Goal: Task Accomplishment & Management: Manage account settings

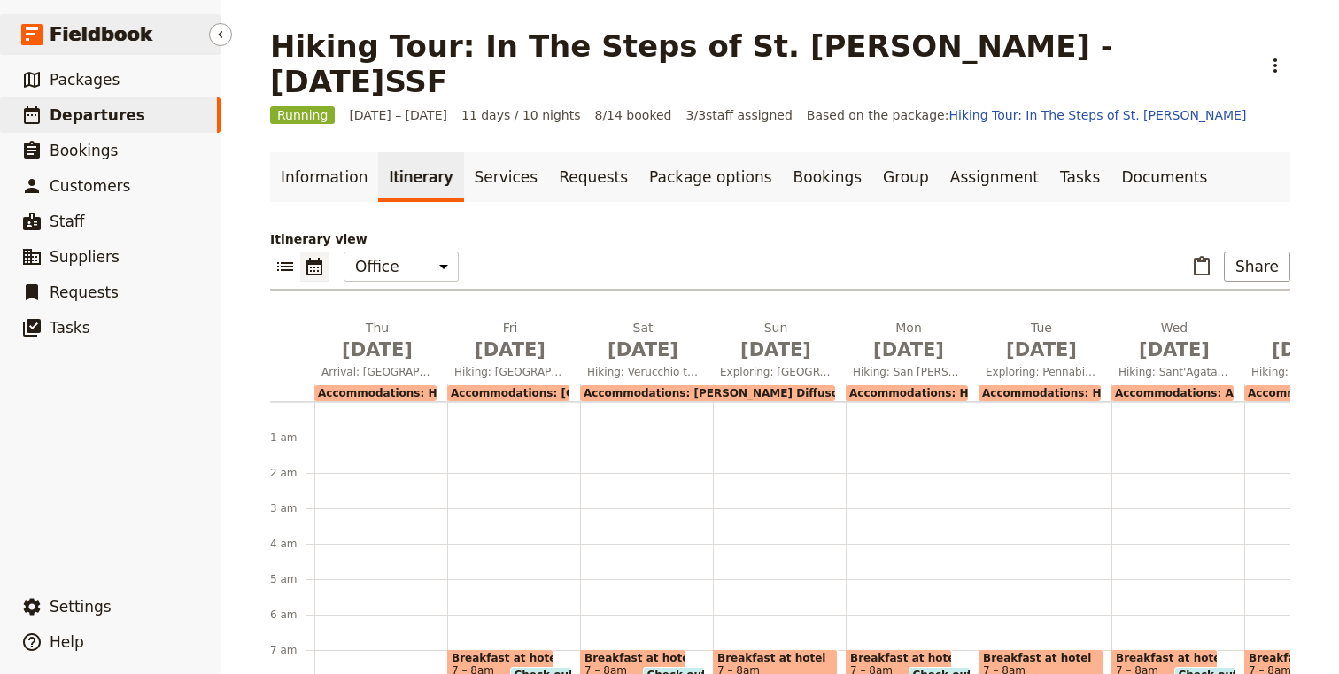
scroll to position [362, 0]
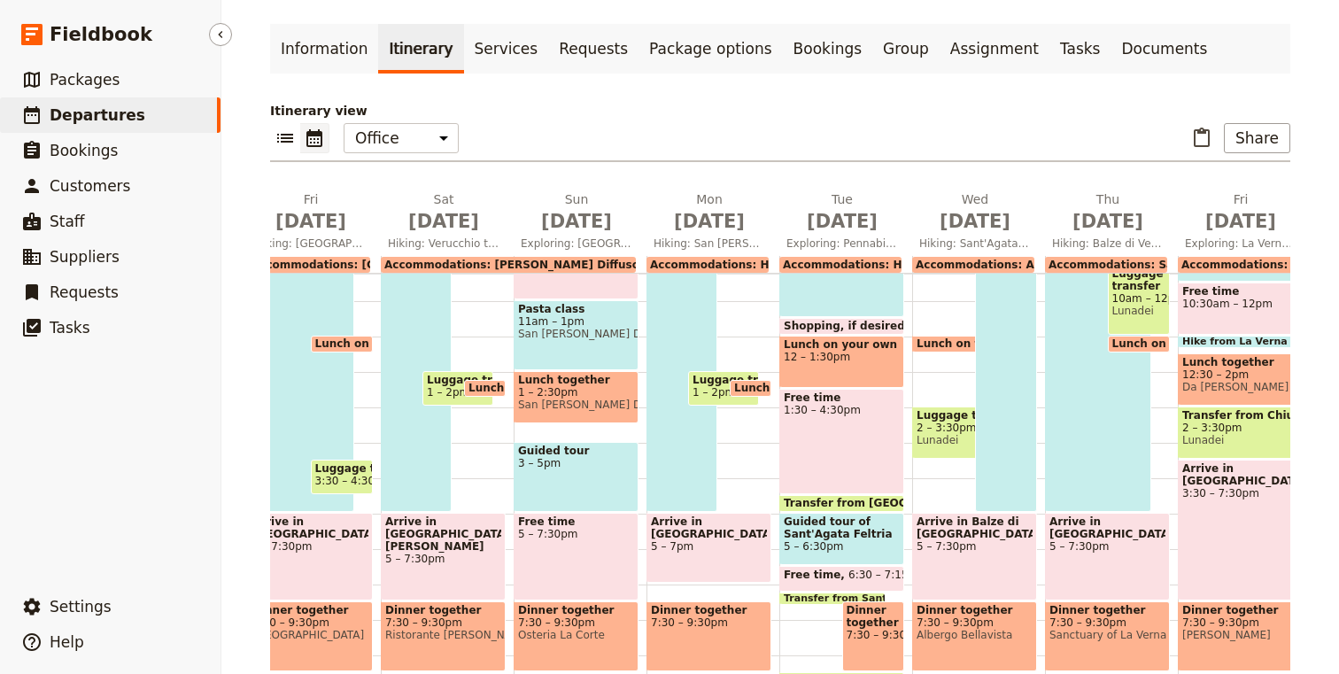
click at [88, 114] on span "Departures" at bounding box center [98, 115] width 96 height 18
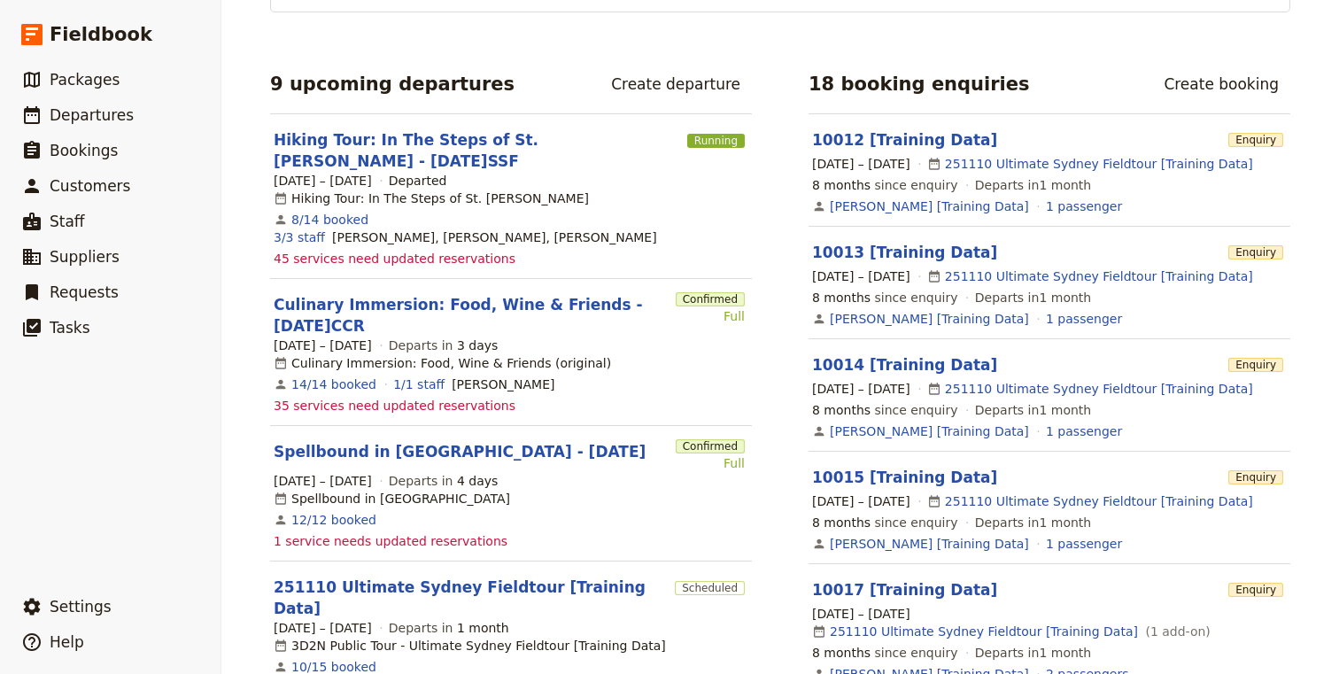
scroll to position [309, 0]
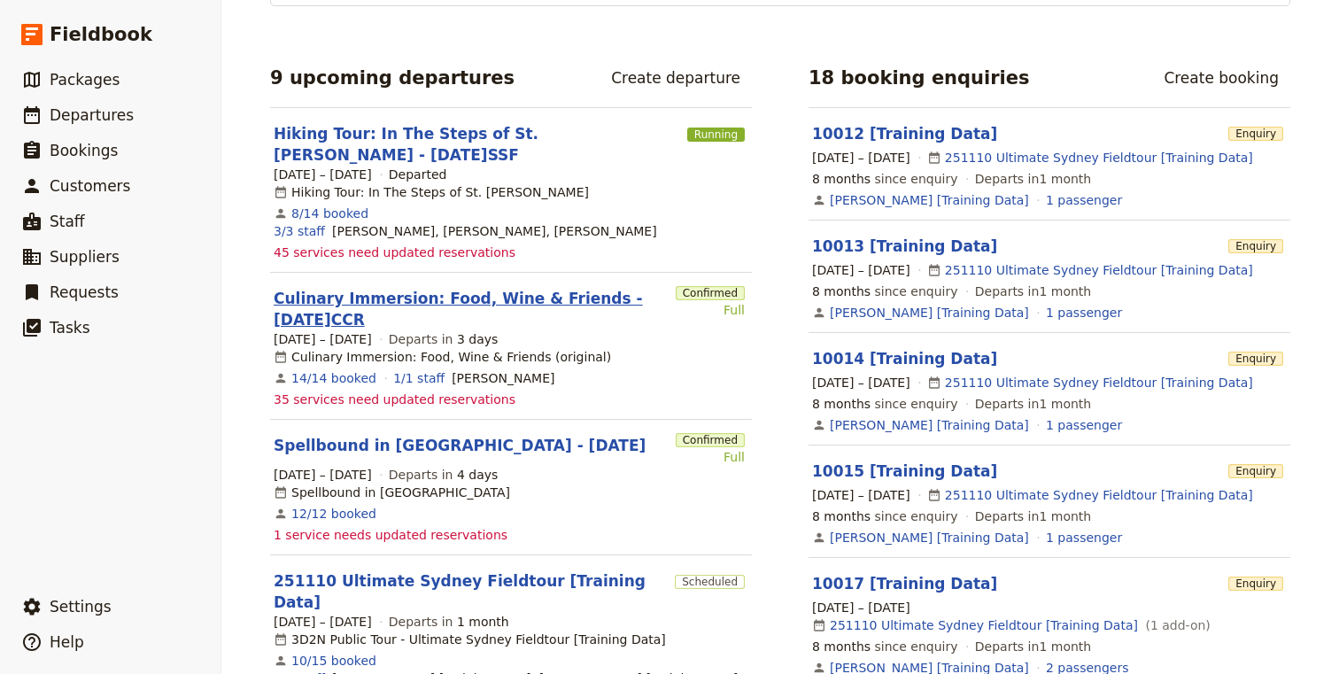
click at [470, 288] on link "Culinary Immersion: Food, Wine & Friends - [DATE]CCR" at bounding box center [471, 309] width 395 height 43
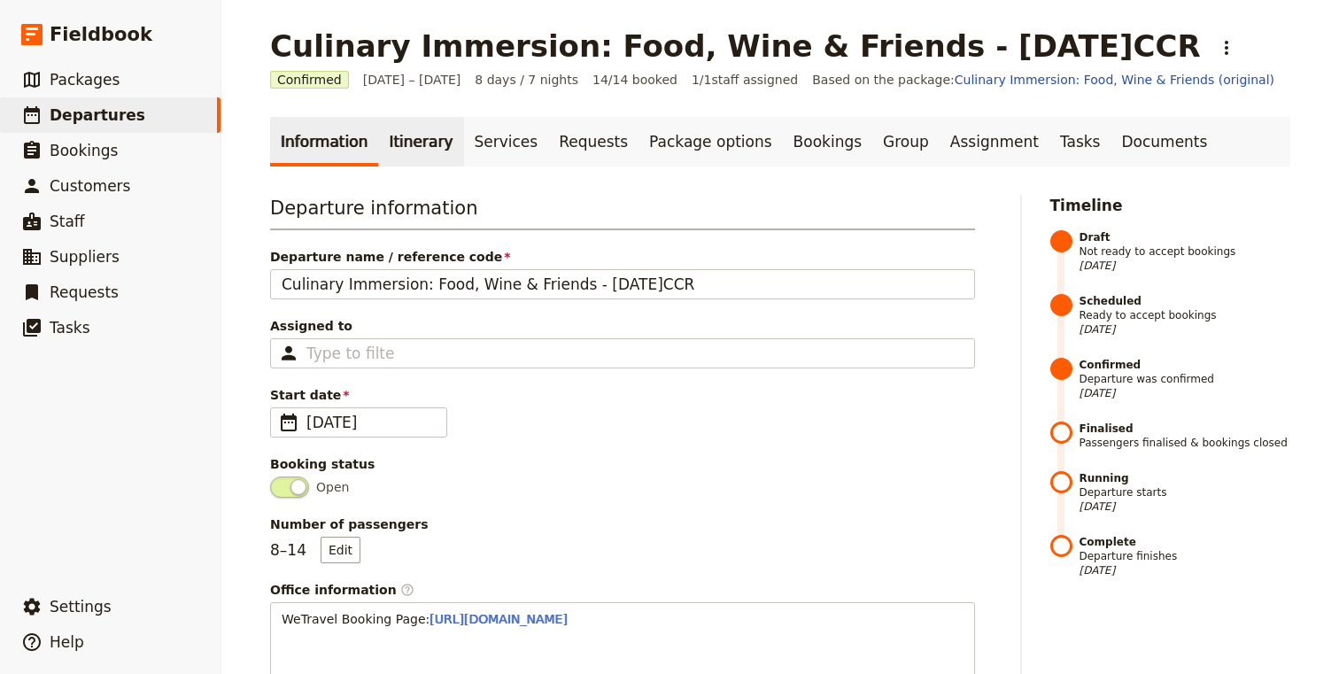
click at [411, 140] on link "Itinerary" at bounding box center [420, 142] width 85 height 50
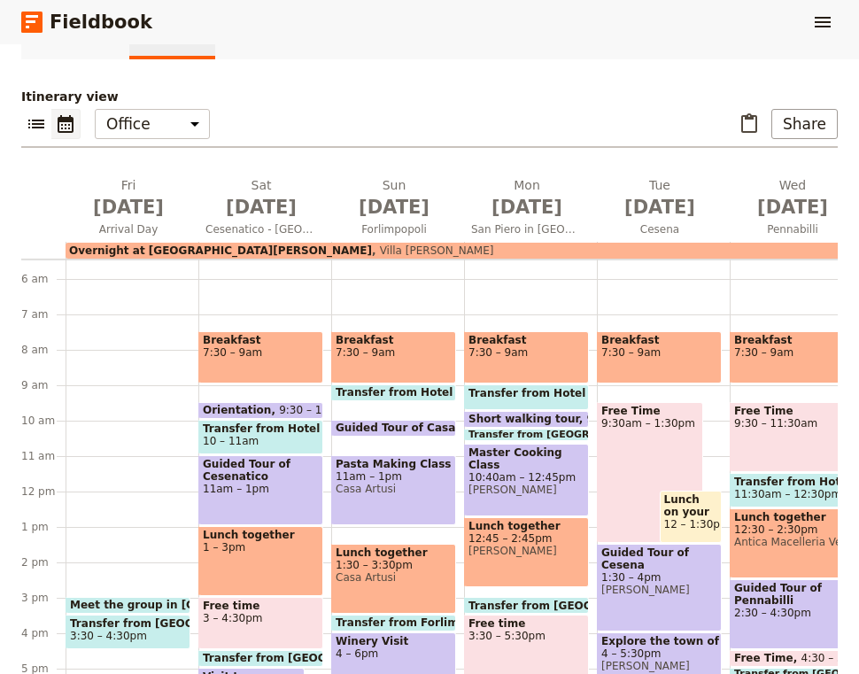
scroll to position [204, 0]
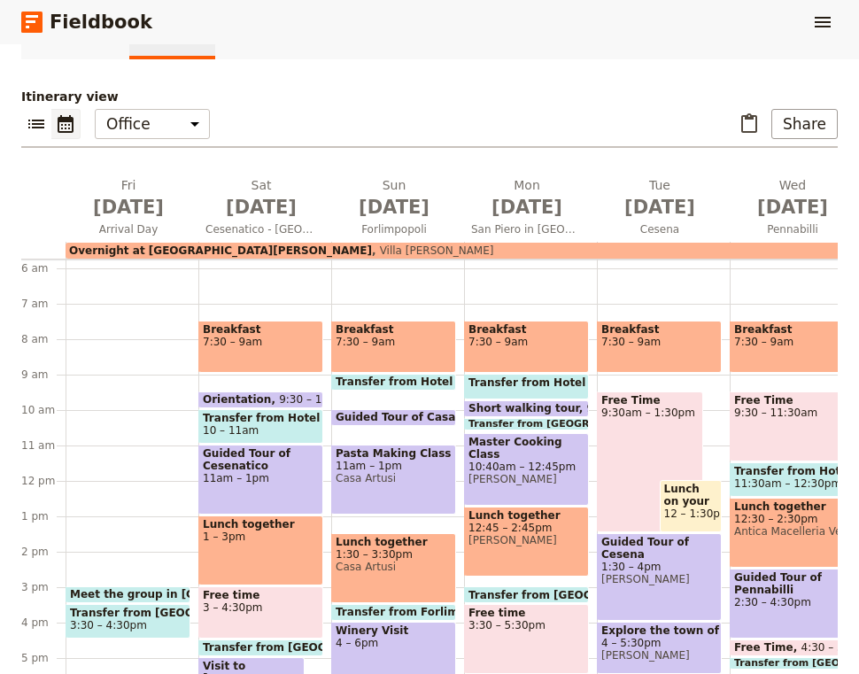
click at [241, 397] on span "Orientation" at bounding box center [241, 399] width 76 height 12
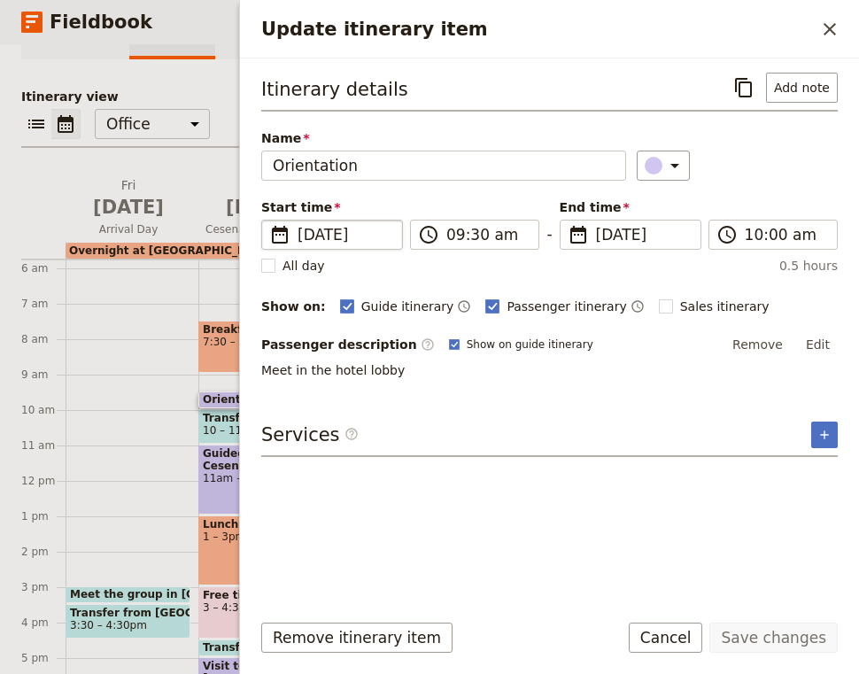
click at [337, 235] on span "[DATE]" at bounding box center [345, 234] width 94 height 21
click at [269, 220] on input "[DATE]" at bounding box center [268, 220] width 1 height 1
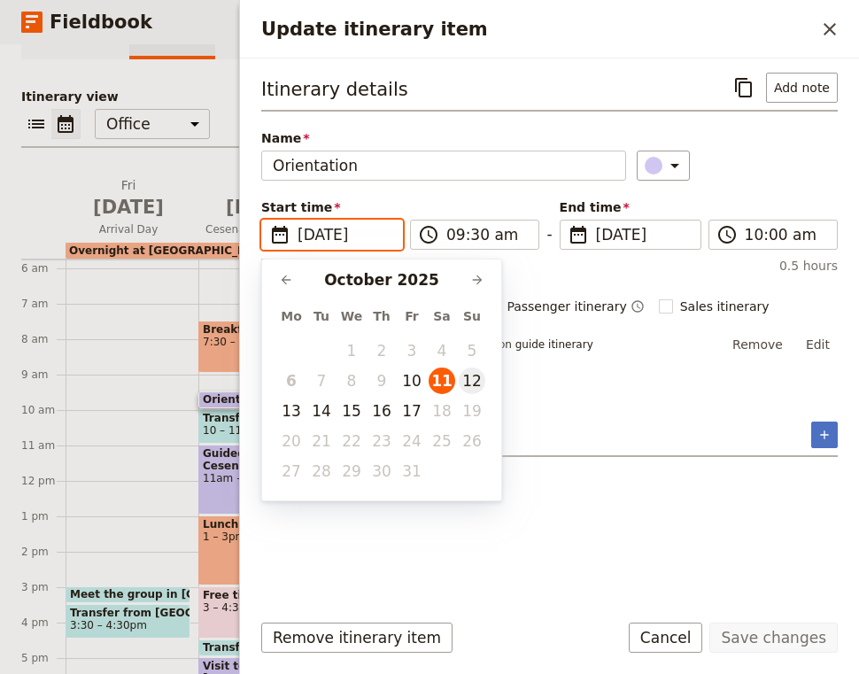
click at [477, 379] on button "12" at bounding box center [472, 380] width 27 height 27
type input "[DATE]"
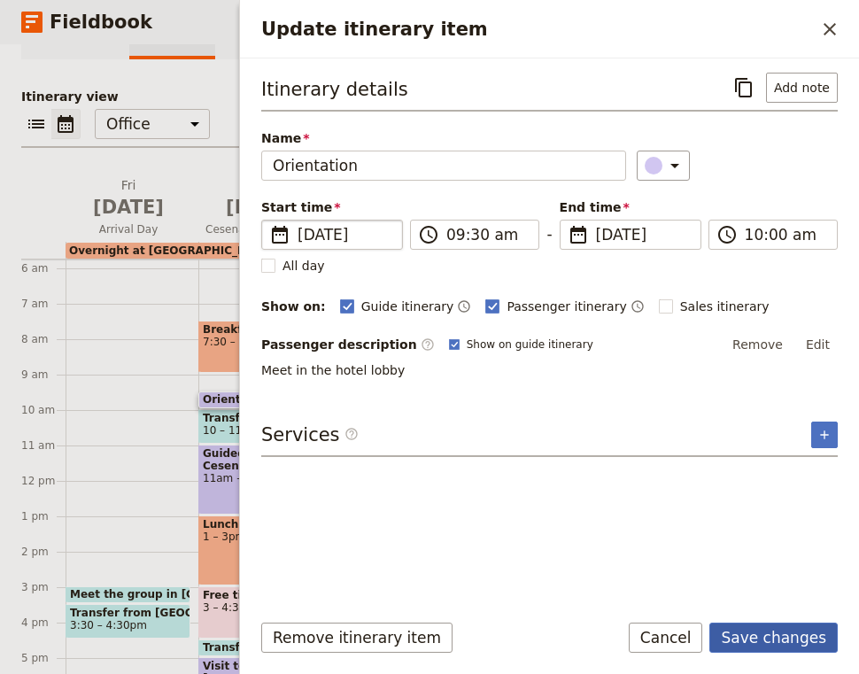
type input "[DATE]"
click at [777, 641] on button "Save changes" at bounding box center [773, 638] width 128 height 30
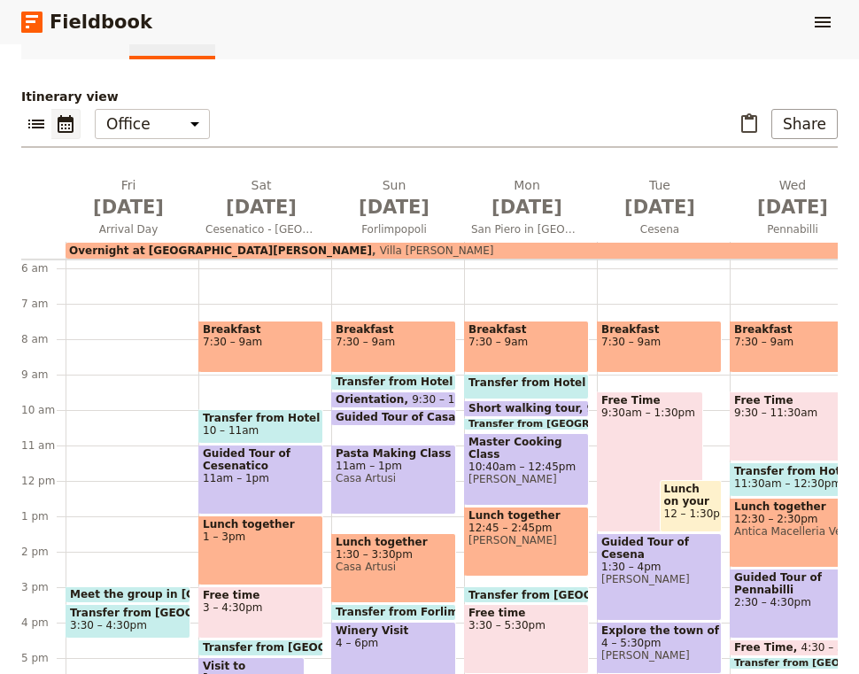
click at [382, 376] on span "Transfer from Hotel to [GEOGRAPHIC_DATA]" at bounding box center [470, 381] width 269 height 12
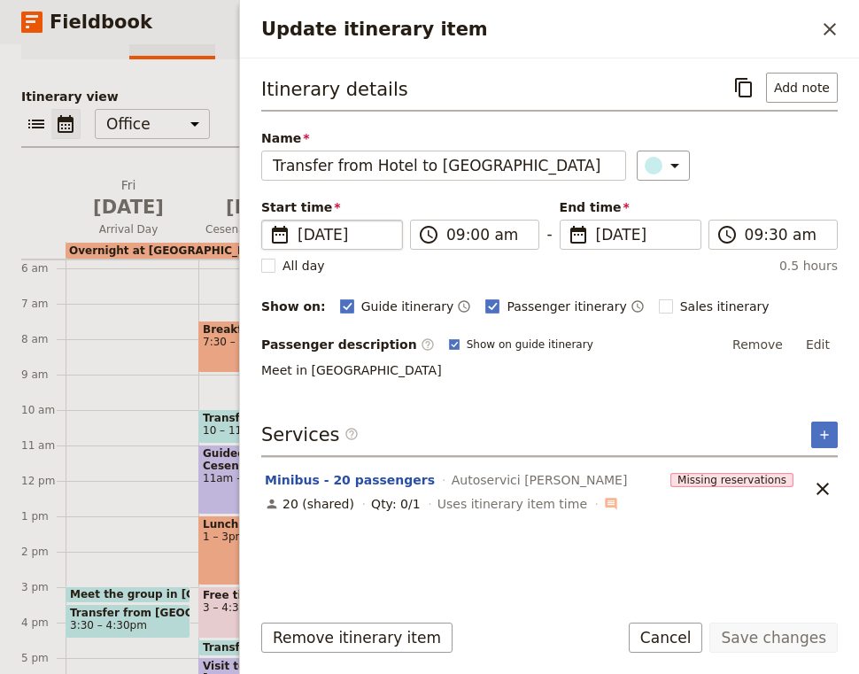
click at [327, 237] on span "[DATE]" at bounding box center [345, 234] width 94 height 21
click at [269, 220] on input "[DATE]" at bounding box center [268, 220] width 1 height 1
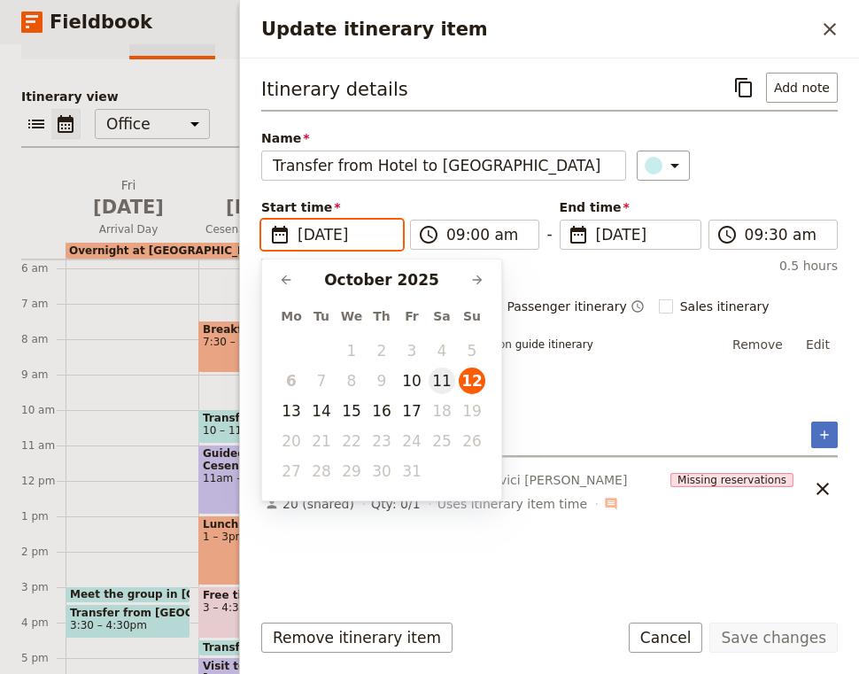
click at [439, 381] on button "11" at bounding box center [442, 380] width 27 height 27
type input "[DATE]"
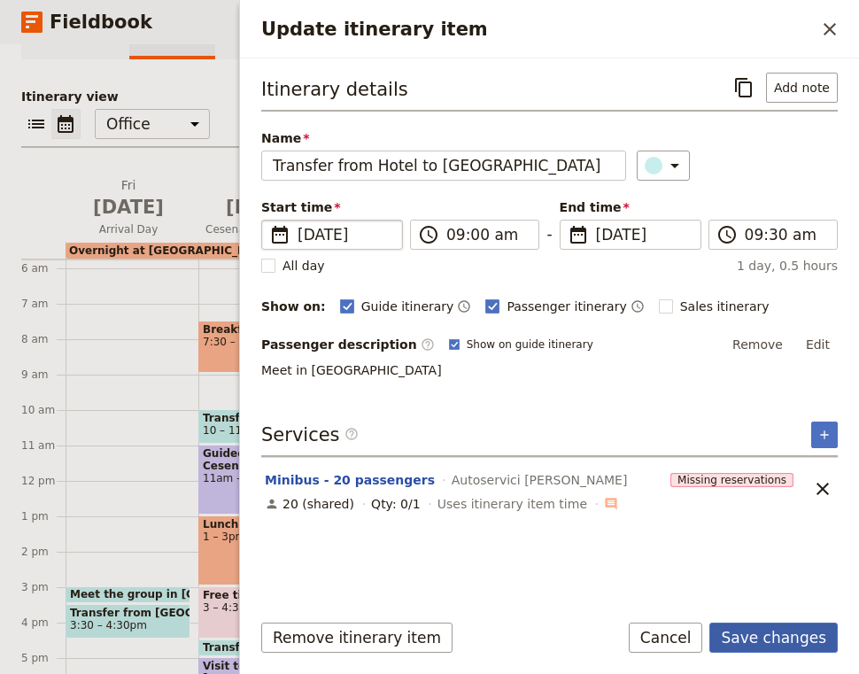
click at [806, 645] on button "Save changes" at bounding box center [773, 638] width 128 height 30
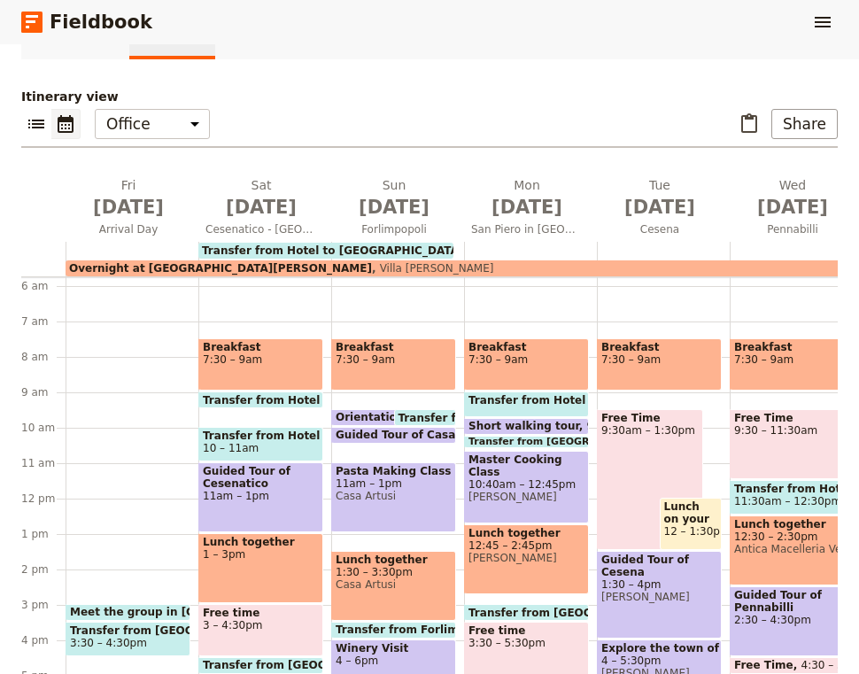
click at [435, 417] on span "Transfer from Hotel to [GEOGRAPHIC_DATA]" at bounding box center [532, 418] width 269 height 12
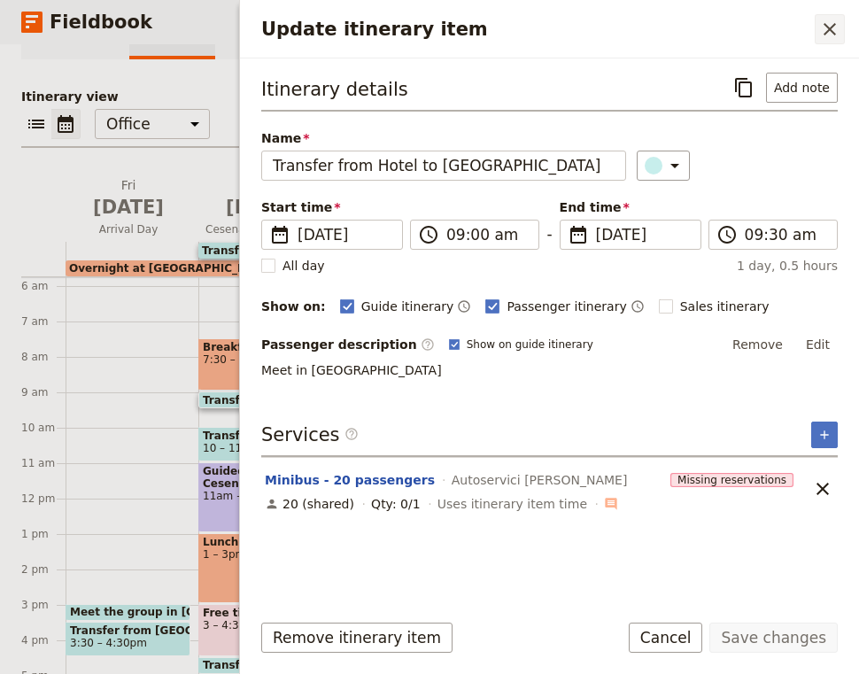
click at [841, 23] on button "​" at bounding box center [830, 29] width 30 height 30
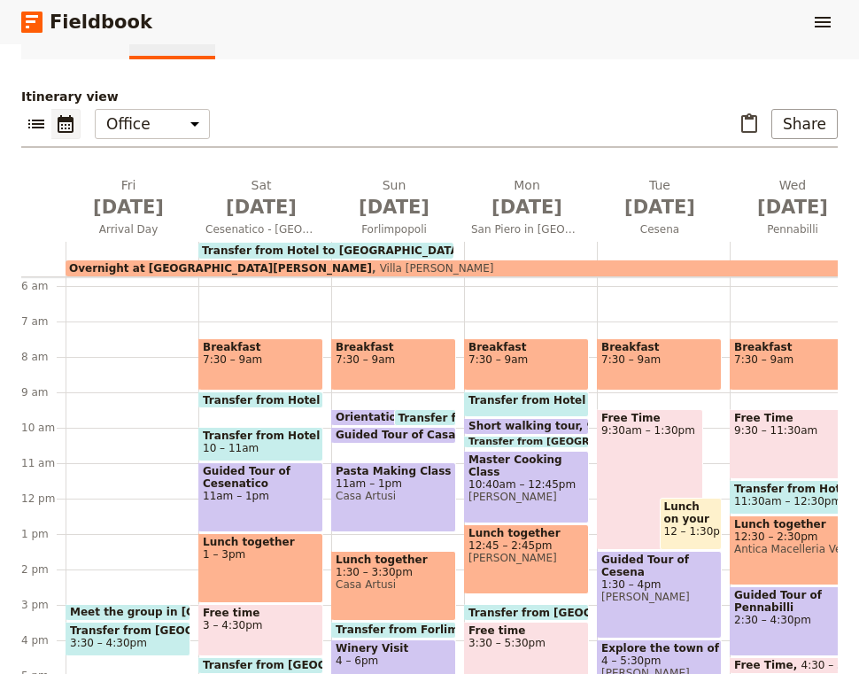
click at [282, 401] on span "Transfer from Hotel to [GEOGRAPHIC_DATA]" at bounding box center [337, 400] width 269 height 12
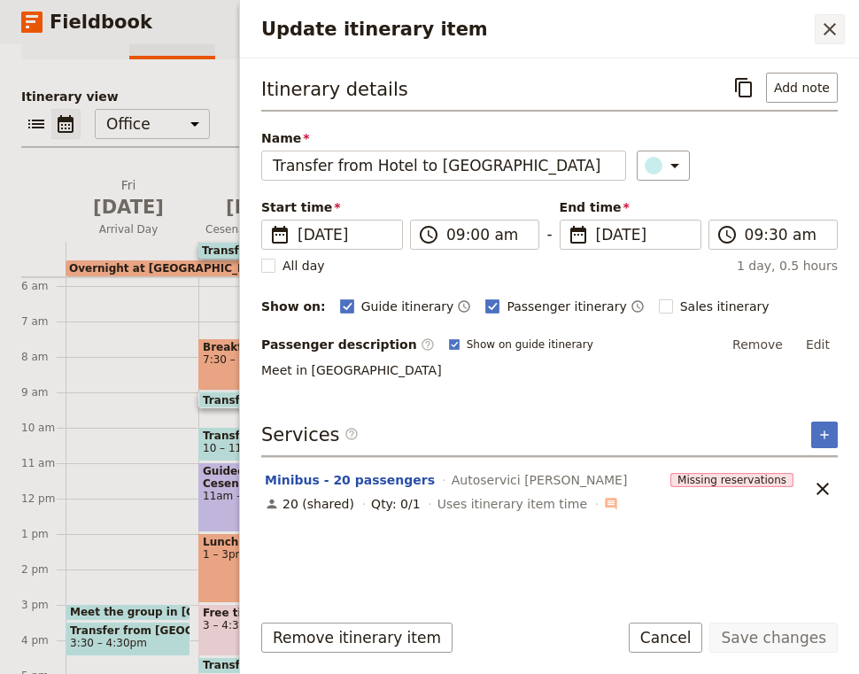
click at [834, 28] on icon "Close drawer" at bounding box center [829, 29] width 21 height 21
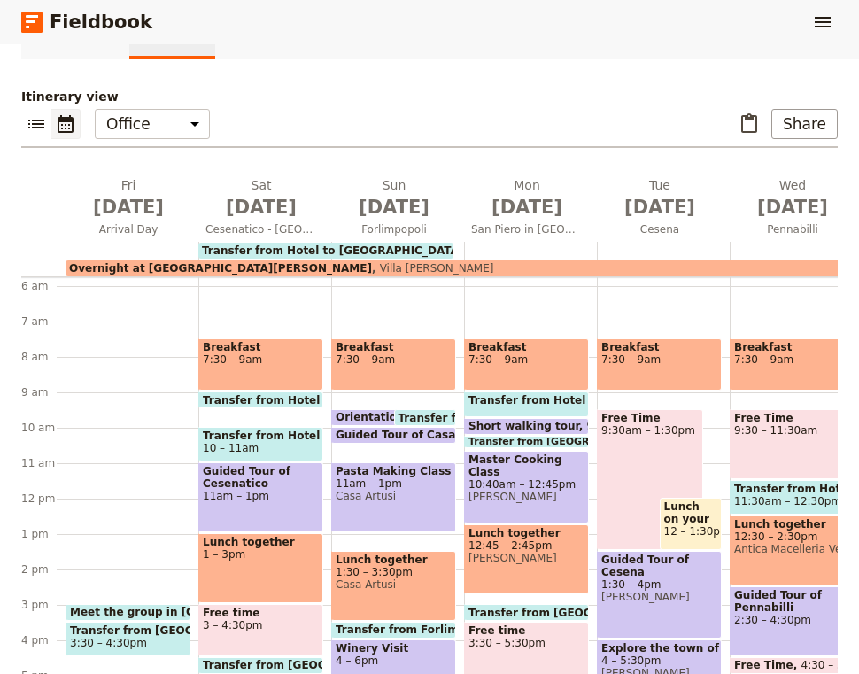
click at [432, 414] on span "Transfer from Hotel to [GEOGRAPHIC_DATA]" at bounding box center [532, 418] width 269 height 12
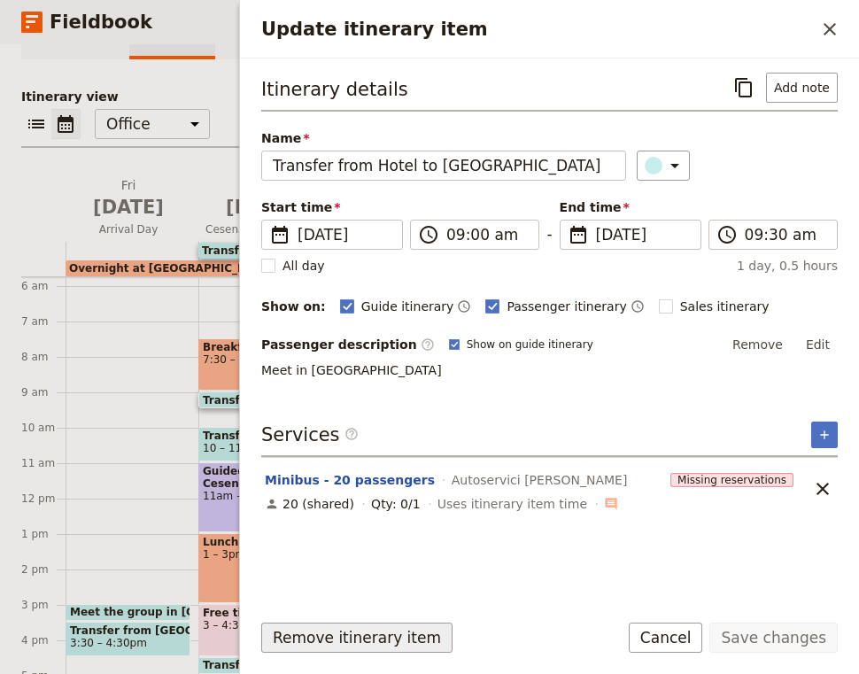
click at [381, 637] on button "Remove itinerary item" at bounding box center [356, 638] width 191 height 30
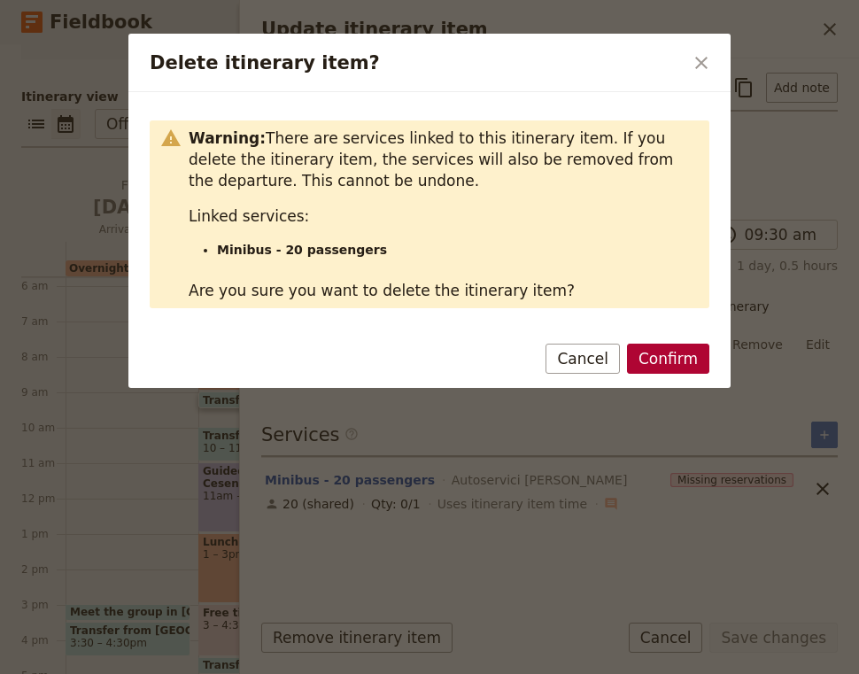
click at [702, 367] on button "Confirm" at bounding box center [668, 359] width 82 height 30
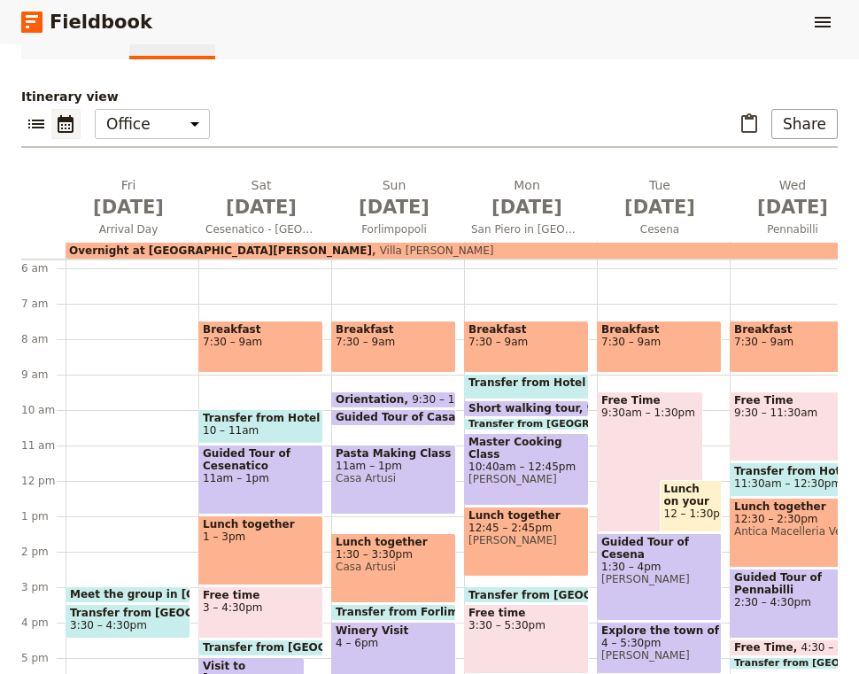
click at [275, 431] on span "10 – 11am" at bounding box center [261, 430] width 116 height 12
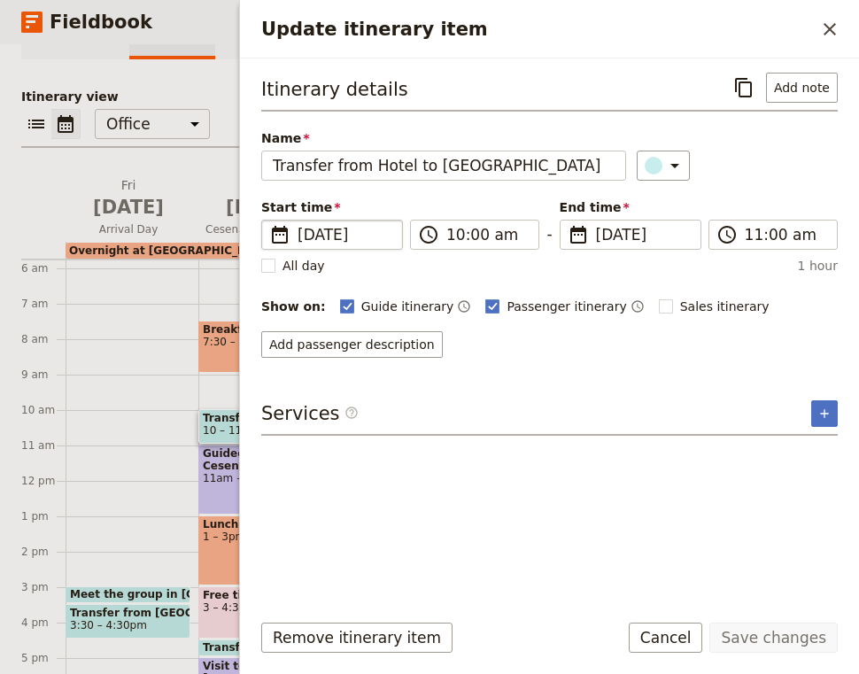
click at [315, 242] on span "[DATE]" at bounding box center [345, 234] width 94 height 21
click at [269, 220] on input "[DATE]" at bounding box center [268, 220] width 1 height 1
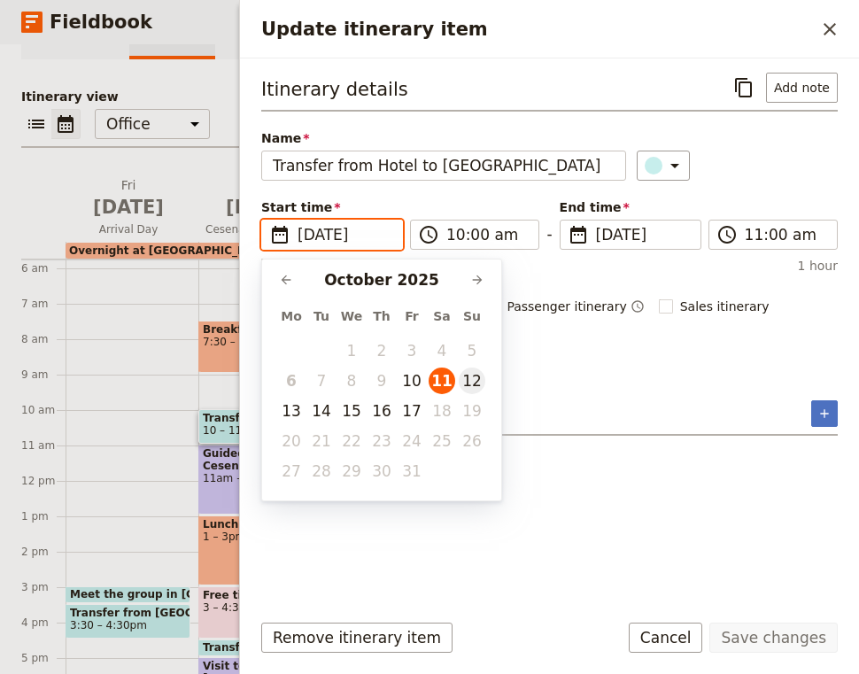
click at [464, 383] on button "12" at bounding box center [472, 380] width 27 height 27
type input "[DATE]"
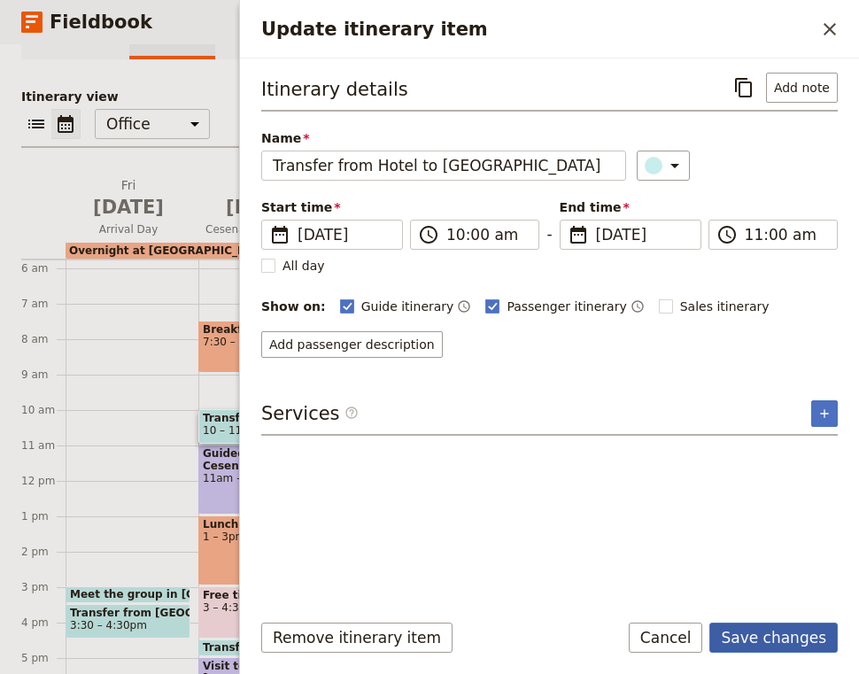
type input "[DATE]"
click at [811, 640] on button "Save changes" at bounding box center [773, 638] width 128 height 30
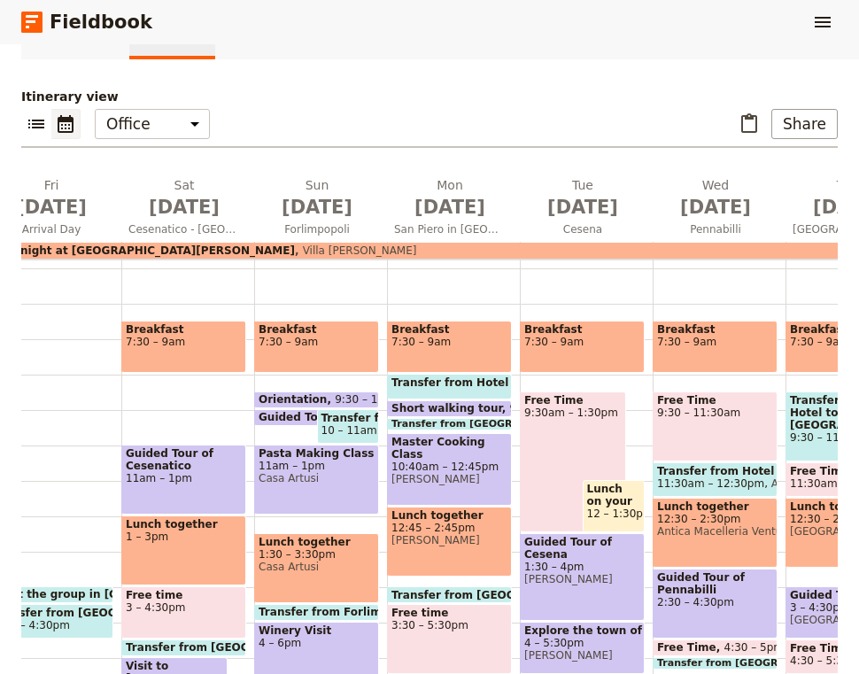
scroll to position [0, 87]
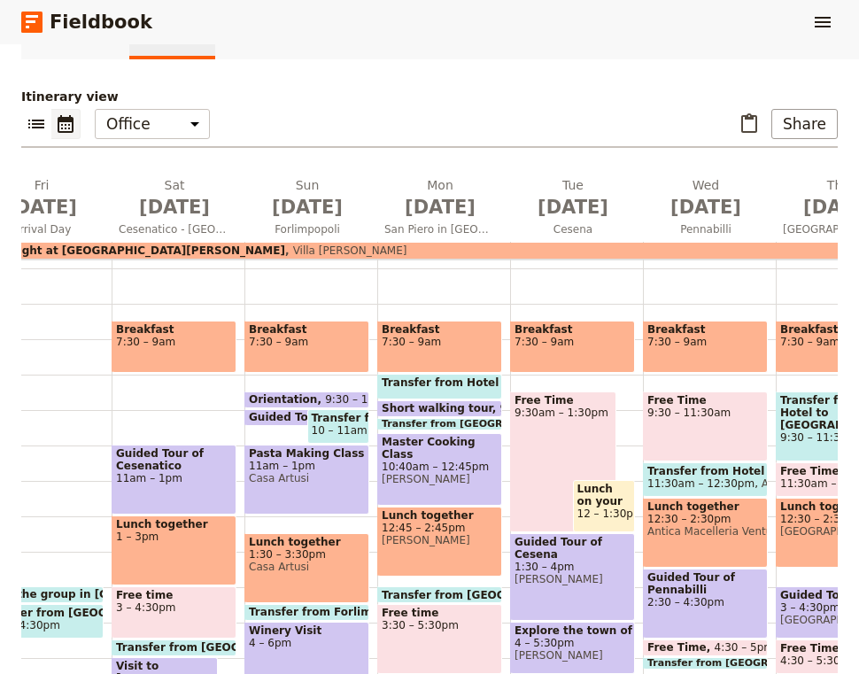
click at [277, 415] on span "Guided Tour of Casa Artusi" at bounding box center [332, 417] width 167 height 12
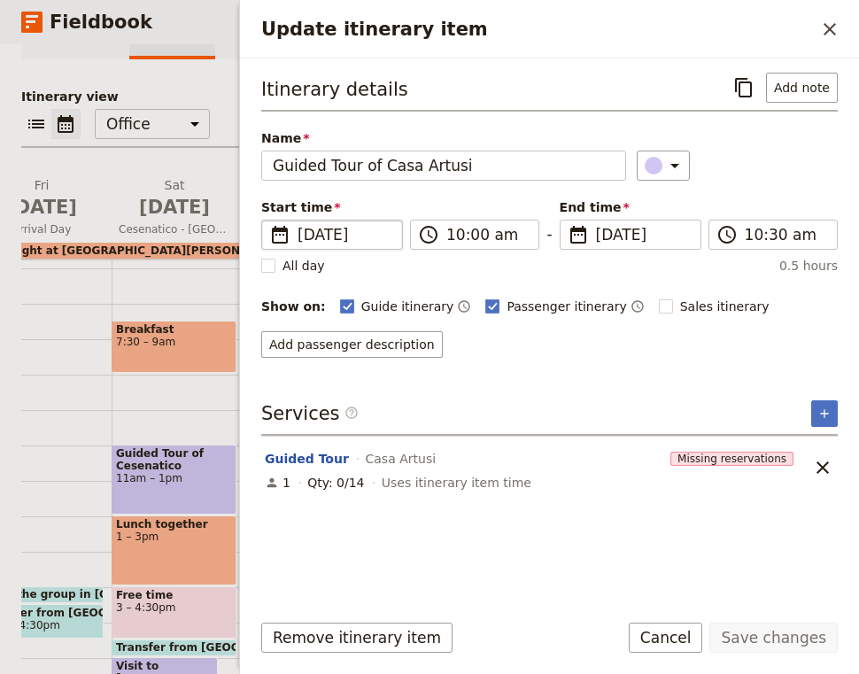
click at [366, 231] on span "[DATE]" at bounding box center [345, 234] width 94 height 21
click at [269, 220] on input "[DATE]" at bounding box center [268, 220] width 1 height 1
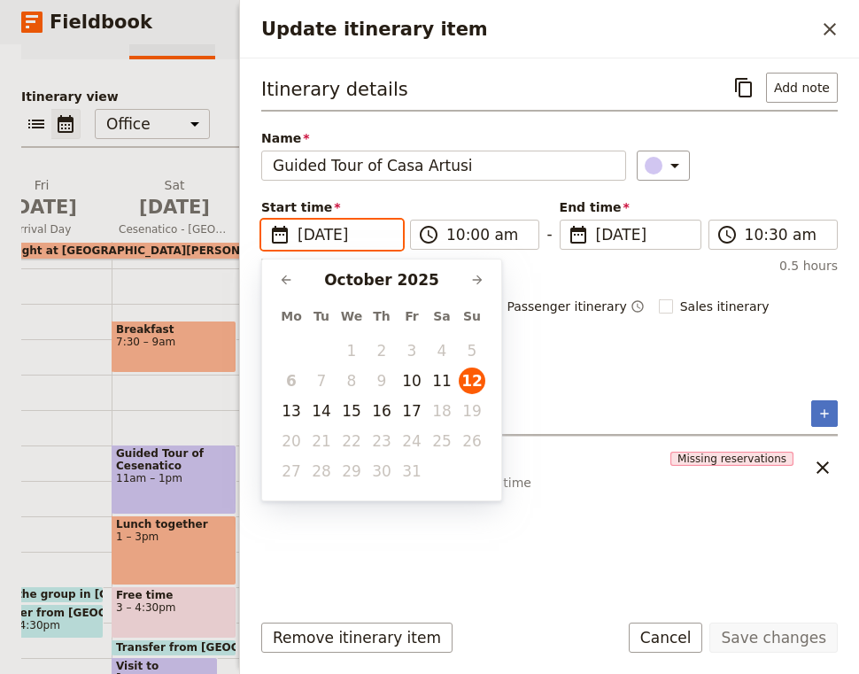
click at [446, 393] on td "11" at bounding box center [442, 381] width 30 height 30
click at [439, 381] on button "11" at bounding box center [442, 380] width 27 height 27
type input "[DATE]"
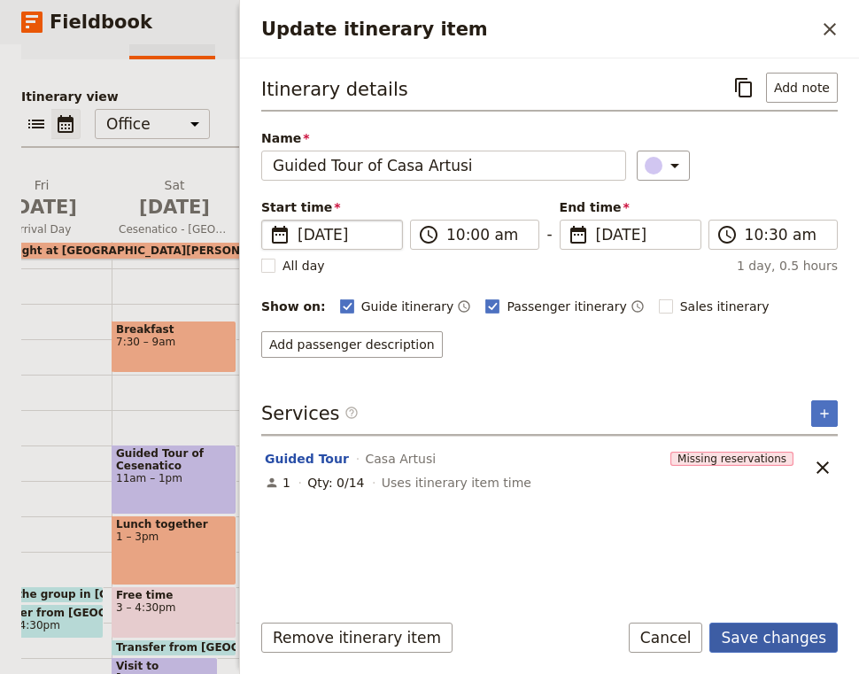
click at [767, 628] on button "Save changes" at bounding box center [773, 638] width 128 height 30
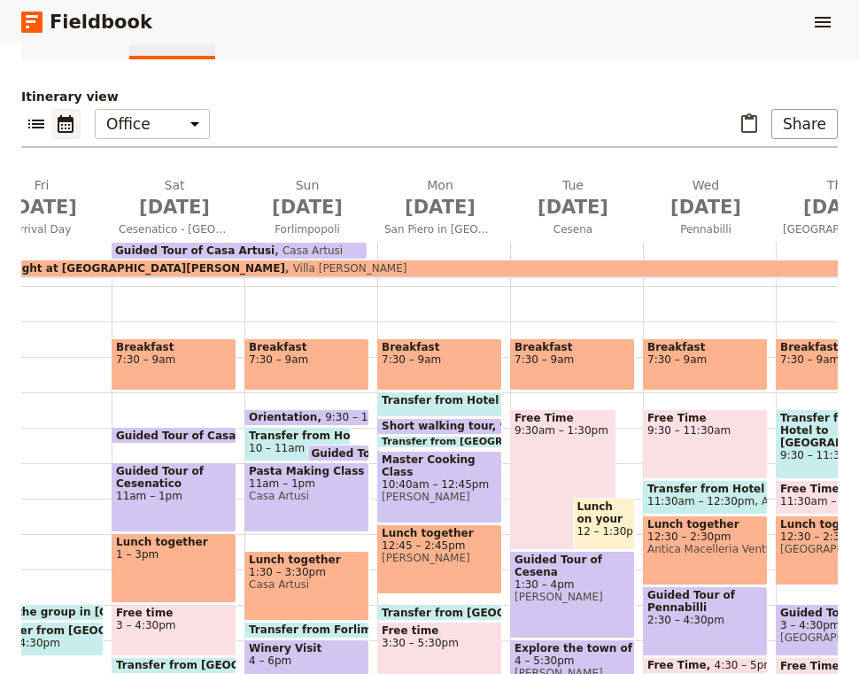
click at [350, 453] on span "Guided Tour of Casa Artusi" at bounding box center [395, 453] width 167 height 12
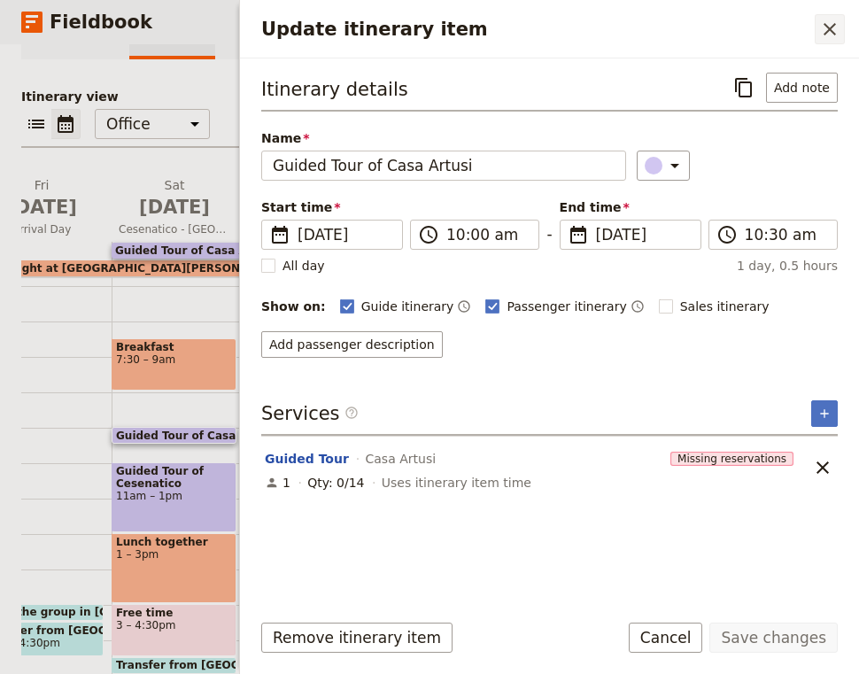
click at [835, 33] on icon "Close drawer" at bounding box center [829, 29] width 21 height 21
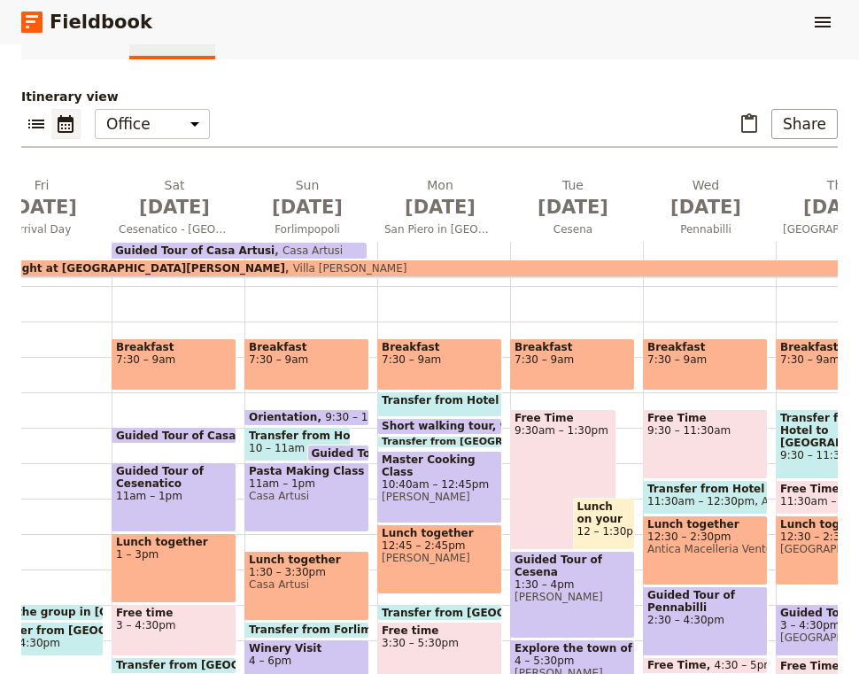
click at [302, 414] on span "Orientation" at bounding box center [287, 417] width 76 height 12
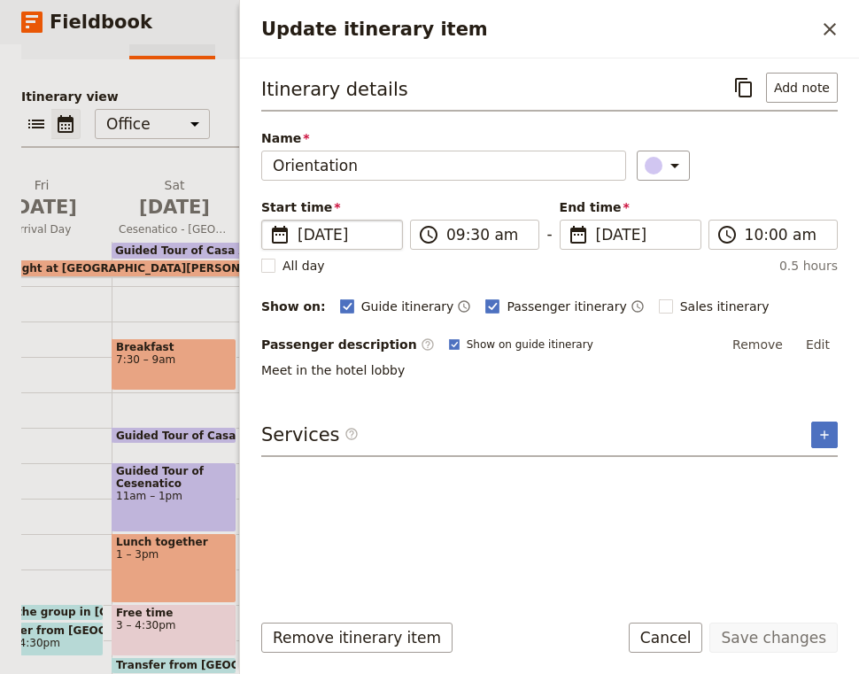
click at [351, 243] on span "[DATE]" at bounding box center [345, 234] width 94 height 21
click at [269, 220] on input "[DATE]" at bounding box center [268, 220] width 1 height 1
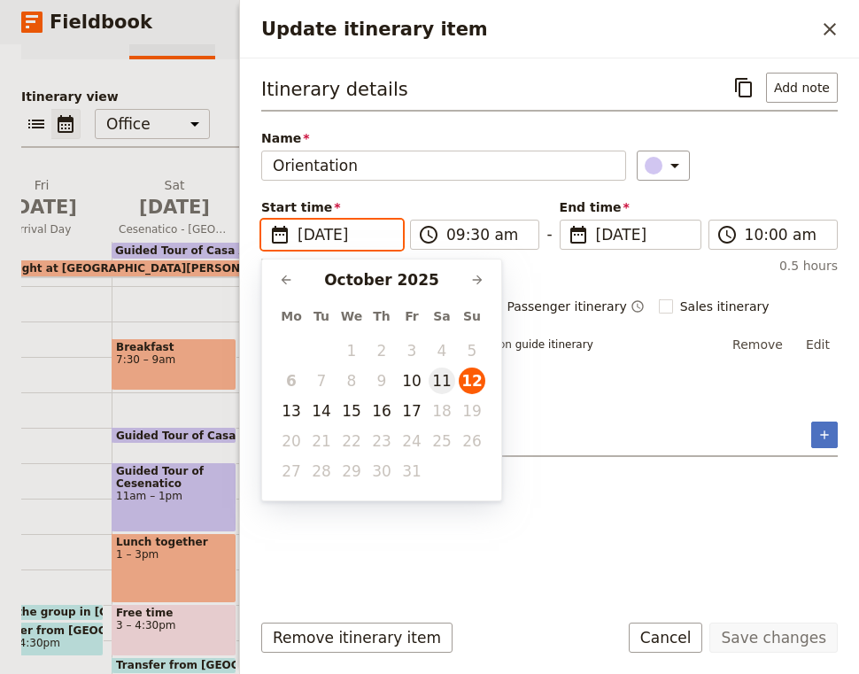
click at [442, 372] on button "11" at bounding box center [442, 380] width 27 height 27
type input "[DATE]"
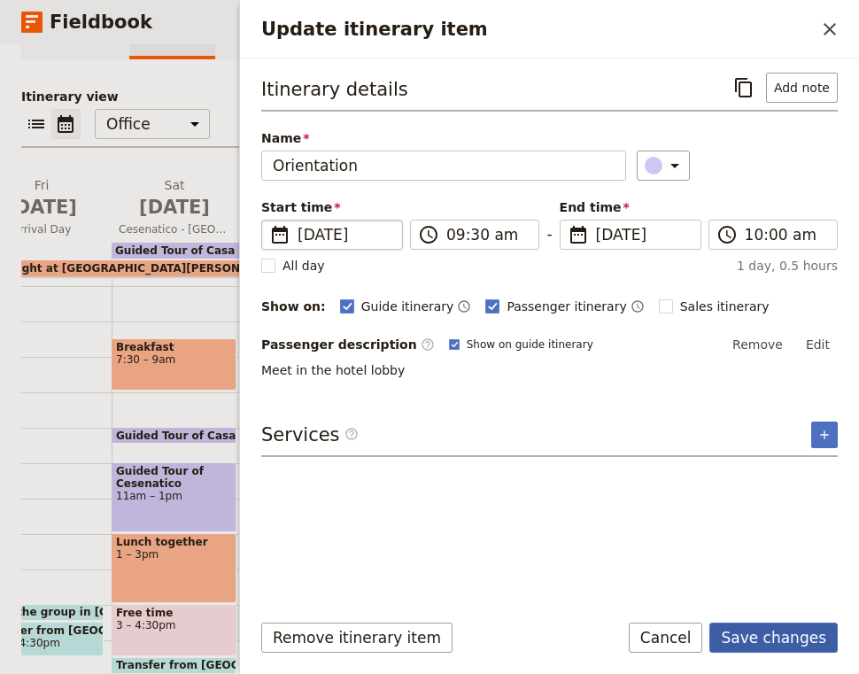
click at [812, 636] on button "Save changes" at bounding box center [773, 638] width 128 height 30
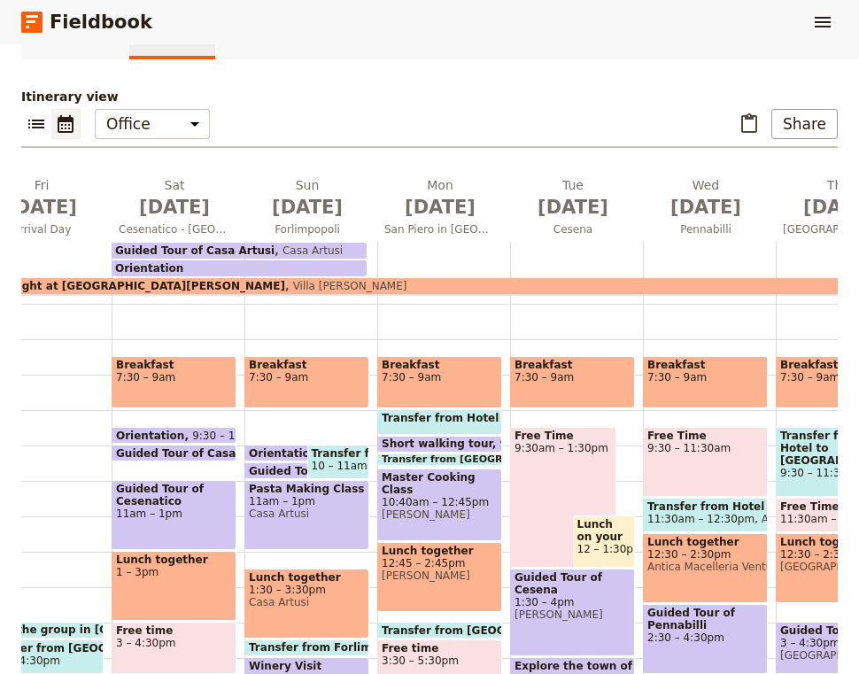
click at [284, 467] on span "Guided Tour of Casa Artusi" at bounding box center [332, 471] width 167 height 12
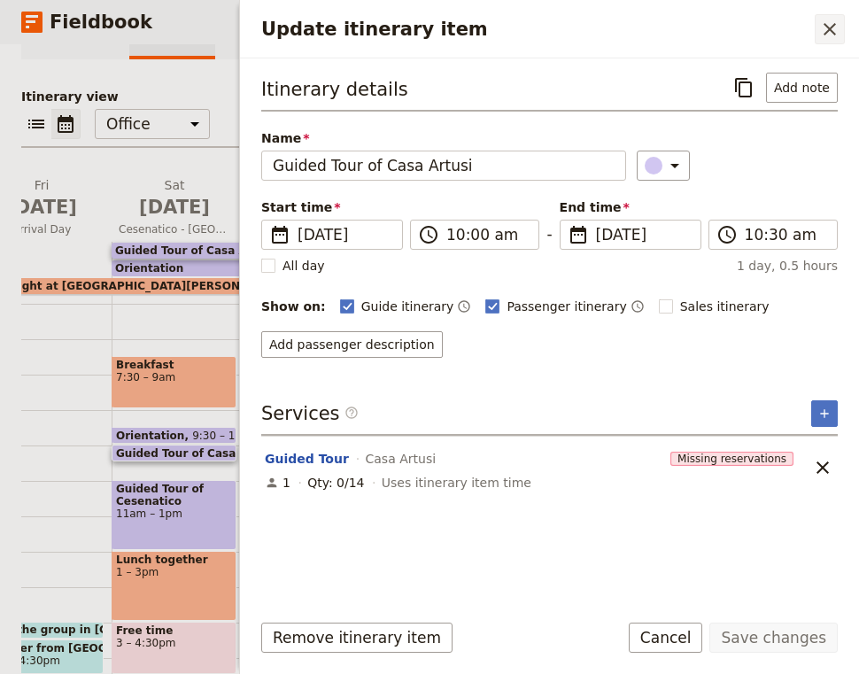
click at [831, 35] on icon "Close drawer" at bounding box center [829, 29] width 21 height 21
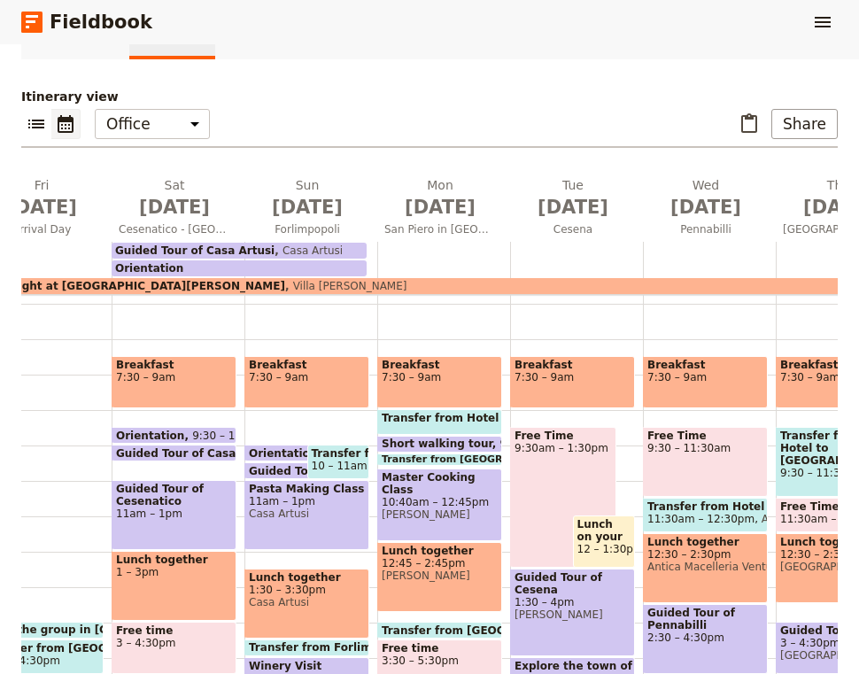
click at [276, 527] on div "Pasta Making Class 11am – 1pm Casa Artusi" at bounding box center [306, 515] width 125 height 70
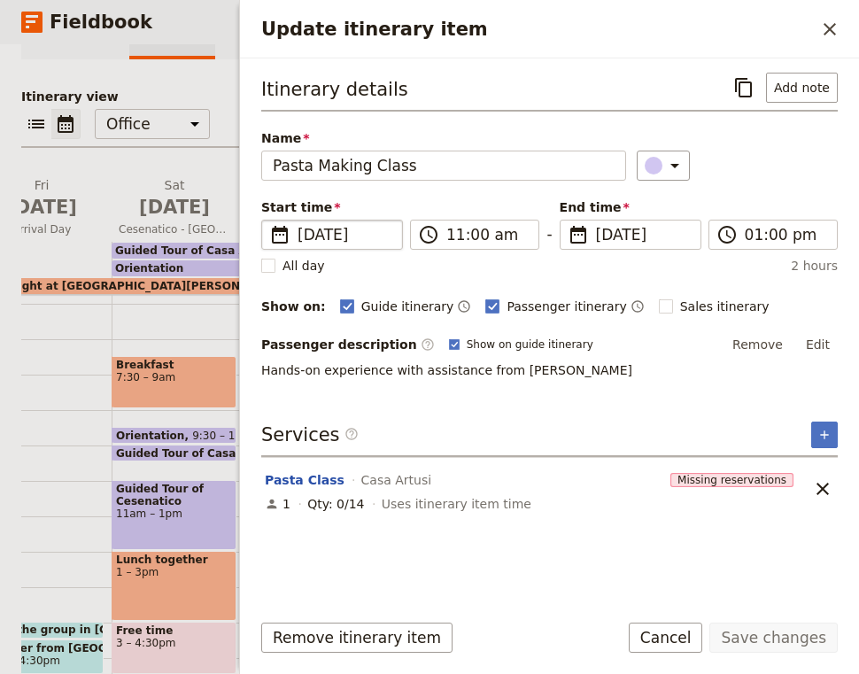
click at [324, 238] on span "[DATE]" at bounding box center [345, 234] width 94 height 21
click at [269, 220] on input "[DATE]" at bounding box center [268, 220] width 1 height 1
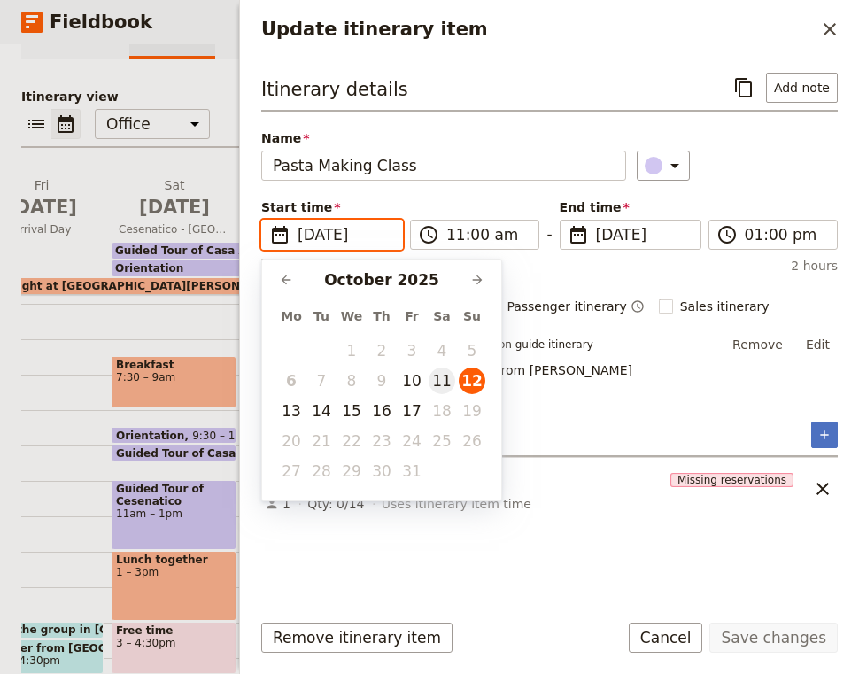
click at [449, 384] on button "11" at bounding box center [442, 380] width 27 height 27
type input "[DATE]"
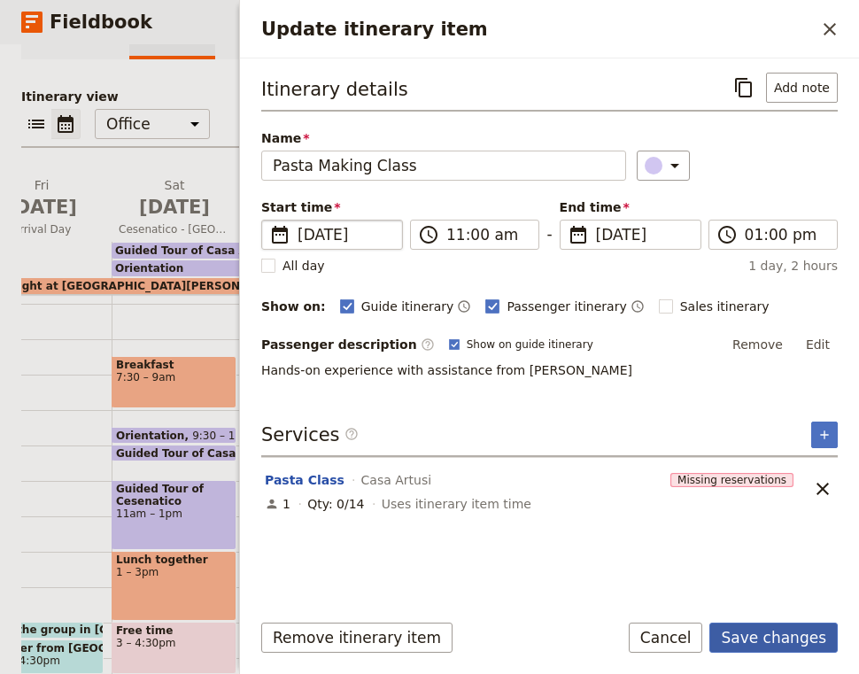
click at [782, 636] on button "Save changes" at bounding box center [773, 638] width 128 height 30
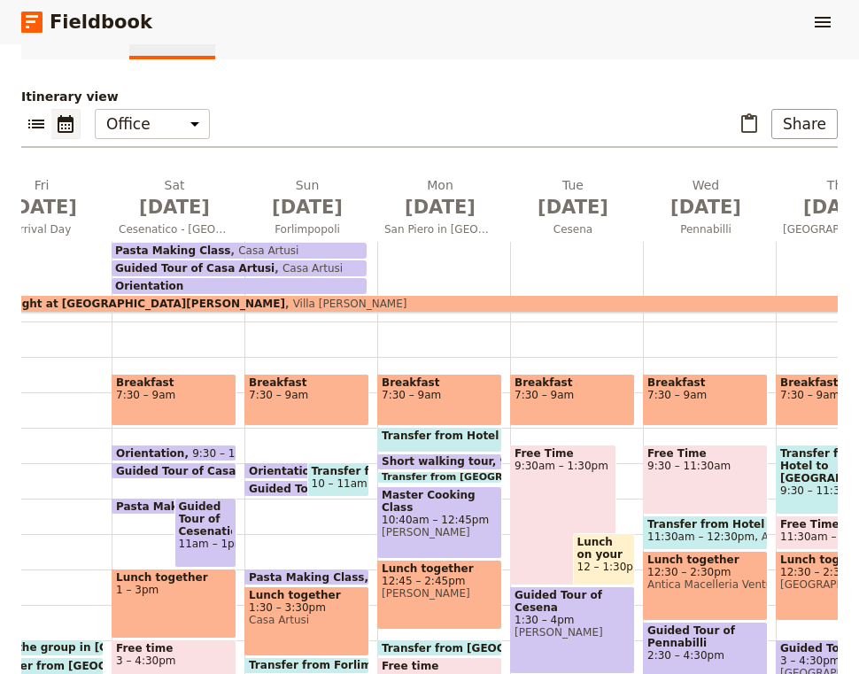
click at [212, 507] on span "Guided Tour of Cesenatico" at bounding box center [206, 518] width 54 height 37
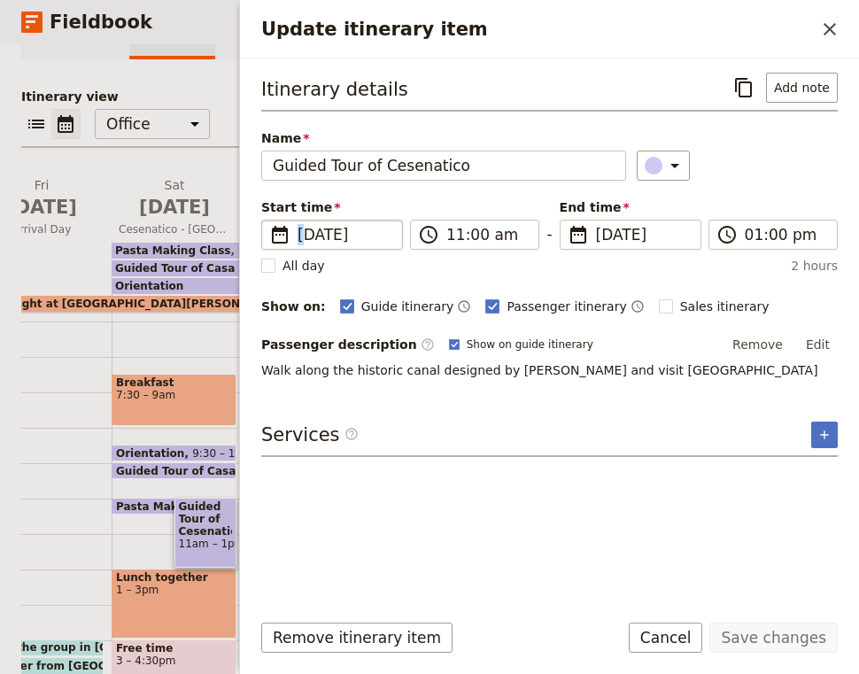
click at [300, 239] on span "[DATE]" at bounding box center [345, 234] width 94 height 21
click at [269, 220] on input "[DATE]" at bounding box center [268, 220] width 1 height 1
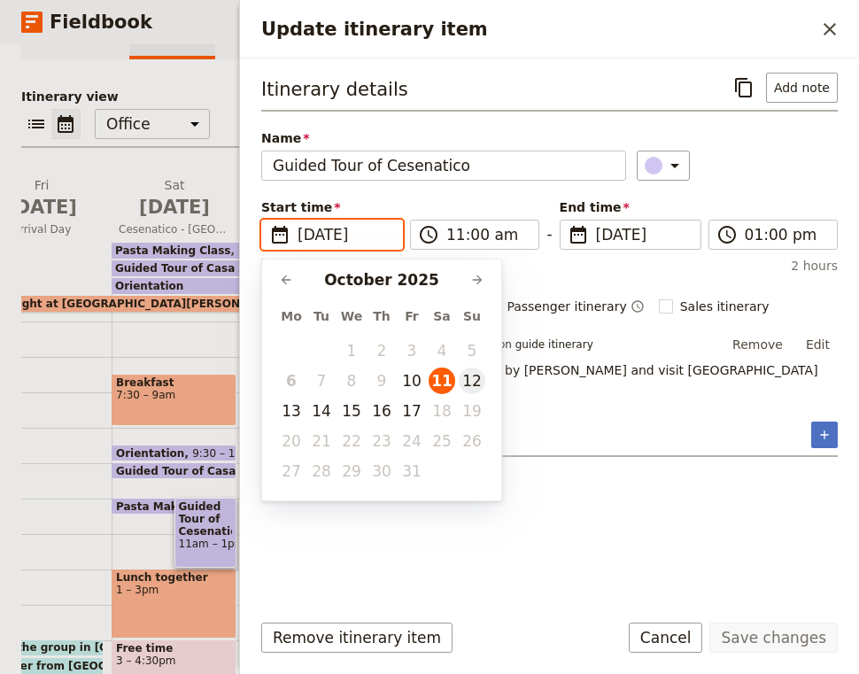
click at [477, 382] on button "12" at bounding box center [472, 380] width 27 height 27
type input "[DATE]"
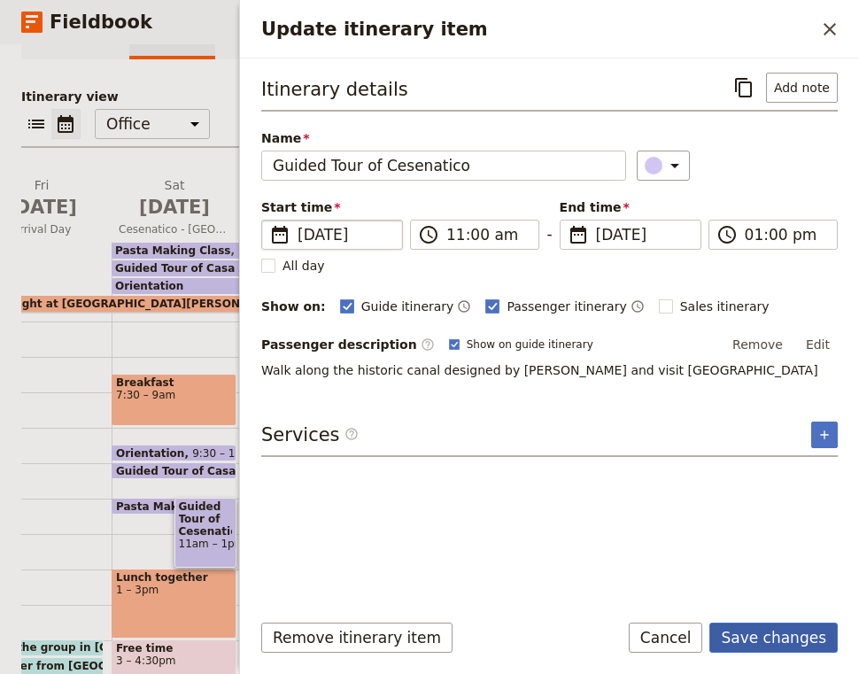
type input "[DATE]"
click at [784, 638] on button "Save changes" at bounding box center [773, 638] width 128 height 30
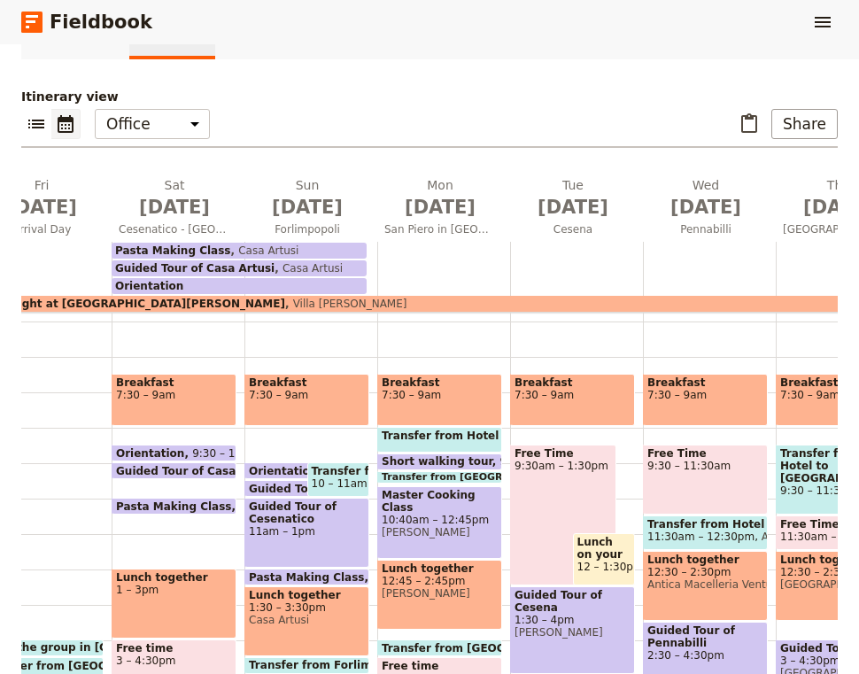
click at [181, 589] on span "1 – 3pm" at bounding box center [174, 590] width 116 height 12
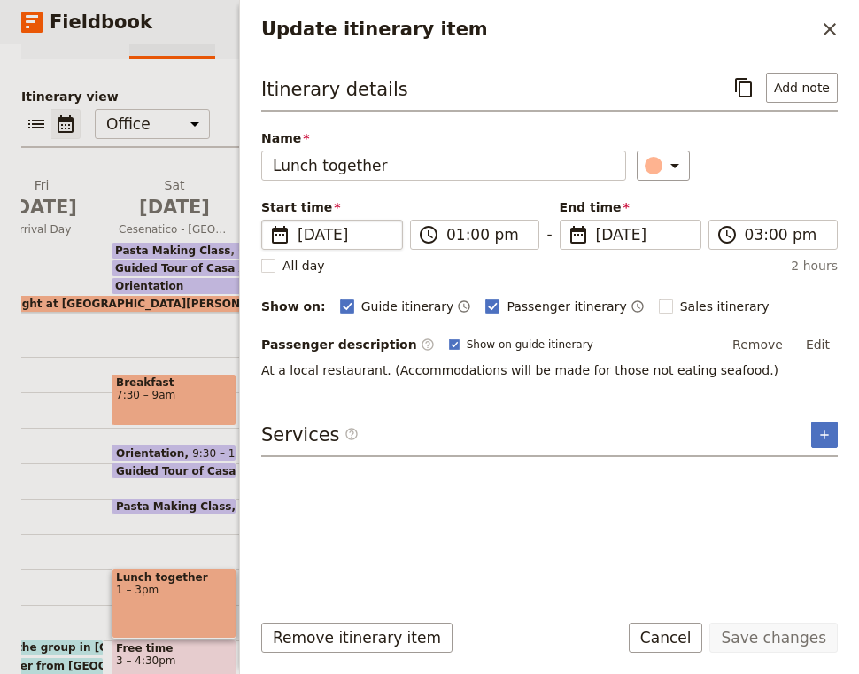
click at [348, 246] on fieldset "​ [DATE] [DATE]" at bounding box center [332, 235] width 142 height 30
click at [269, 220] on input "[DATE]" at bounding box center [268, 220] width 1 height 1
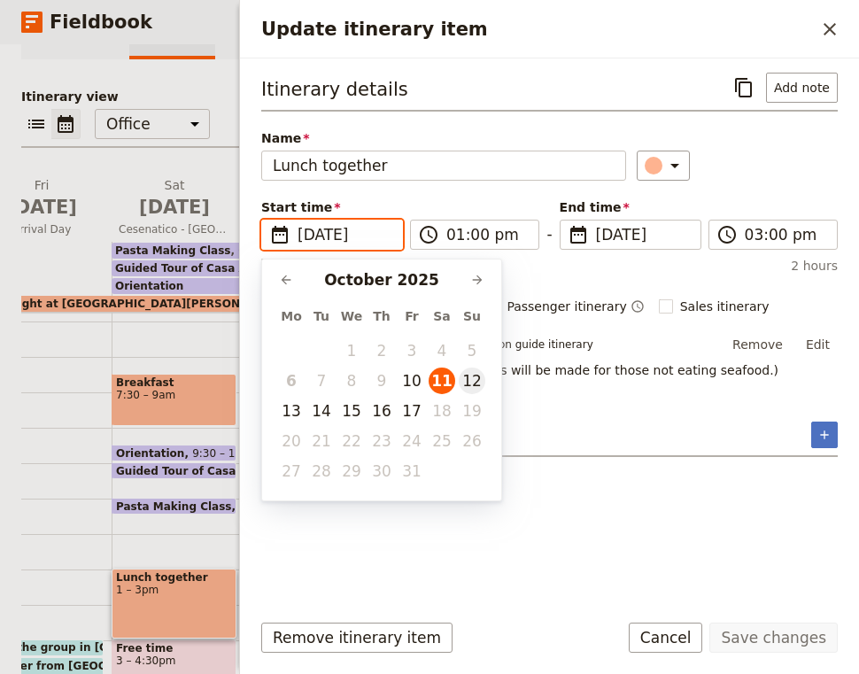
click at [476, 381] on button "12" at bounding box center [472, 380] width 27 height 27
type input "[DATE]"
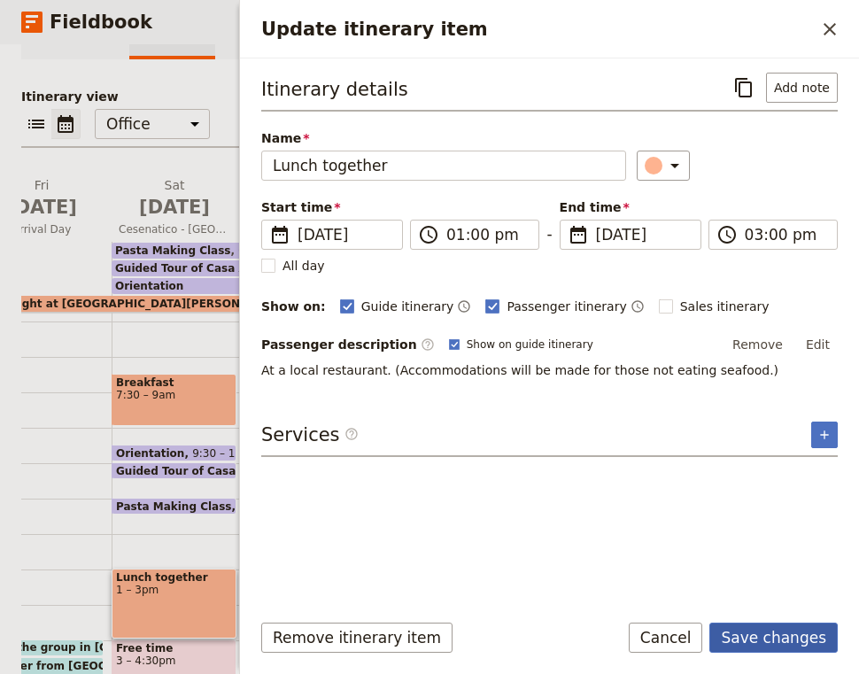
type input "[DATE]"
click at [808, 642] on button "Save changes" at bounding box center [773, 638] width 128 height 30
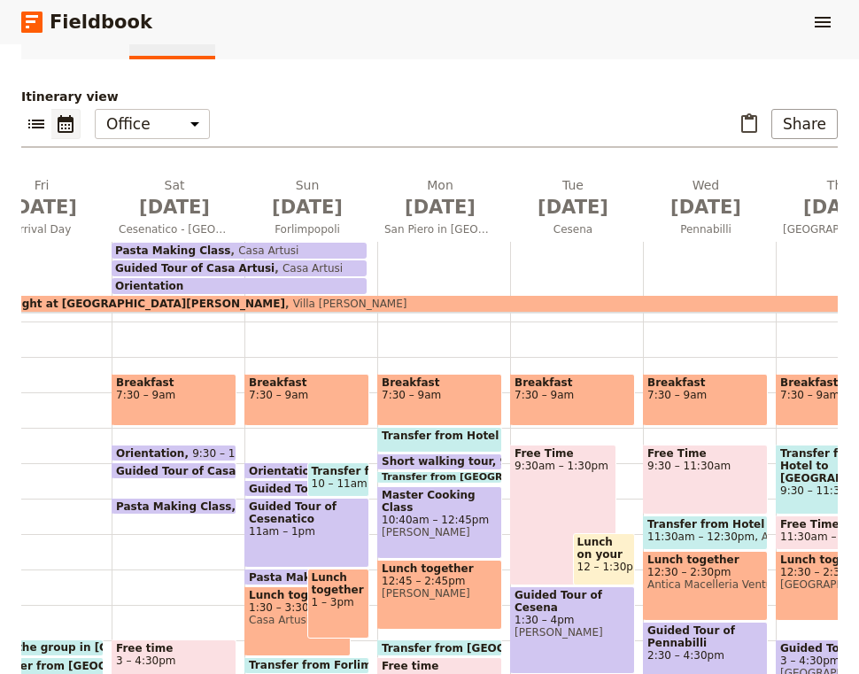
click at [280, 573] on span "Pasta Making Class" at bounding box center [310, 577] width 123 height 12
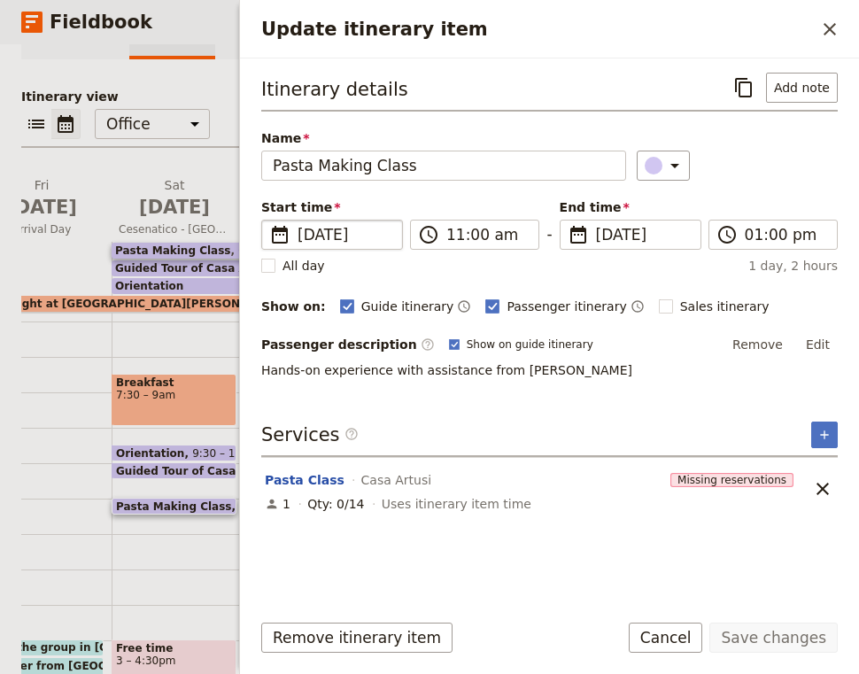
click at [325, 236] on span "[DATE]" at bounding box center [345, 234] width 94 height 21
click at [269, 220] on input "[DATE]" at bounding box center [268, 220] width 1 height 1
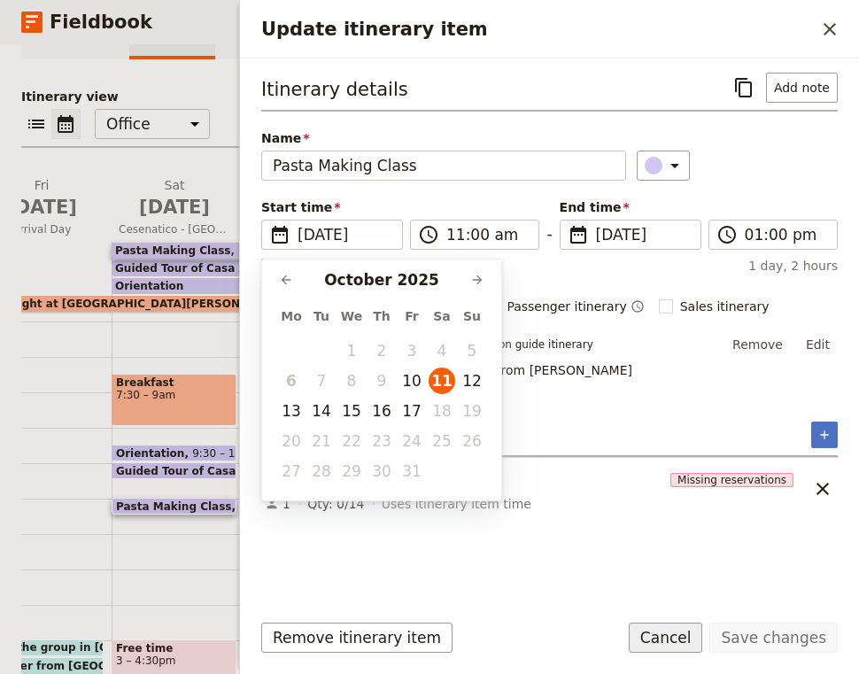
click at [691, 639] on button "Cancel" at bounding box center [666, 638] width 74 height 30
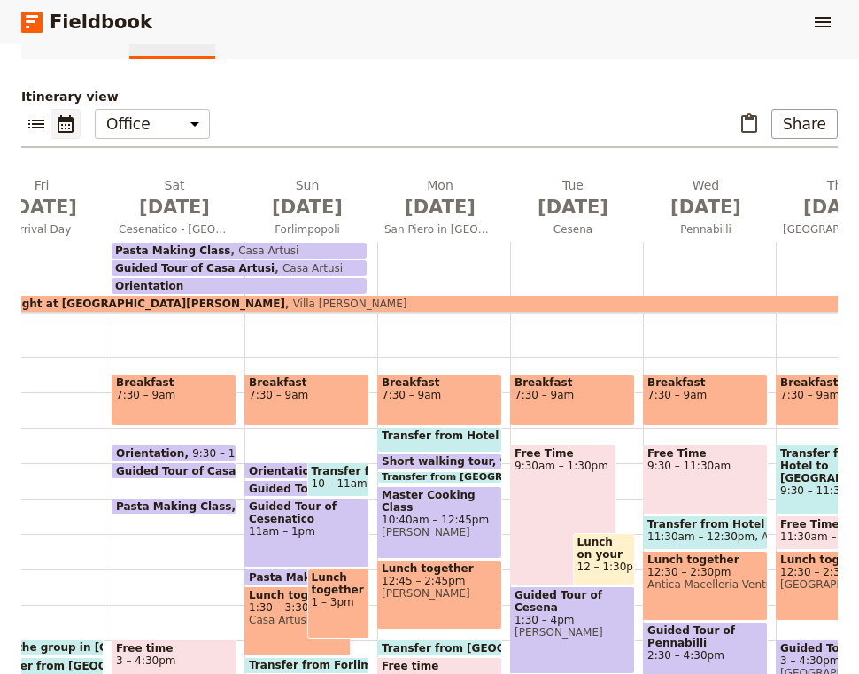
click at [281, 607] on span "1:30 – 3:30pm" at bounding box center [297, 607] width 97 height 12
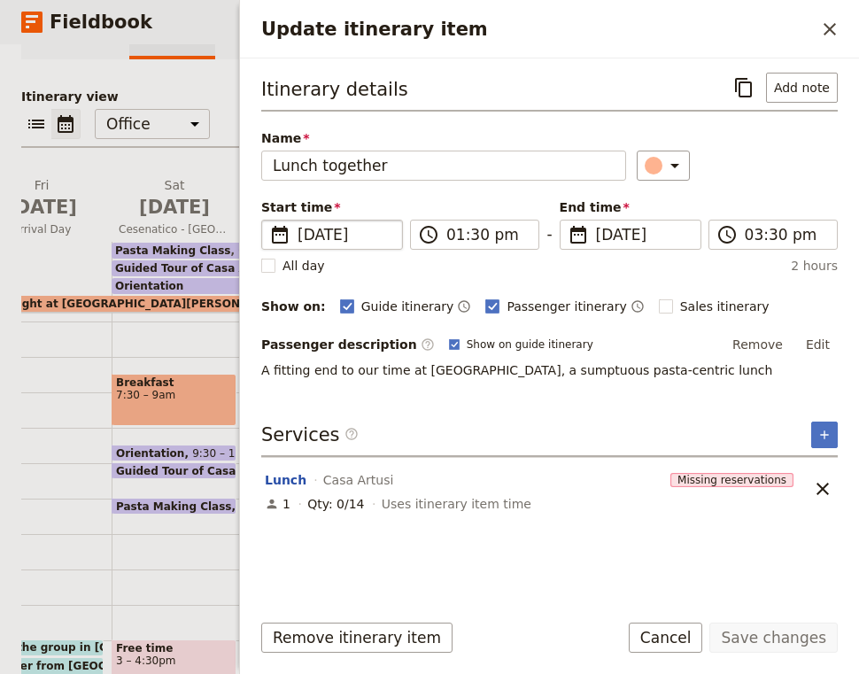
click at [351, 242] on span "[DATE]" at bounding box center [345, 234] width 94 height 21
click at [269, 220] on input "[DATE]" at bounding box center [268, 220] width 1 height 1
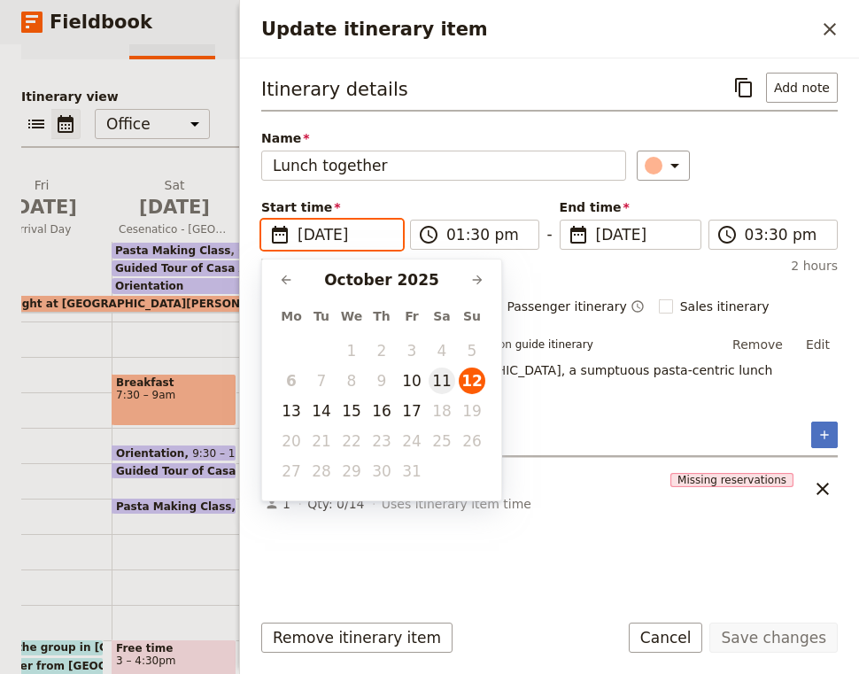
click at [449, 380] on button "11" at bounding box center [442, 380] width 27 height 27
type input "[DATE]"
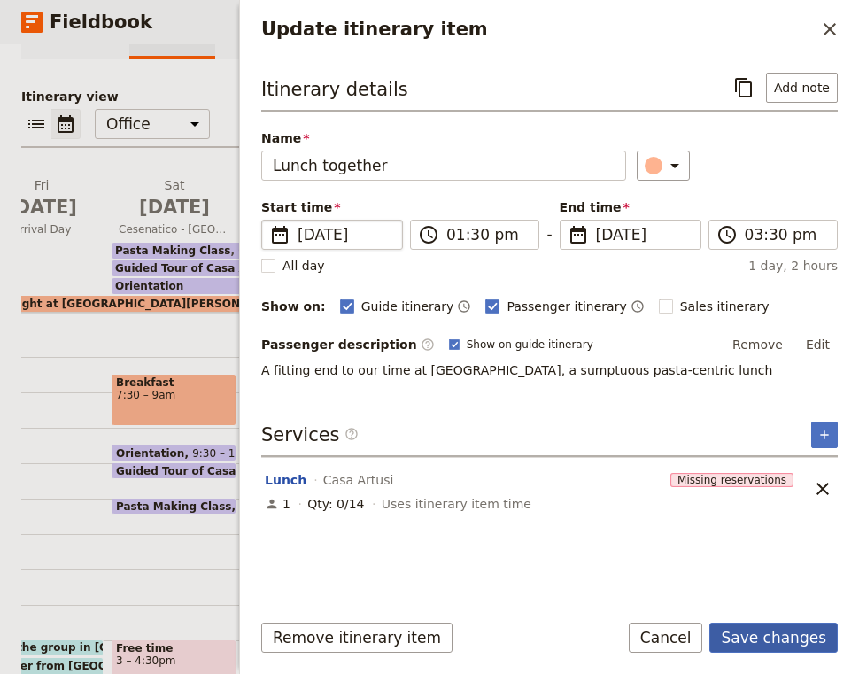
click at [786, 638] on button "Save changes" at bounding box center [773, 638] width 128 height 30
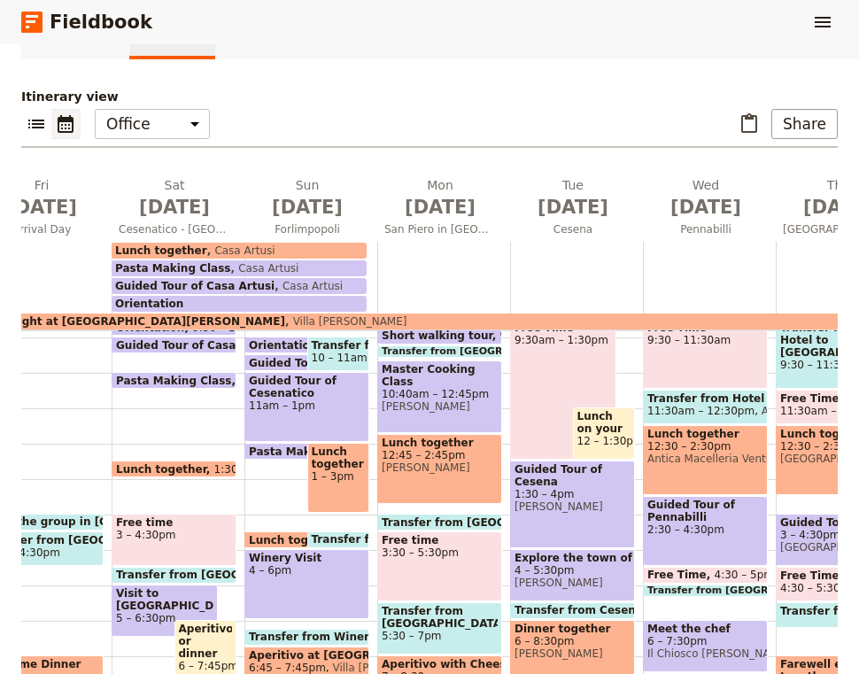
scroll to position [349, 0]
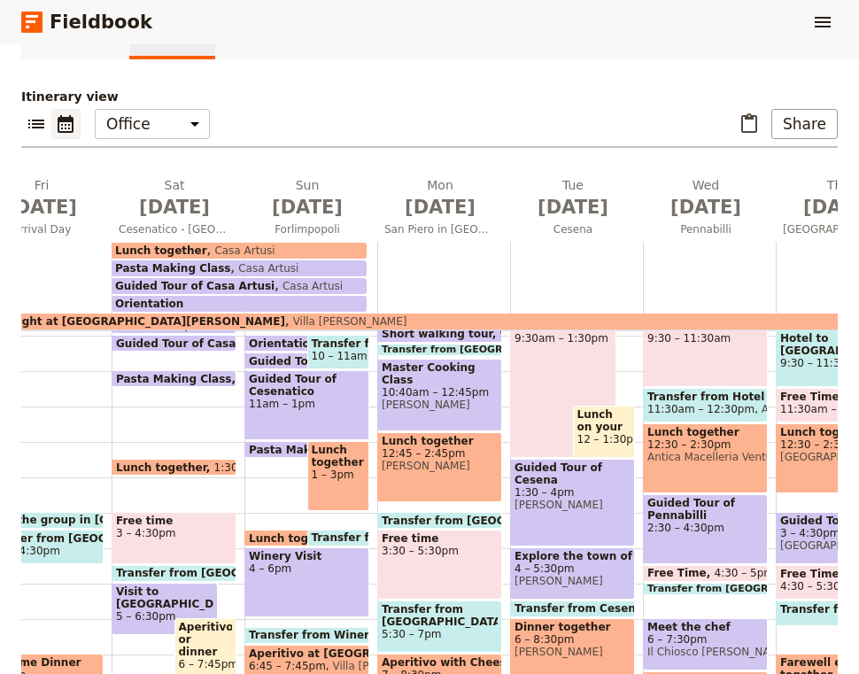
click at [209, 376] on span "Pasta Making Class" at bounding box center [177, 379] width 123 height 12
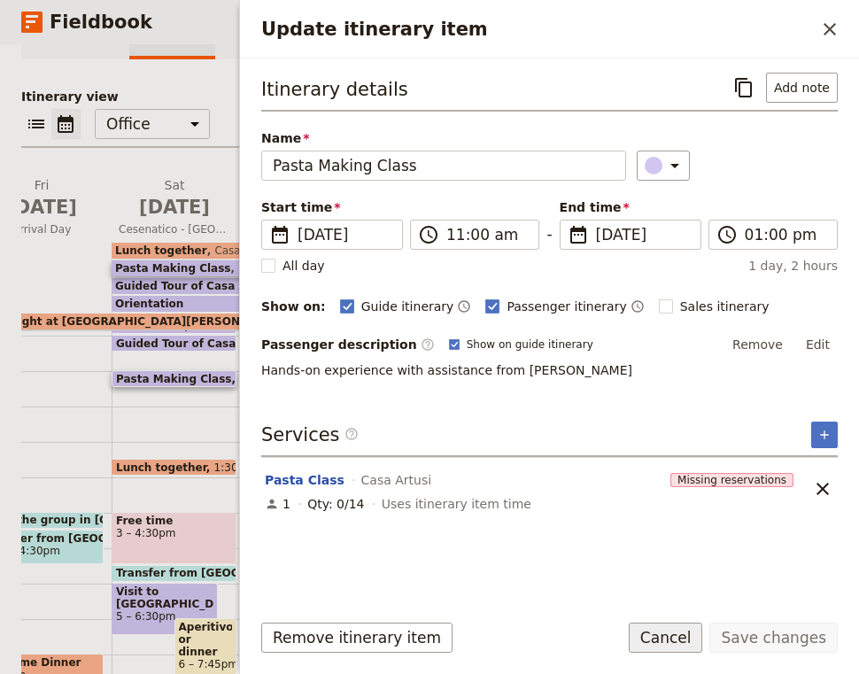
click at [679, 631] on button "Cancel" at bounding box center [666, 638] width 74 height 30
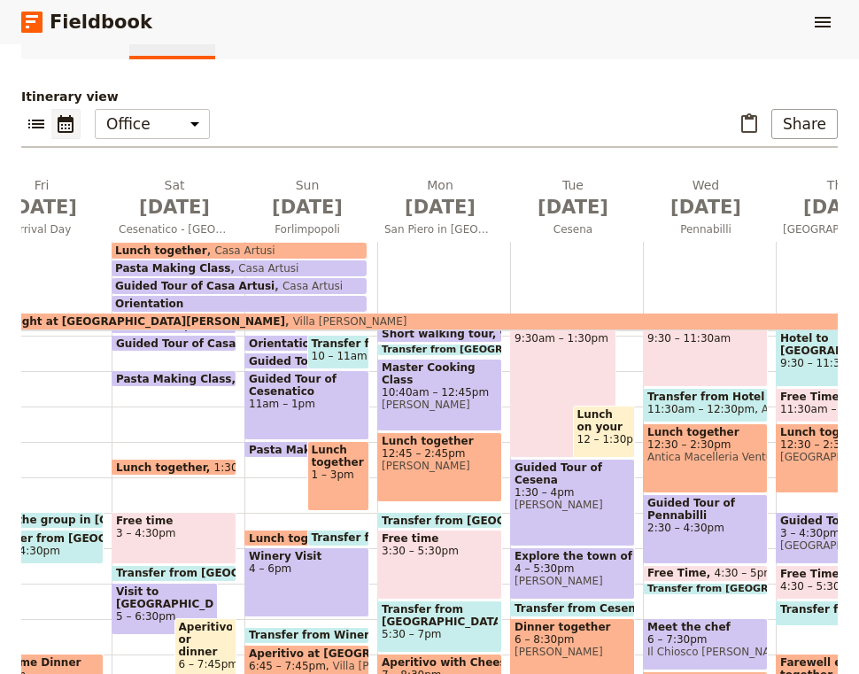
click at [166, 535] on span "3 – 4:30pm" at bounding box center [174, 533] width 116 height 12
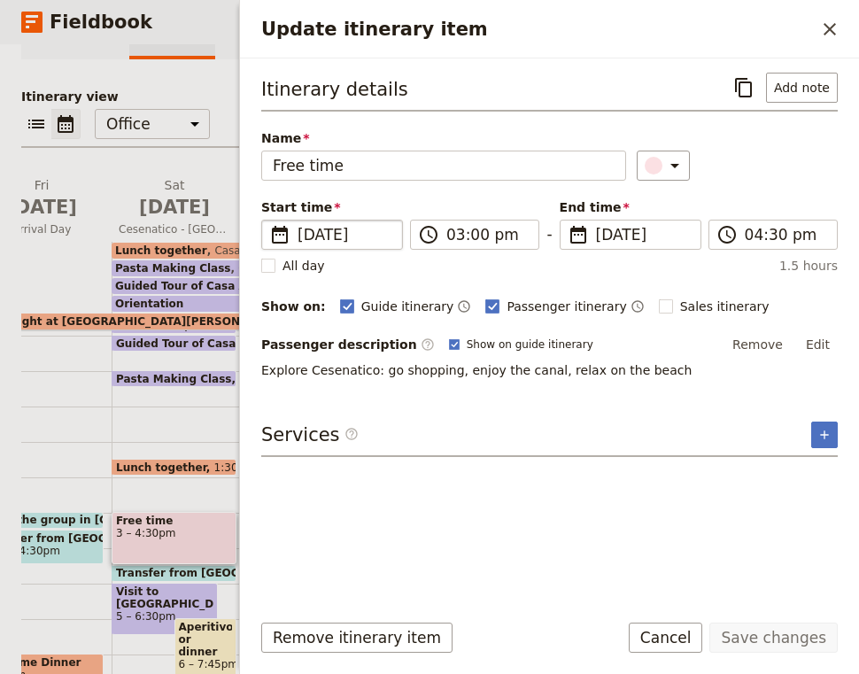
click at [341, 231] on span "[DATE]" at bounding box center [345, 234] width 94 height 21
click at [269, 220] on input "[DATE]" at bounding box center [268, 220] width 1 height 1
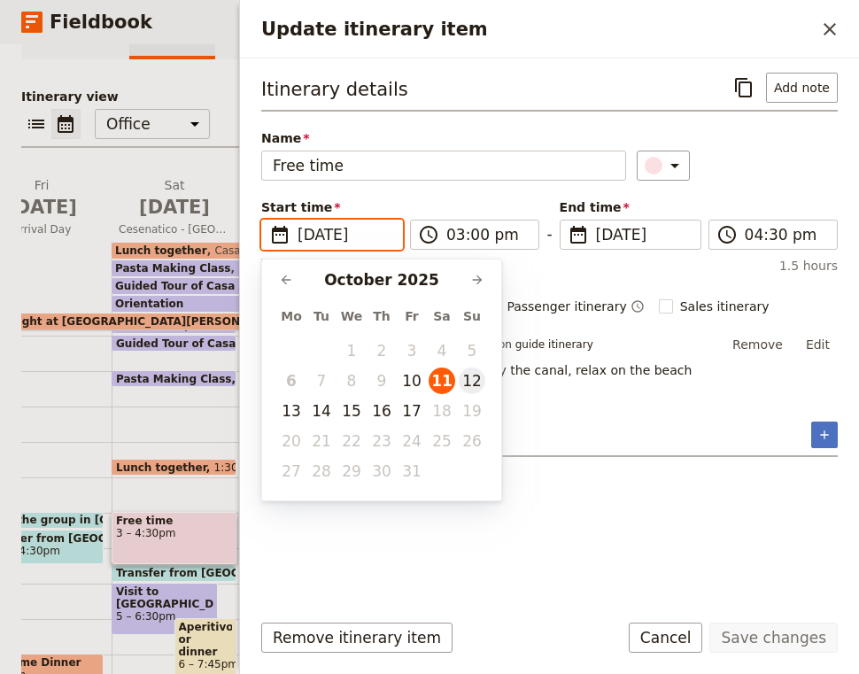
click at [481, 377] on button "12" at bounding box center [472, 380] width 27 height 27
type input "[DATE]"
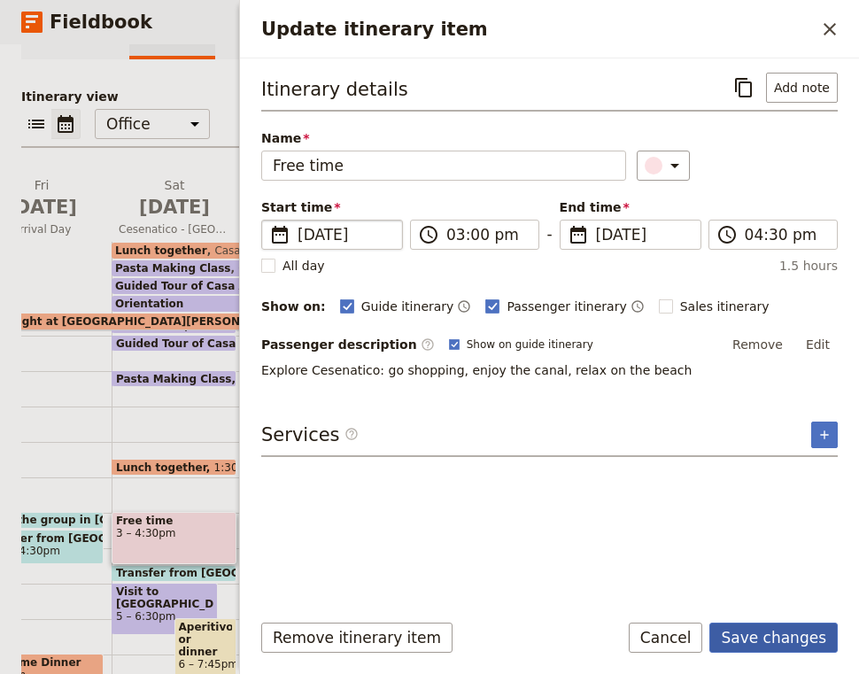
type input "[DATE]"
click at [788, 640] on button "Save changes" at bounding box center [773, 638] width 128 height 30
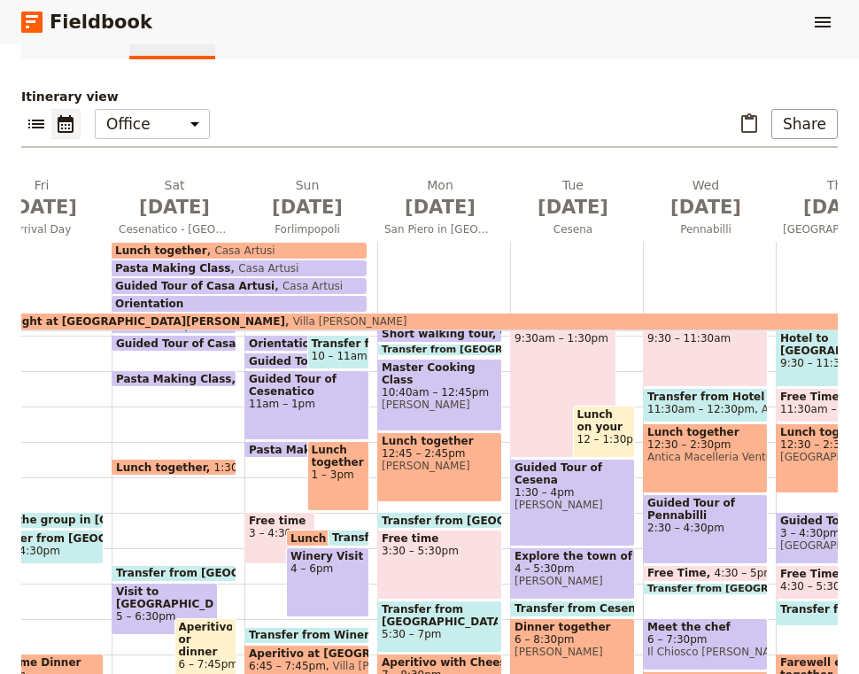
click at [331, 569] on span "4 – 6pm" at bounding box center [327, 568] width 74 height 12
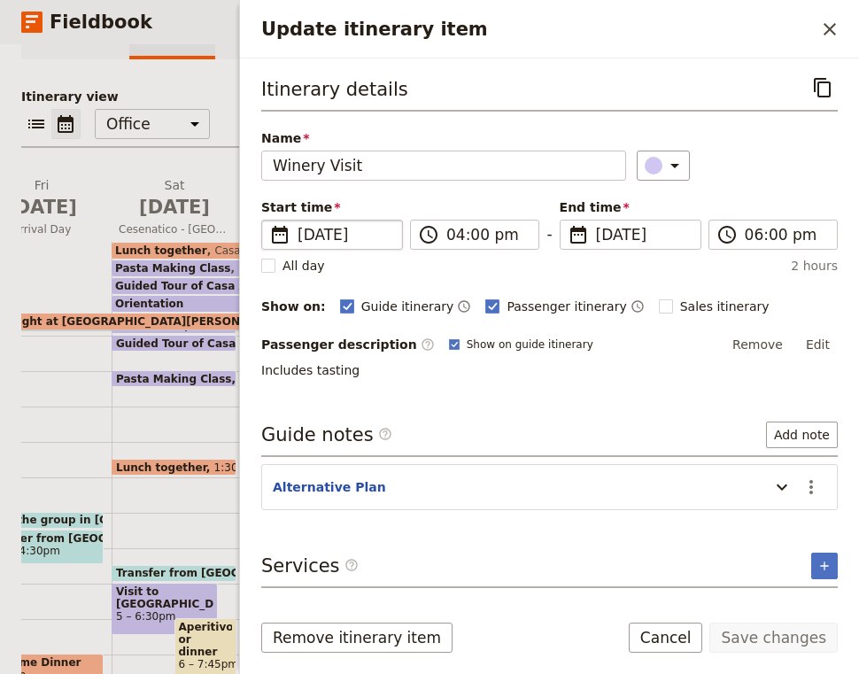
click at [347, 231] on span "[DATE]" at bounding box center [345, 234] width 94 height 21
click at [269, 220] on input "[DATE]" at bounding box center [268, 220] width 1 height 1
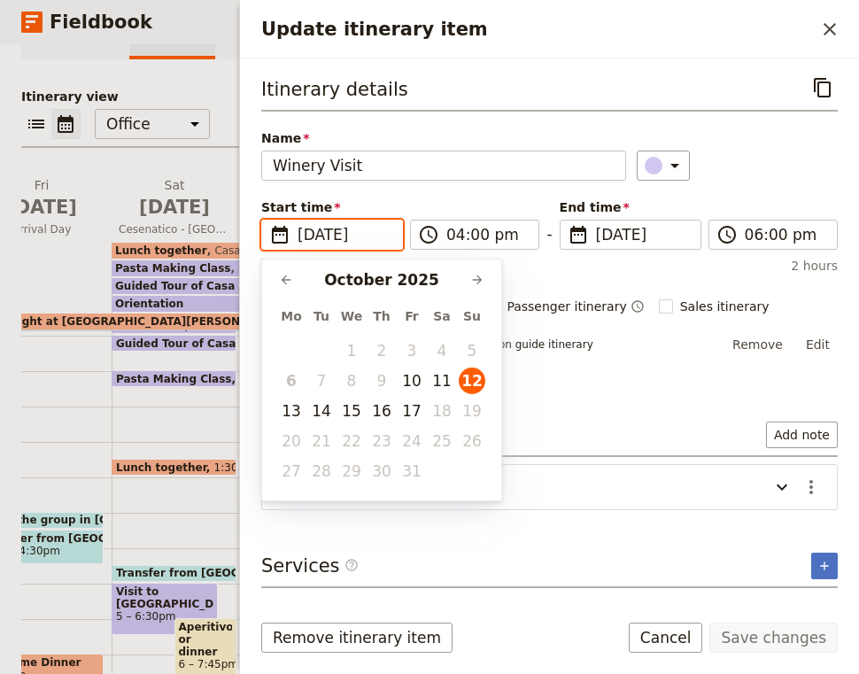
click at [428, 384] on td "11" at bounding box center [442, 381] width 30 height 30
click at [448, 377] on button "11" at bounding box center [442, 380] width 27 height 27
type input "[DATE]"
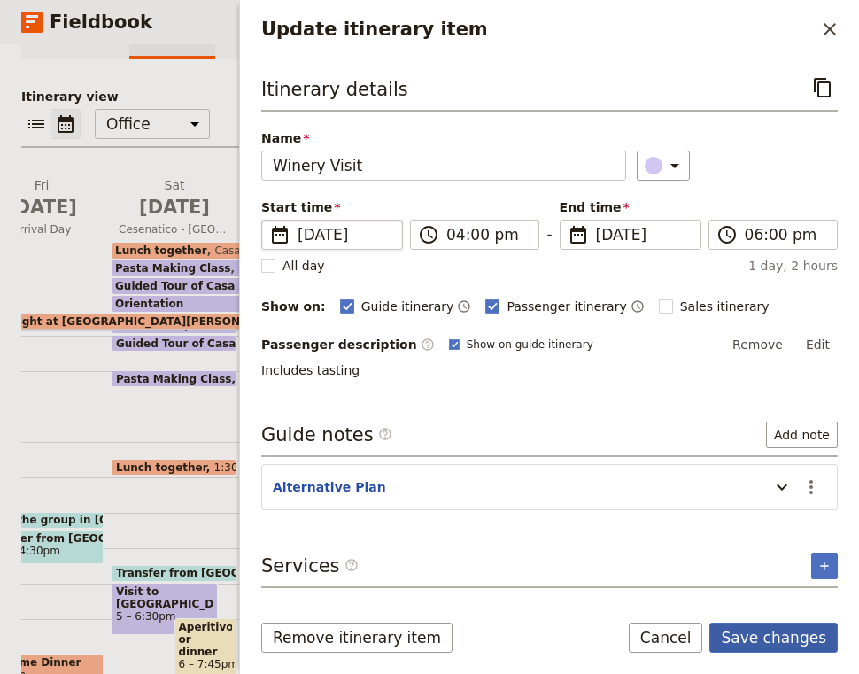
click at [812, 640] on button "Save changes" at bounding box center [773, 638] width 128 height 30
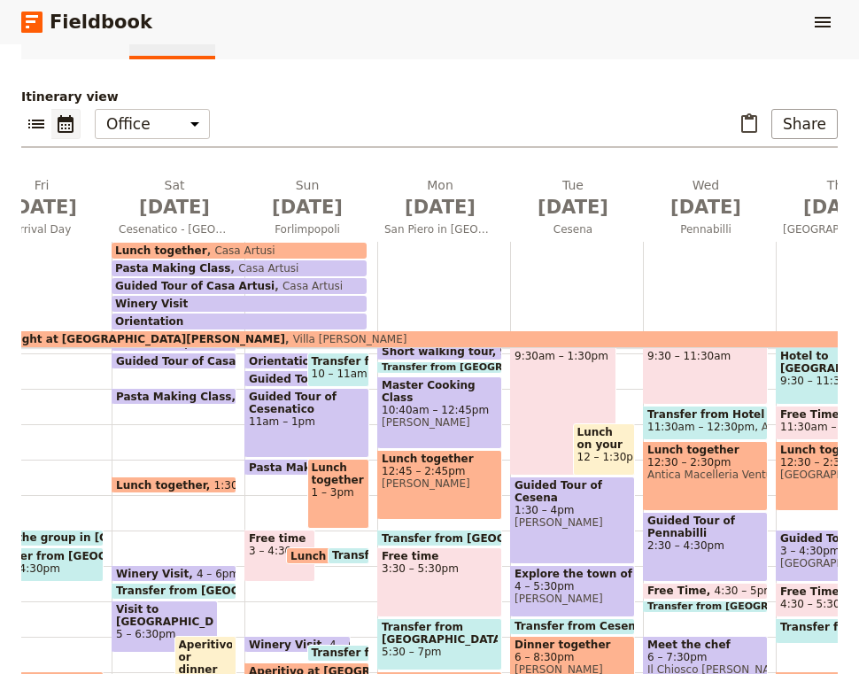
click at [179, 572] on span "Winery Visit" at bounding box center [156, 574] width 81 height 12
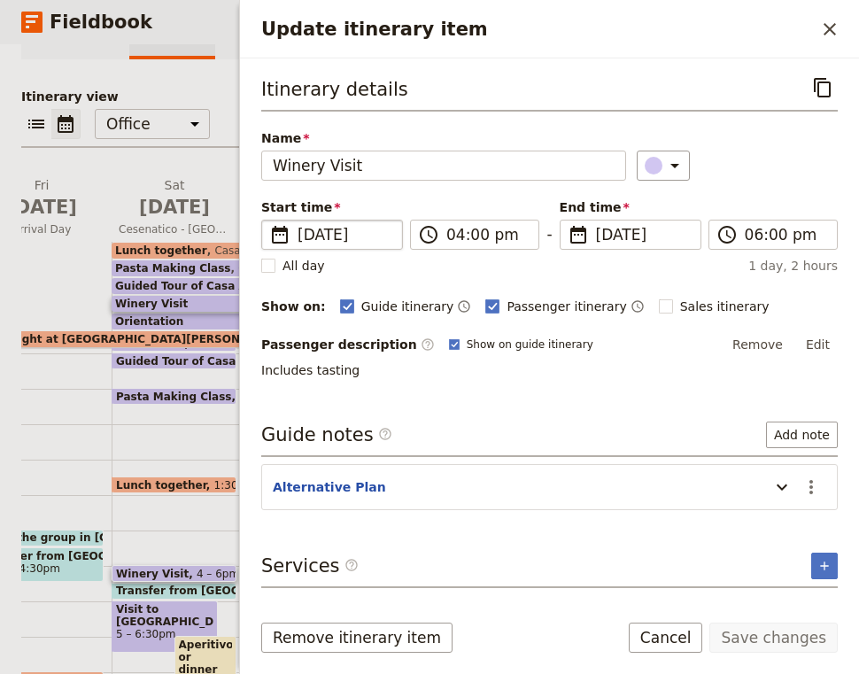
click at [358, 228] on span "[DATE]" at bounding box center [345, 234] width 94 height 21
click at [269, 220] on input "[DATE]" at bounding box center [268, 220] width 1 height 1
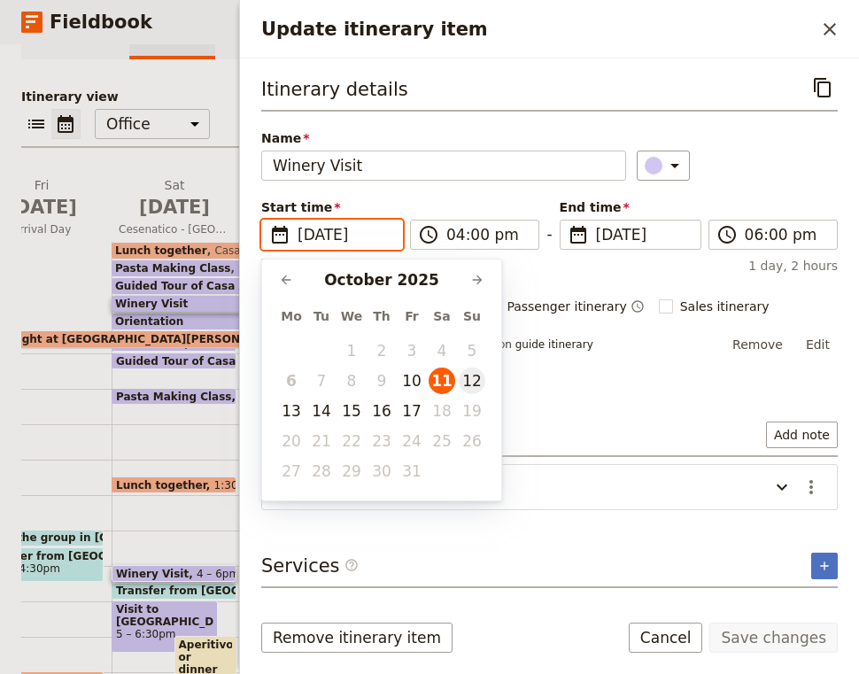
click at [478, 380] on button "12" at bounding box center [472, 380] width 27 height 27
type input "[DATE]"
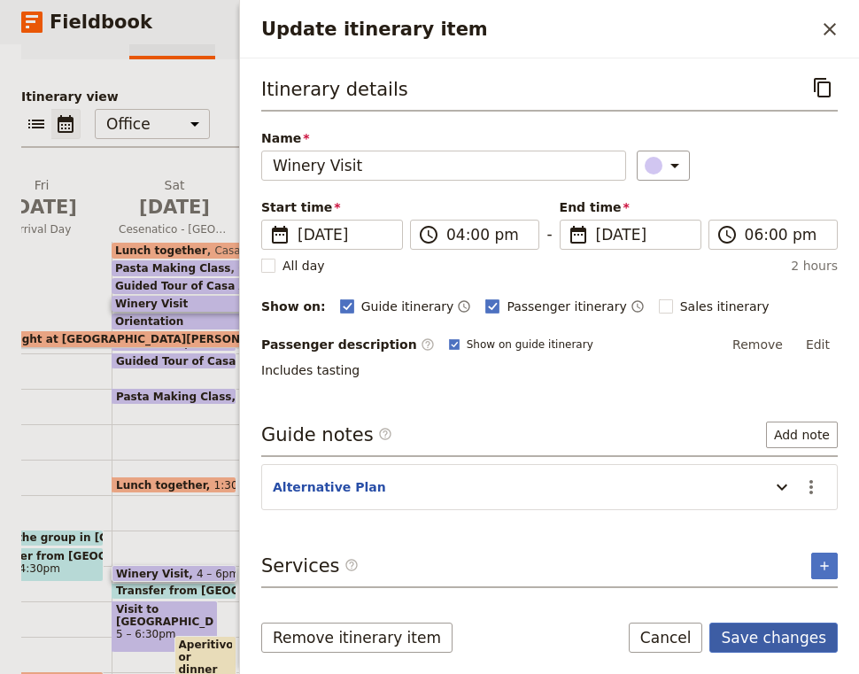
click at [785, 638] on button "Save changes" at bounding box center [773, 638] width 128 height 30
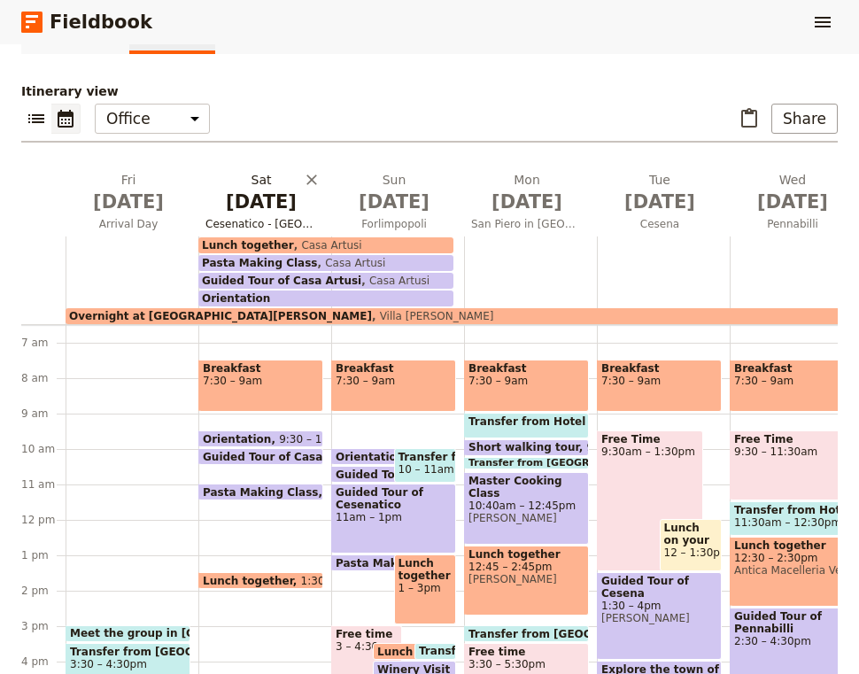
scroll to position [230, 0]
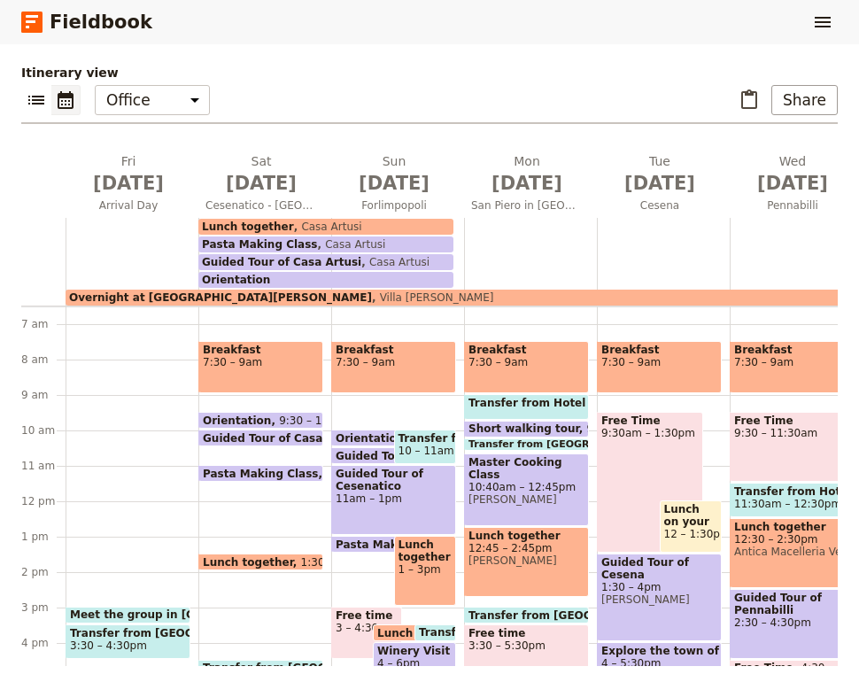
click at [291, 469] on span "Pasta Making Class" at bounding box center [264, 474] width 123 height 12
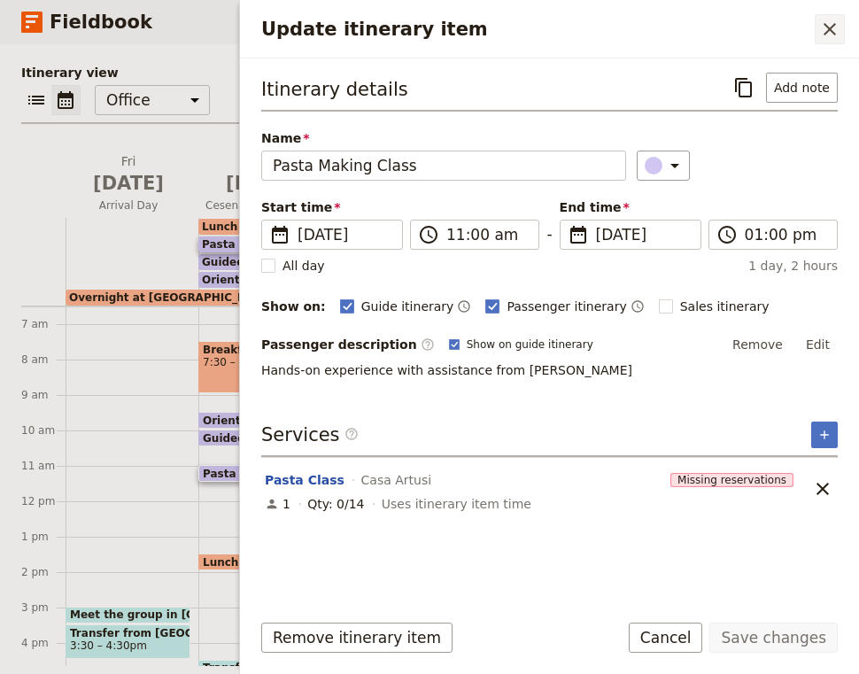
click at [839, 27] on icon "Close drawer" at bounding box center [829, 29] width 21 height 21
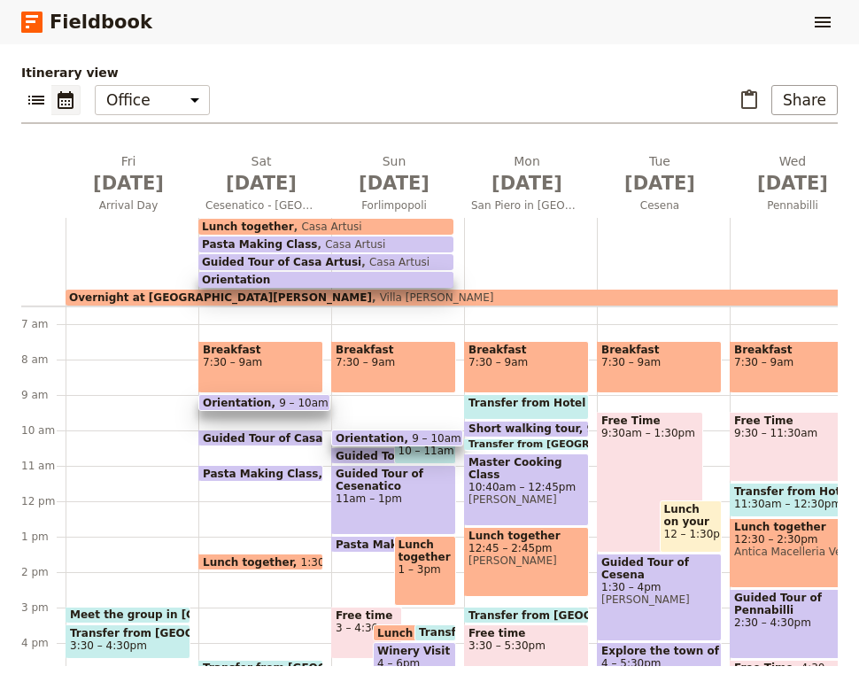
click at [279, 418] on div "Breakfast 7:30 – 9am Orientation 9 – 10am Guided Tour of Casa Artusi 10 – 10:30…" at bounding box center [264, 501] width 133 height 850
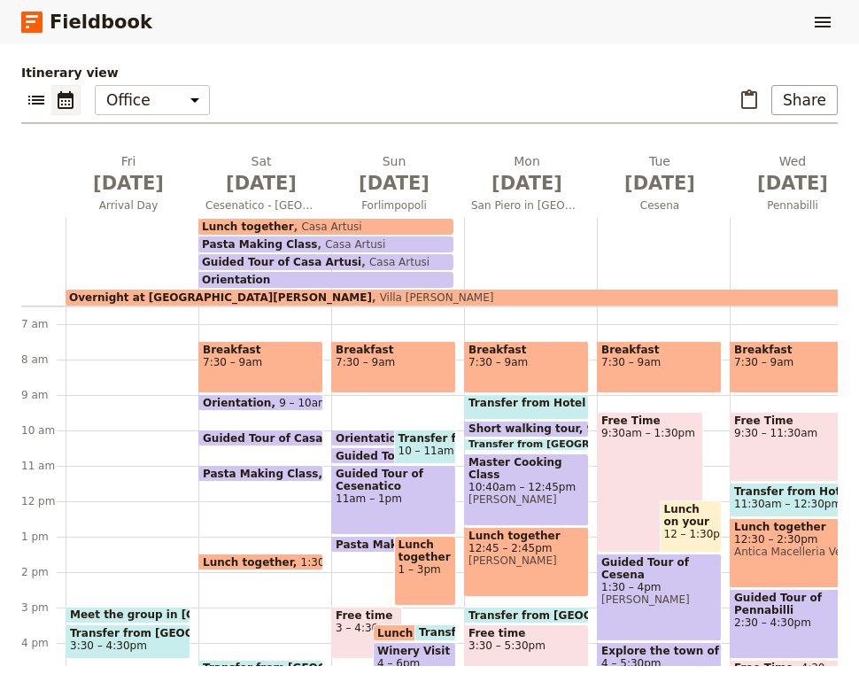
click at [279, 422] on div "Breakfast 7:30 – 9am Orientation 9 – 10am Guided Tour of Casa Artusi 10 – 10:30…" at bounding box center [264, 501] width 133 height 850
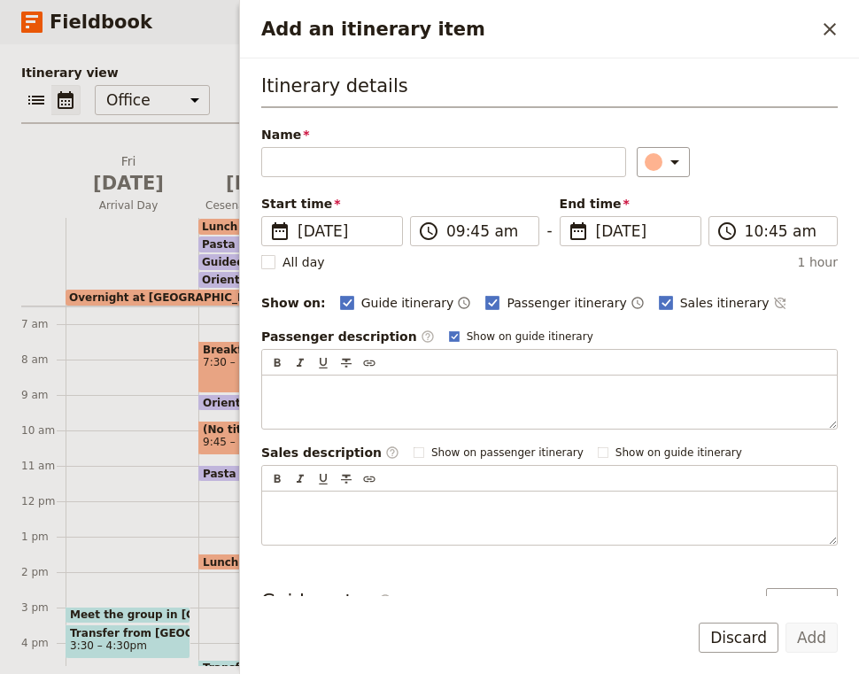
click at [336, 180] on div "Itinerary details Name ​ Please fill out this field. Start time ​ [DATE] [DATE]…" at bounding box center [549, 309] width 576 height 473
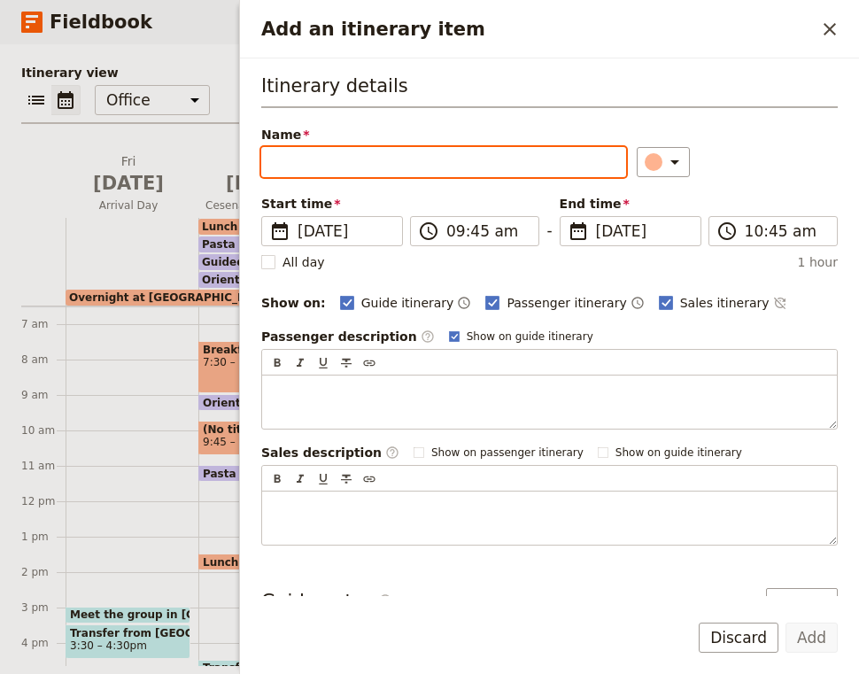
click at [329, 155] on input "Name" at bounding box center [443, 162] width 365 height 30
type input "Transfer from Hotel to [GEOGRAPHIC_DATA]"
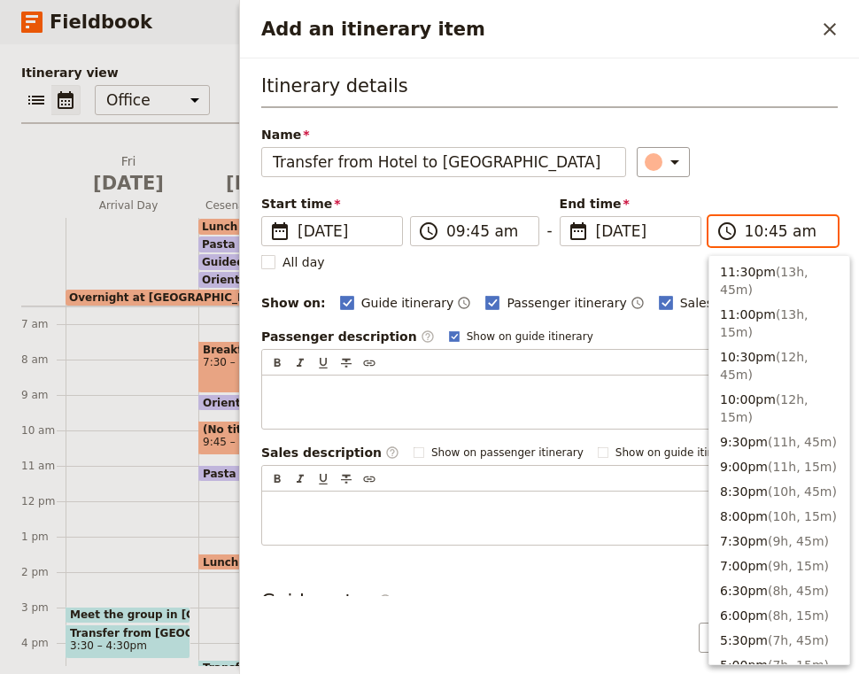
click at [774, 235] on input "10:45 am" at bounding box center [785, 230] width 81 height 21
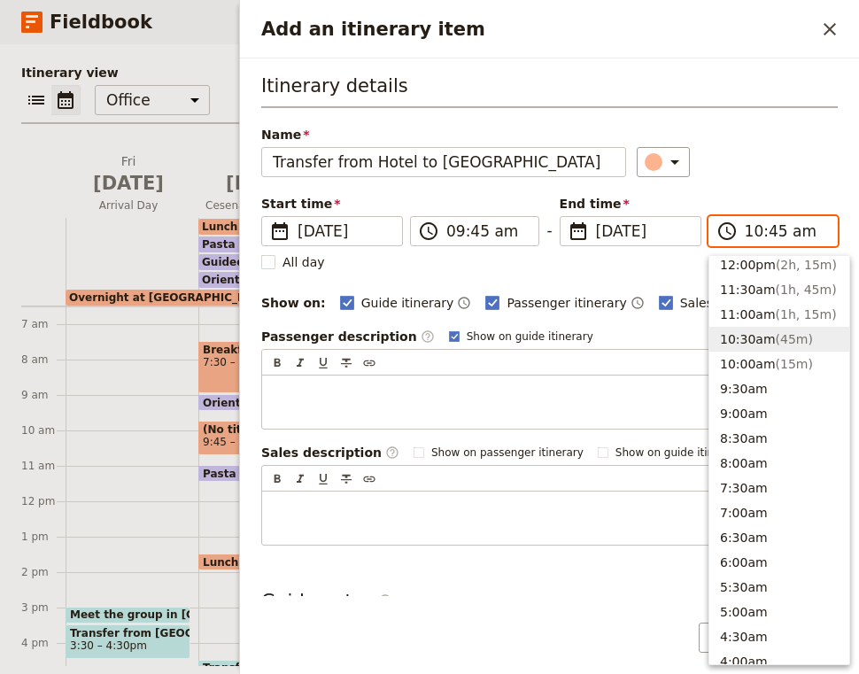
click at [777, 231] on input "10:45 am" at bounding box center [785, 230] width 81 height 21
type input "10:15 am"
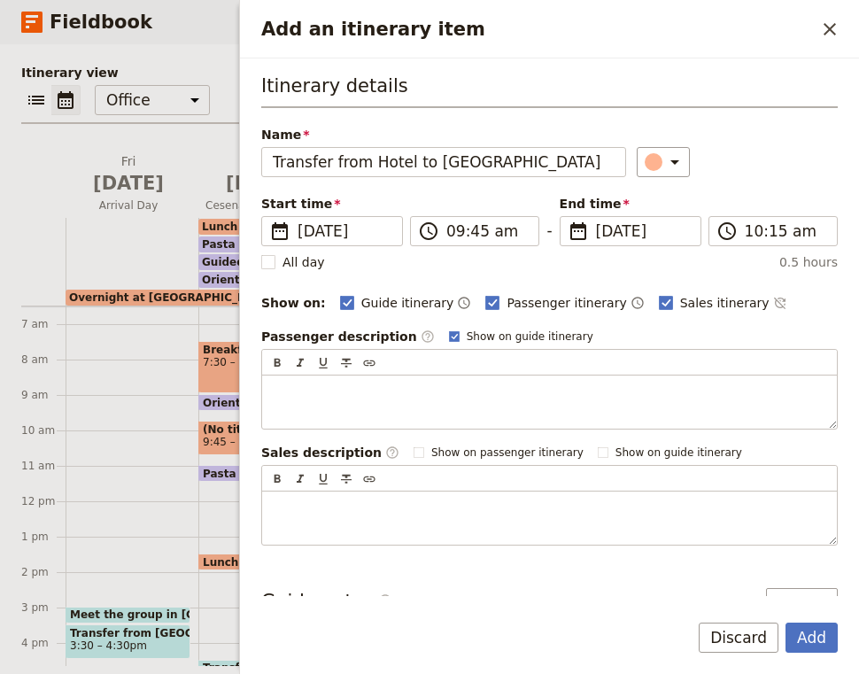
click at [810, 158] on div "​" at bounding box center [737, 162] width 201 height 30
click at [645, 164] on div "Add an itinerary item" at bounding box center [654, 162] width 18 height 18
click at [661, 217] on div "button" at bounding box center [660, 221] width 18 height 18
click at [834, 649] on button "Add" at bounding box center [811, 638] width 52 height 30
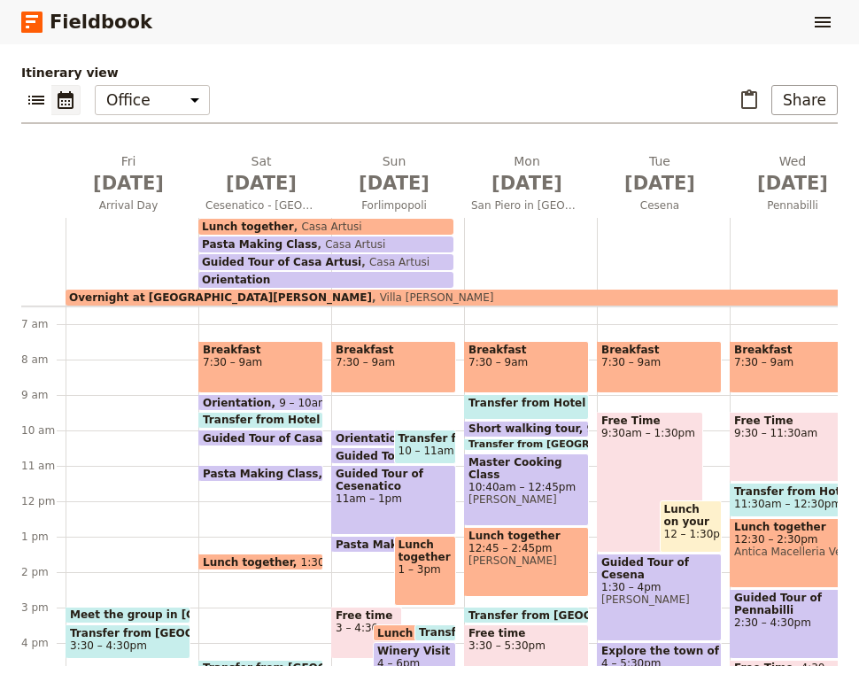
click at [436, 447] on span "10 – 11am" at bounding box center [426, 451] width 56 height 12
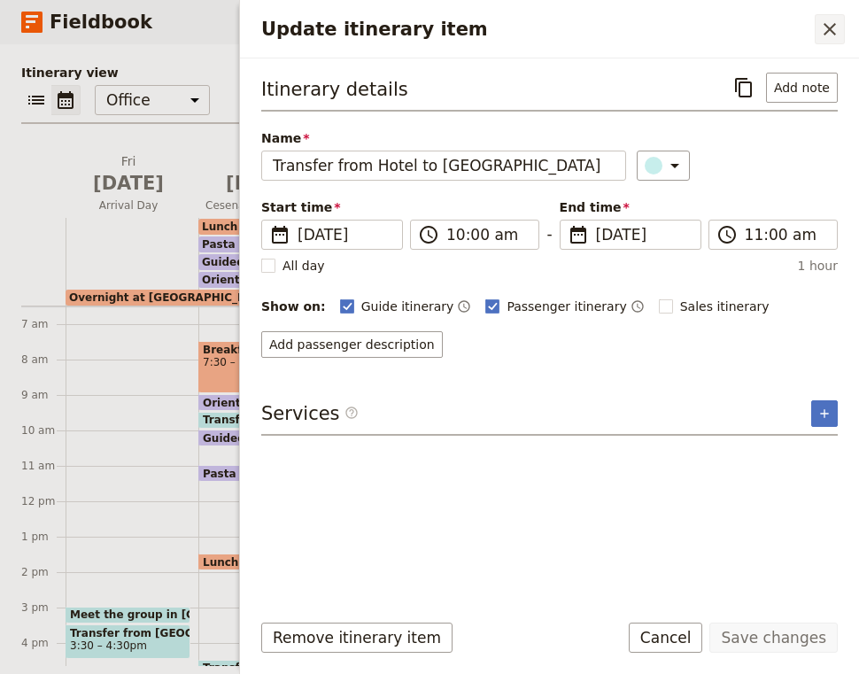
click at [832, 30] on icon "Close drawer" at bounding box center [829, 29] width 21 height 21
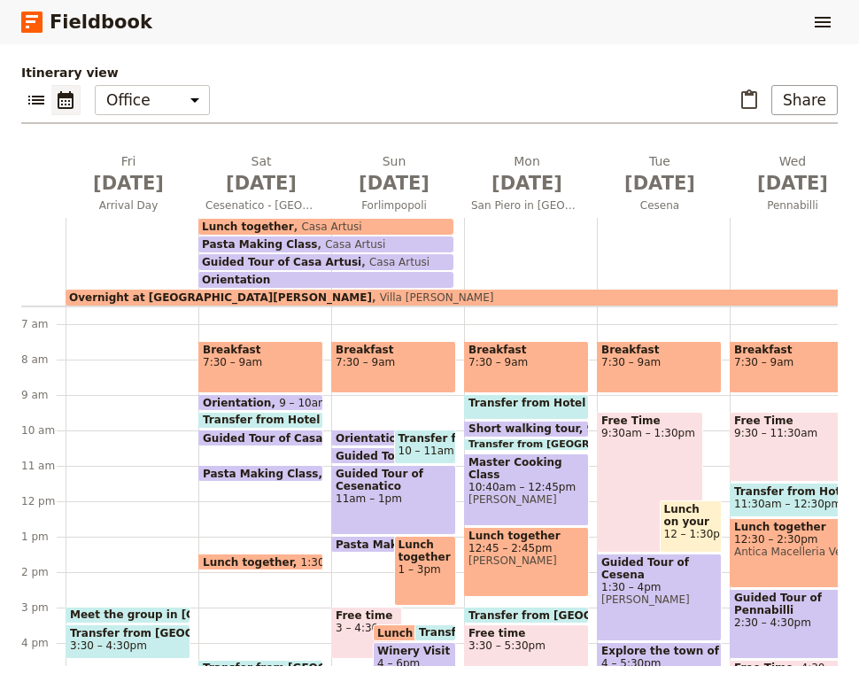
click at [359, 435] on span "Orientation" at bounding box center [374, 438] width 76 height 12
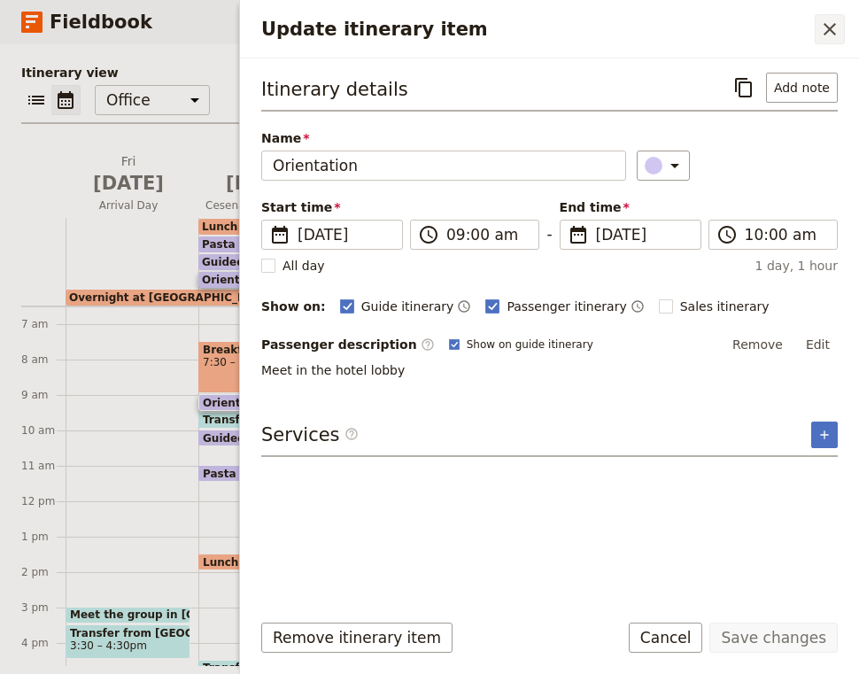
click at [838, 31] on icon "Close drawer" at bounding box center [829, 29] width 21 height 21
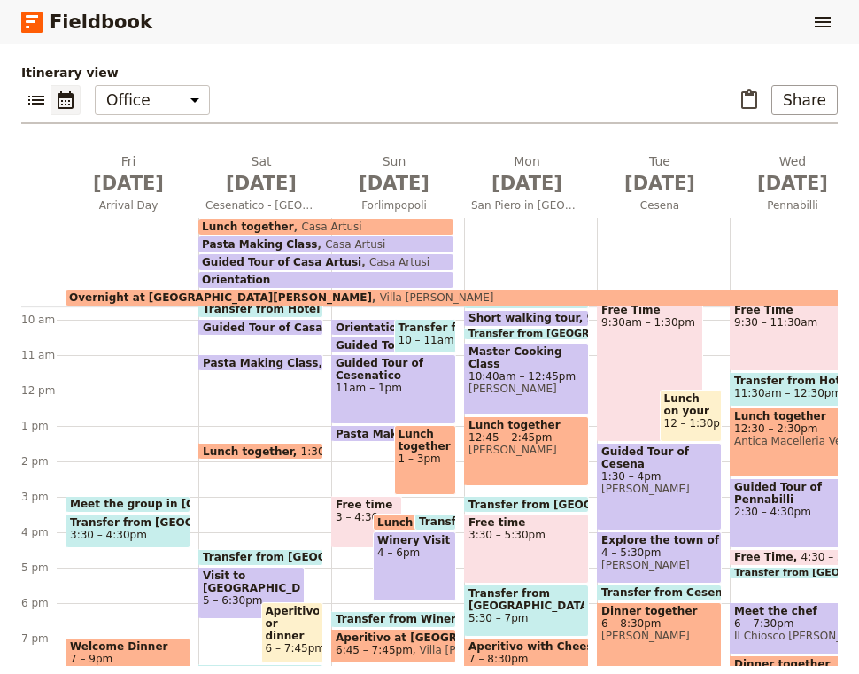
scroll to position [351, 0]
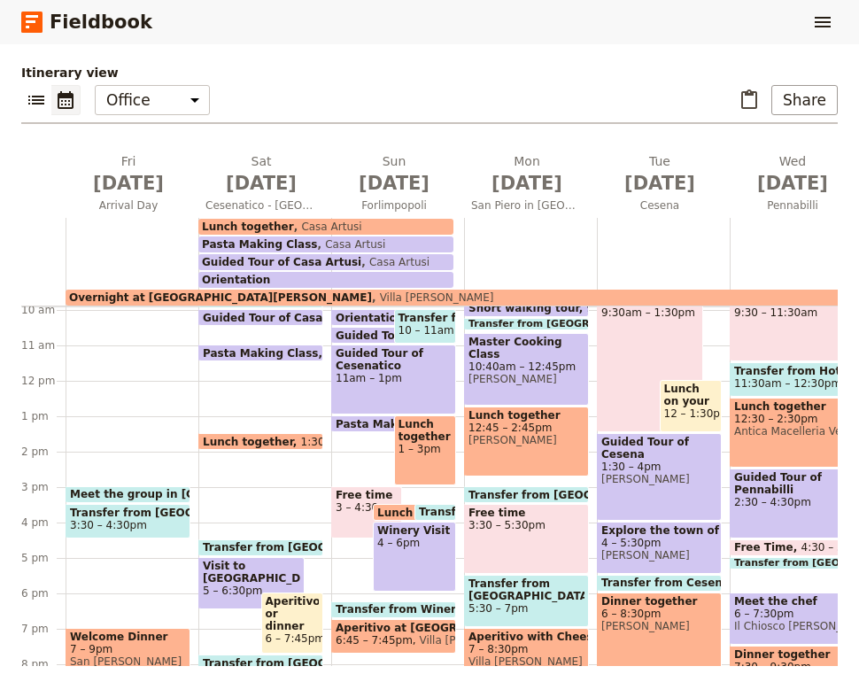
click at [363, 336] on span "Guided Tour of Casa Artusi" at bounding box center [419, 335] width 167 height 12
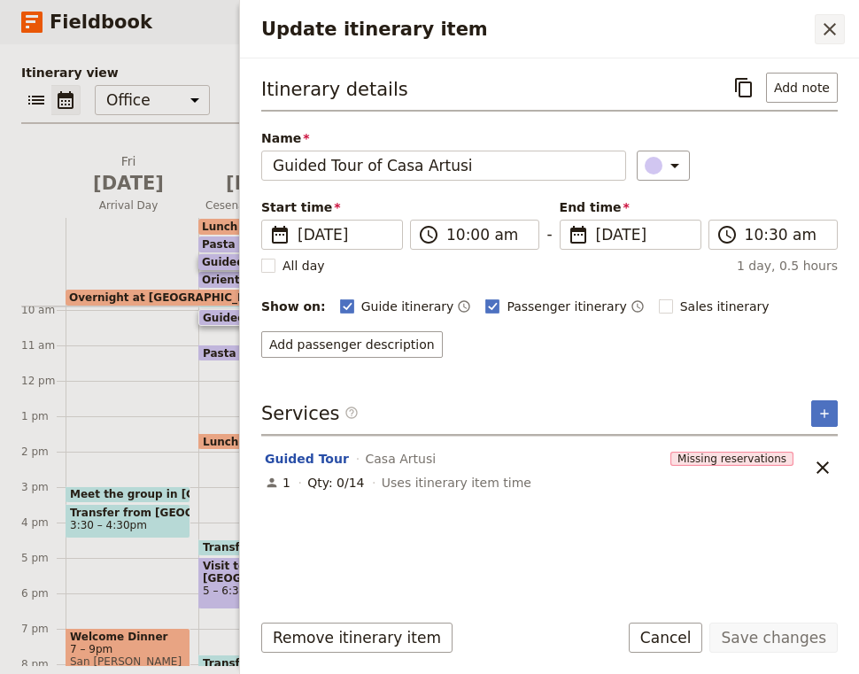
click at [833, 18] on button "​" at bounding box center [830, 29] width 30 height 30
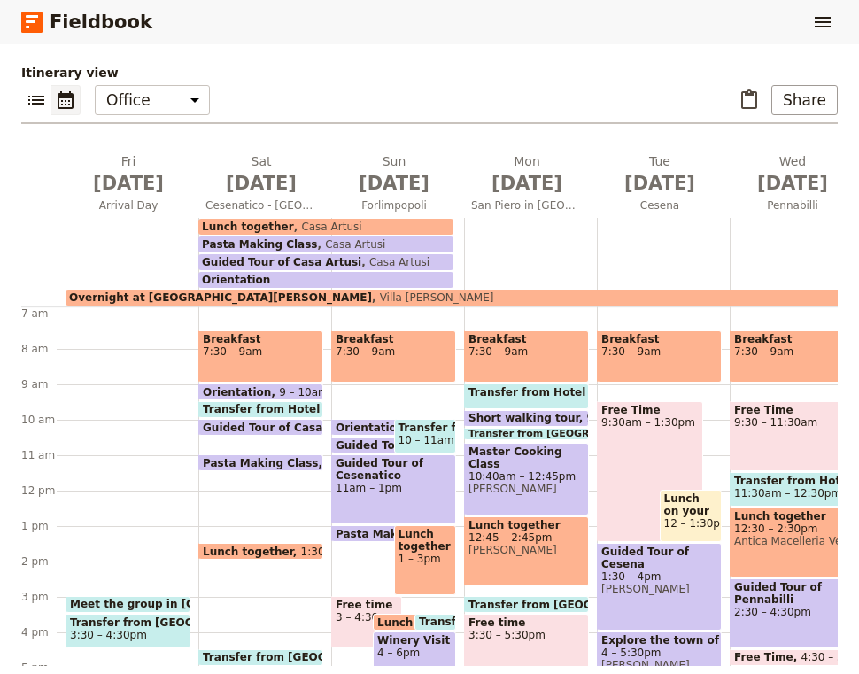
scroll to position [234, 0]
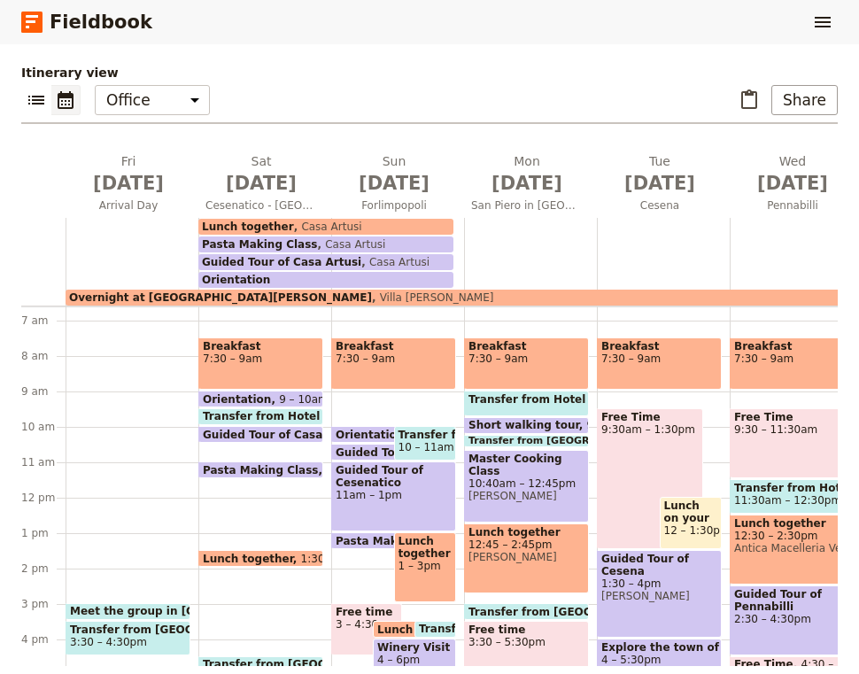
click at [275, 276] on div "Orientation" at bounding box center [325, 280] width 255 height 16
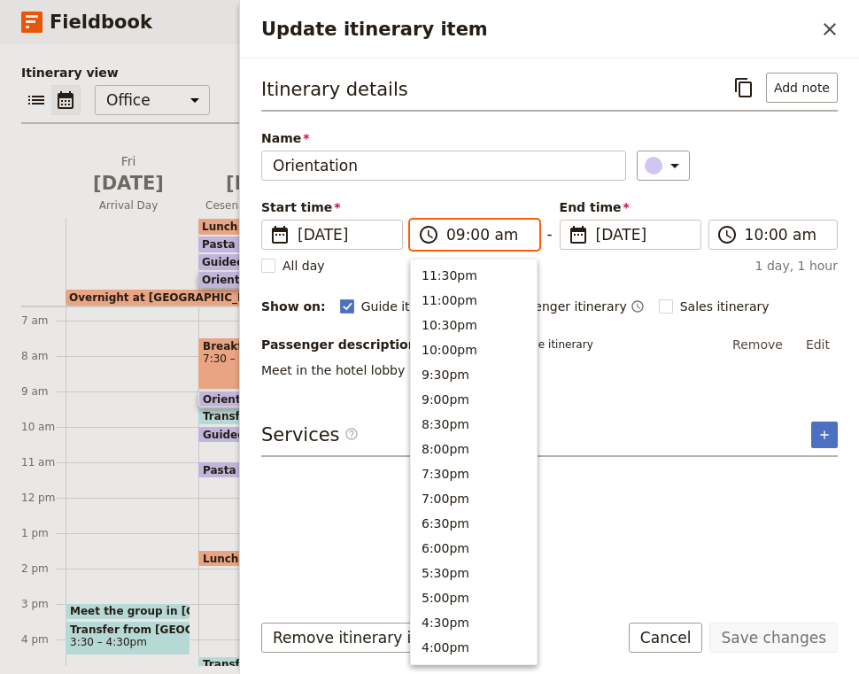
click at [465, 236] on input "09:00 am" at bounding box center [486, 234] width 81 height 21
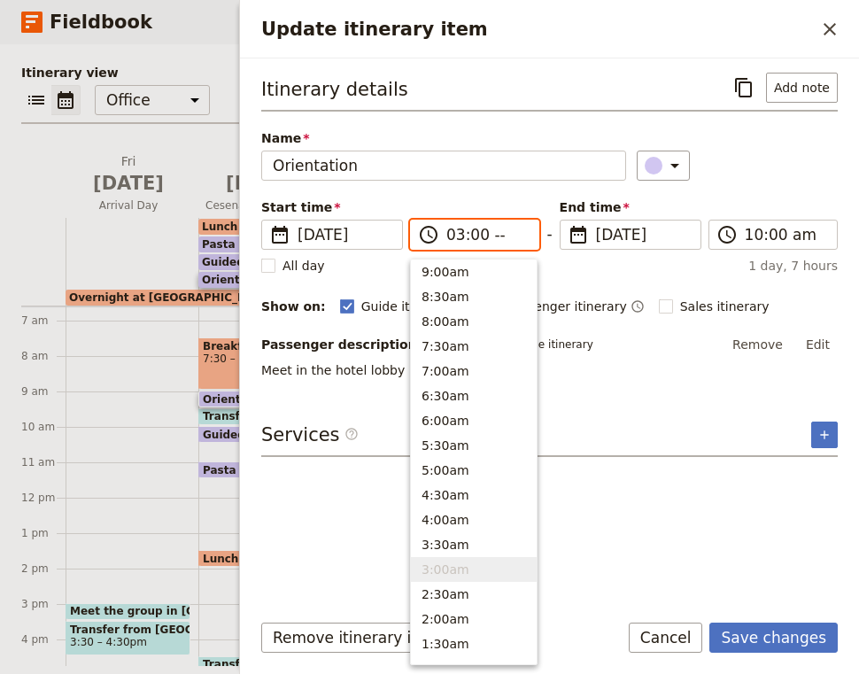
type input "03:00 pm"
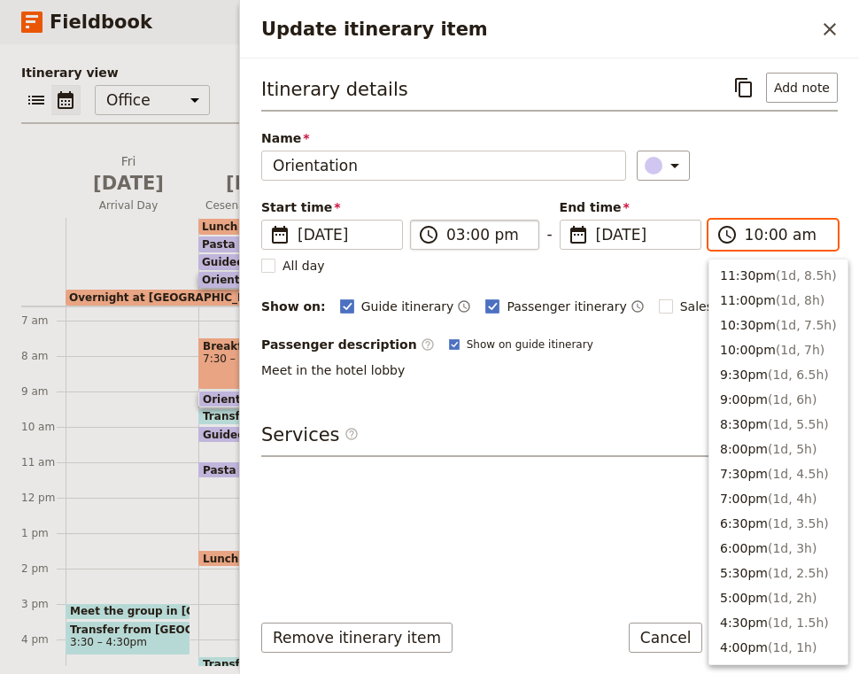
scroll to position [673, 0]
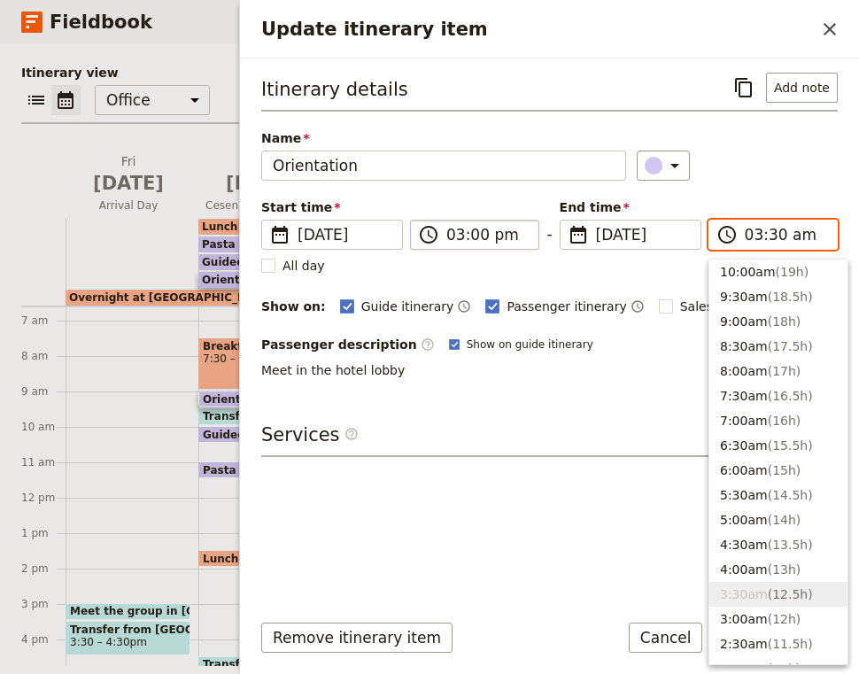
type input "03:30 pm"
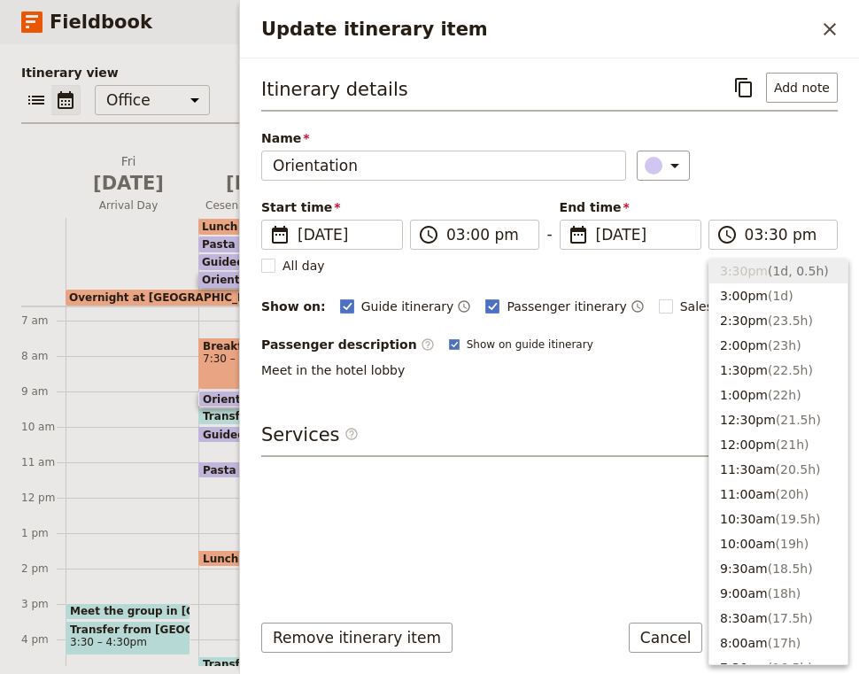
click at [793, 150] on div "Name Orientation ​" at bounding box center [549, 154] width 576 height 51
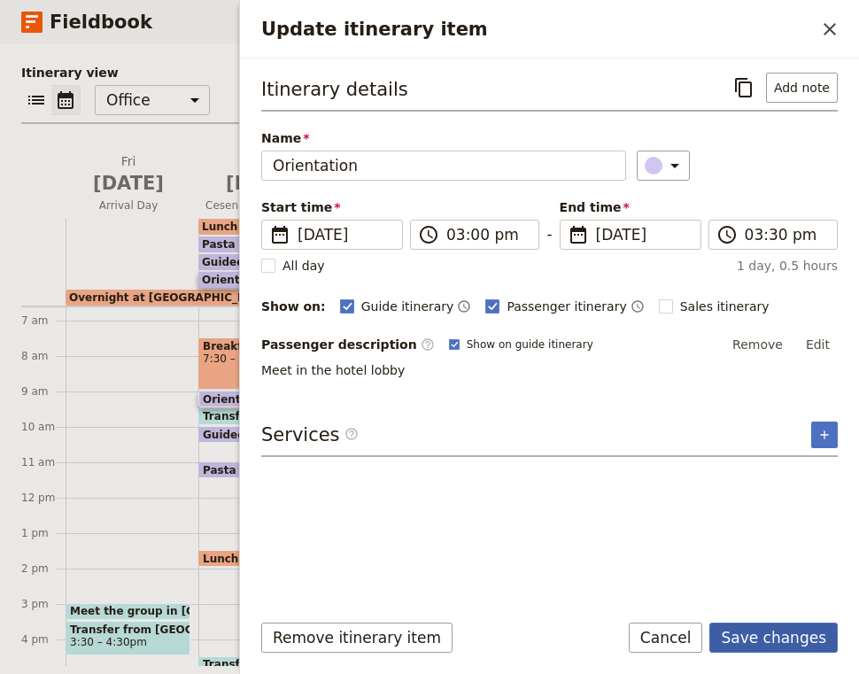
click at [779, 640] on button "Save changes" at bounding box center [773, 638] width 128 height 30
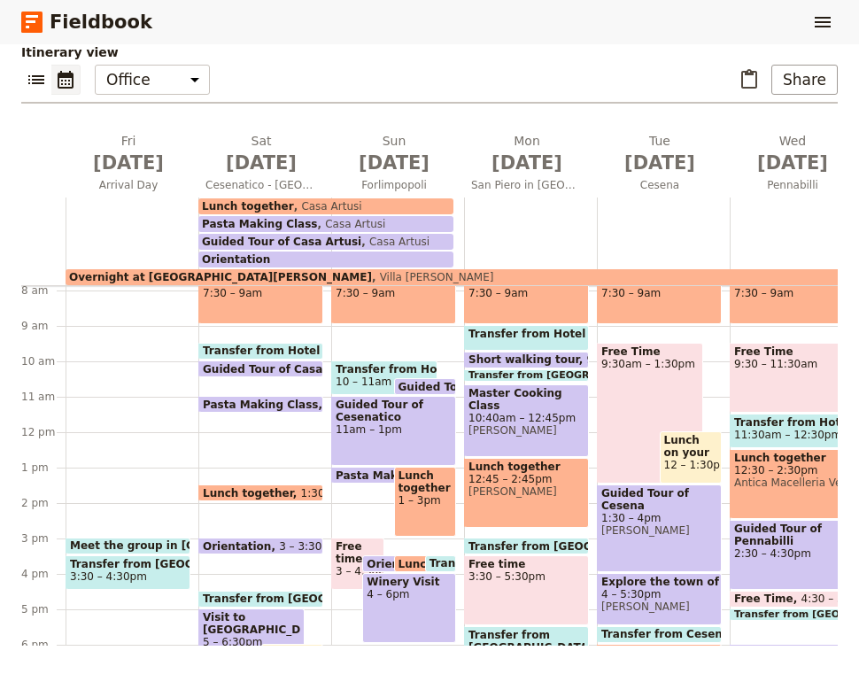
scroll to position [281, 0]
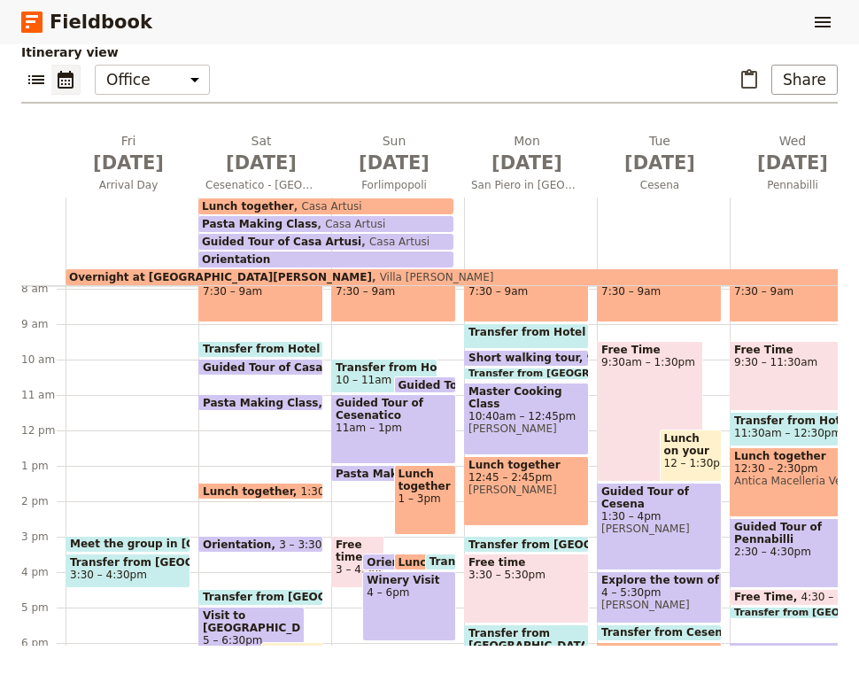
click at [403, 587] on span "4 – 6pm" at bounding box center [409, 592] width 85 height 12
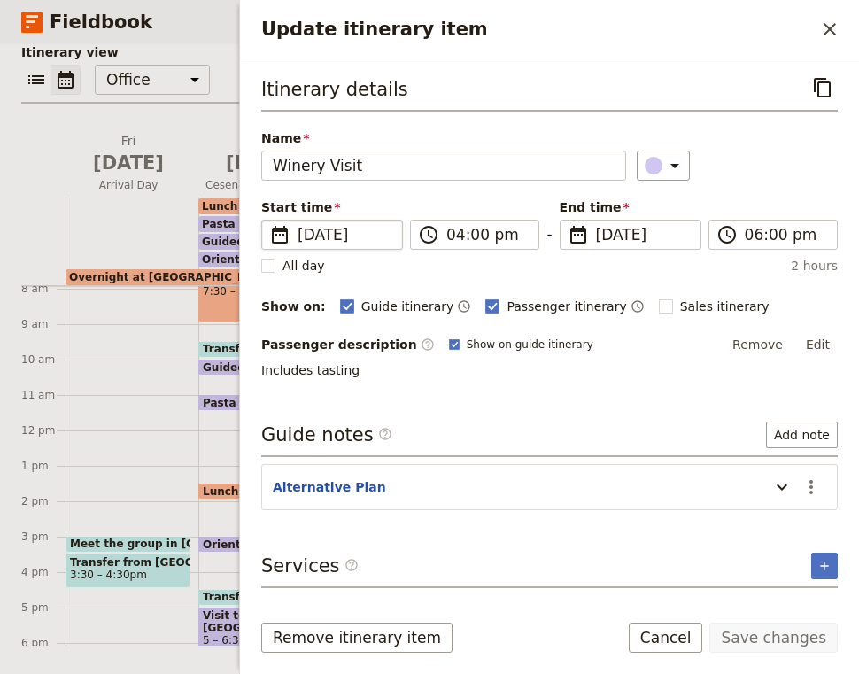
click at [319, 229] on span "[DATE]" at bounding box center [345, 234] width 94 height 21
click at [269, 220] on input "[DATE]" at bounding box center [268, 220] width 1 height 1
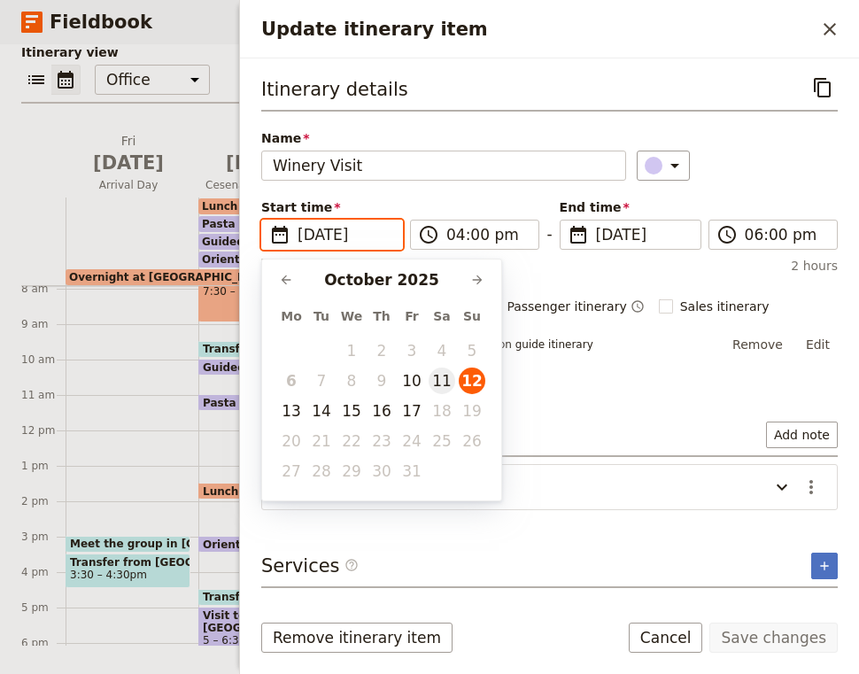
click at [450, 378] on button "11" at bounding box center [442, 380] width 27 height 27
type input "[DATE]"
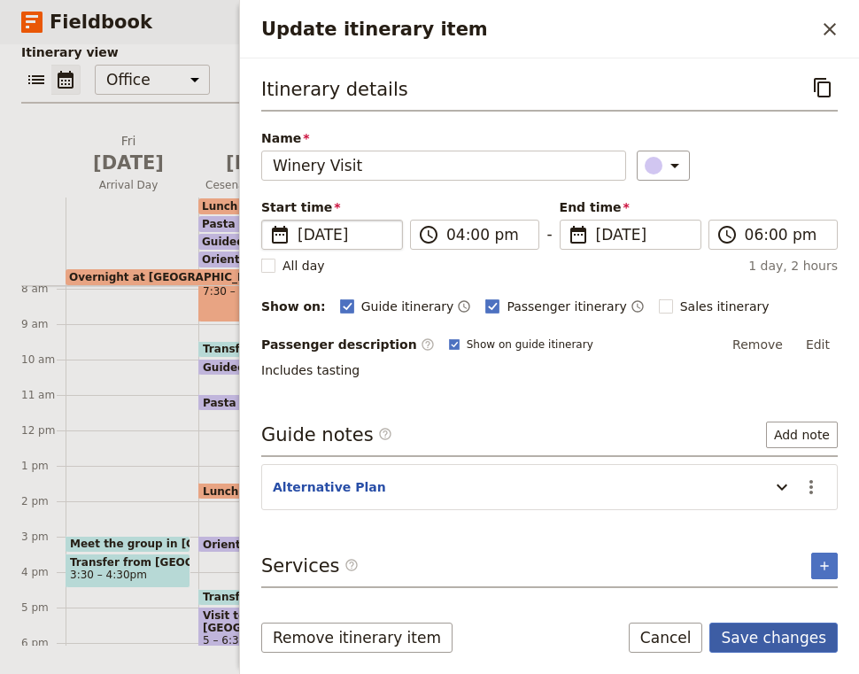
click at [780, 635] on button "Save changes" at bounding box center [773, 638] width 128 height 30
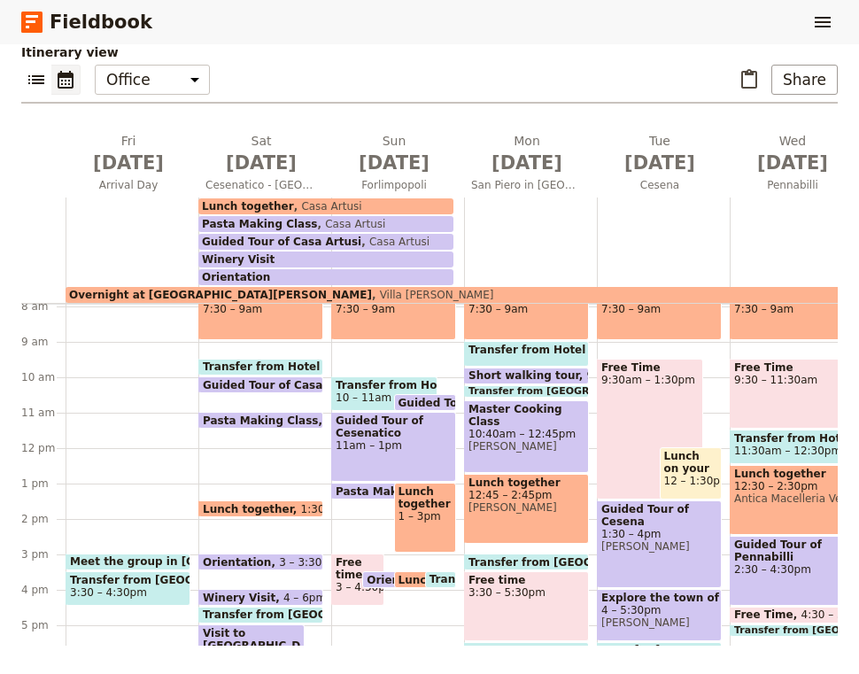
scroll to position [281, 0]
click at [272, 612] on span "Transfer from [GEOGRAPHIC_DATA] to [GEOGRAPHIC_DATA]" at bounding box center [383, 614] width 361 height 12
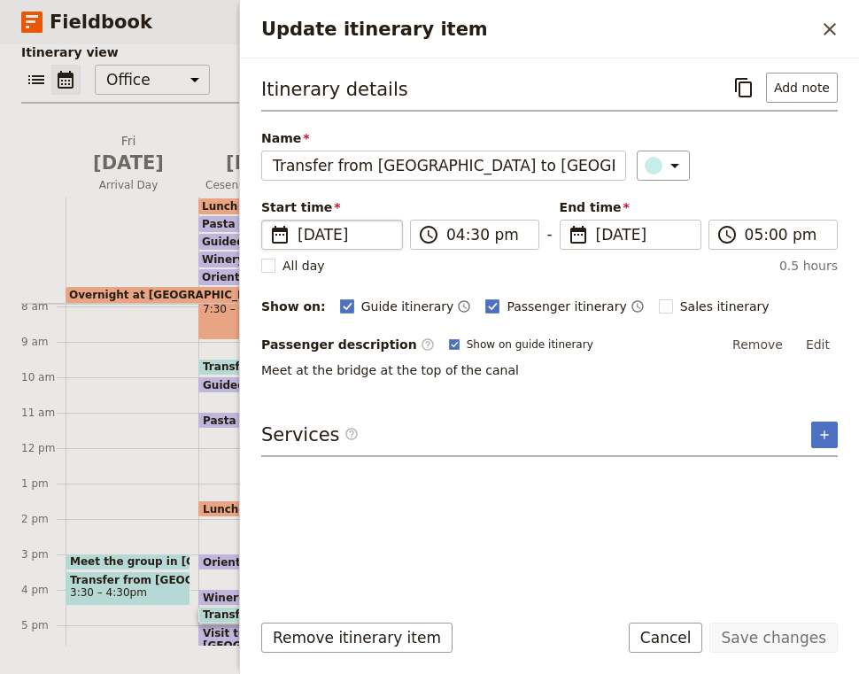
click at [349, 220] on fieldset "​ [DATE] [DATE]" at bounding box center [332, 235] width 142 height 30
click at [269, 220] on input "[DATE]" at bounding box center [268, 220] width 1 height 1
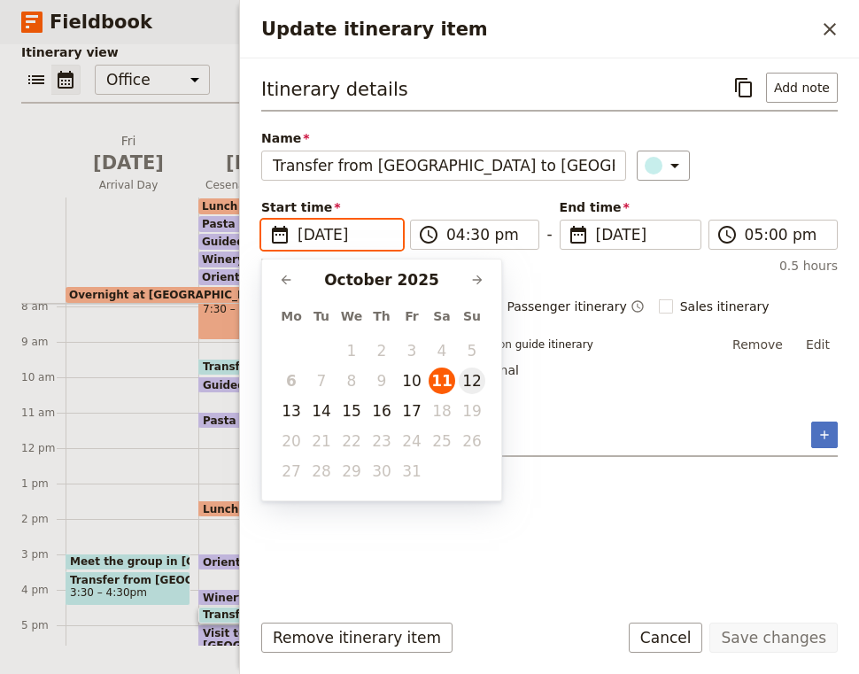
click at [473, 385] on button "12" at bounding box center [472, 380] width 27 height 27
type input "[DATE]"
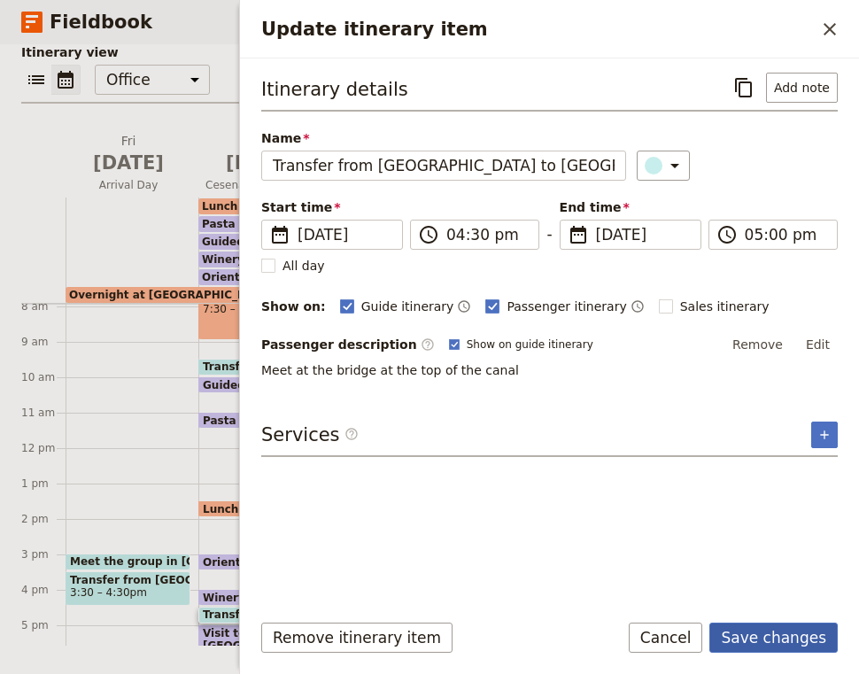
type input "[DATE]"
click at [760, 641] on button "Save changes" at bounding box center [773, 638] width 128 height 30
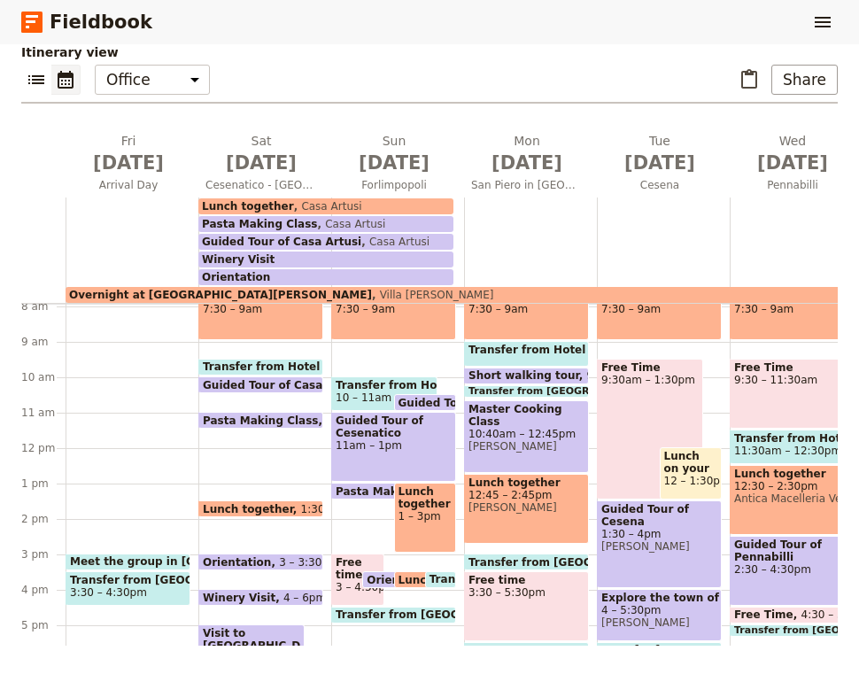
click at [410, 576] on span "Lunch together" at bounding box center [447, 580] width 98 height 12
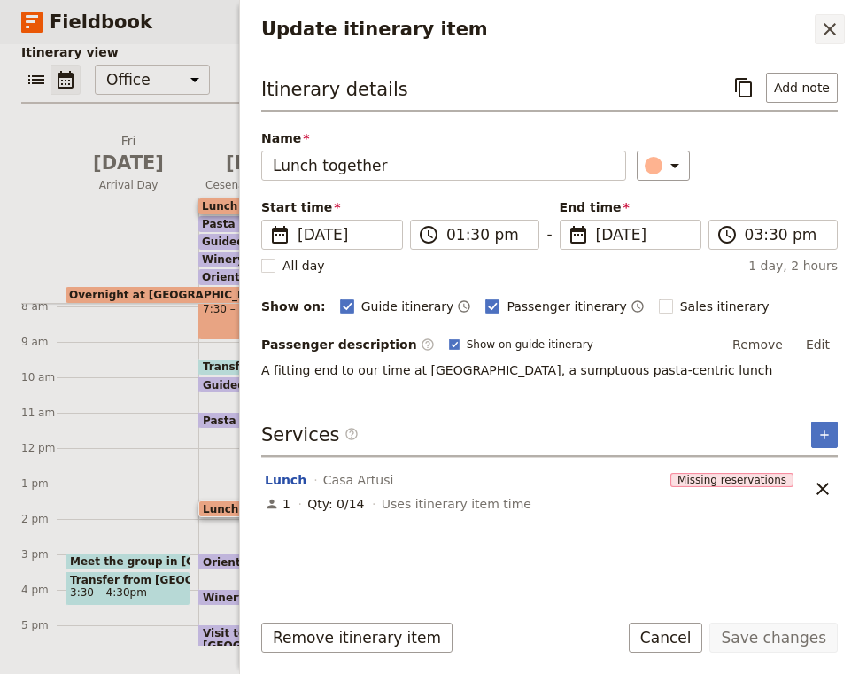
click at [834, 27] on icon "Close drawer" at bounding box center [829, 29] width 21 height 21
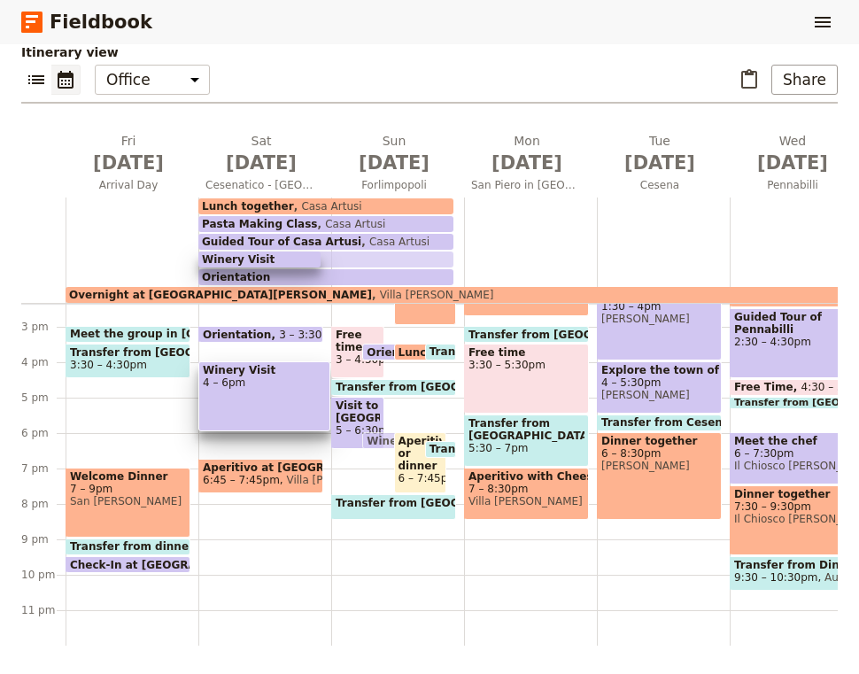
scroll to position [491, 0]
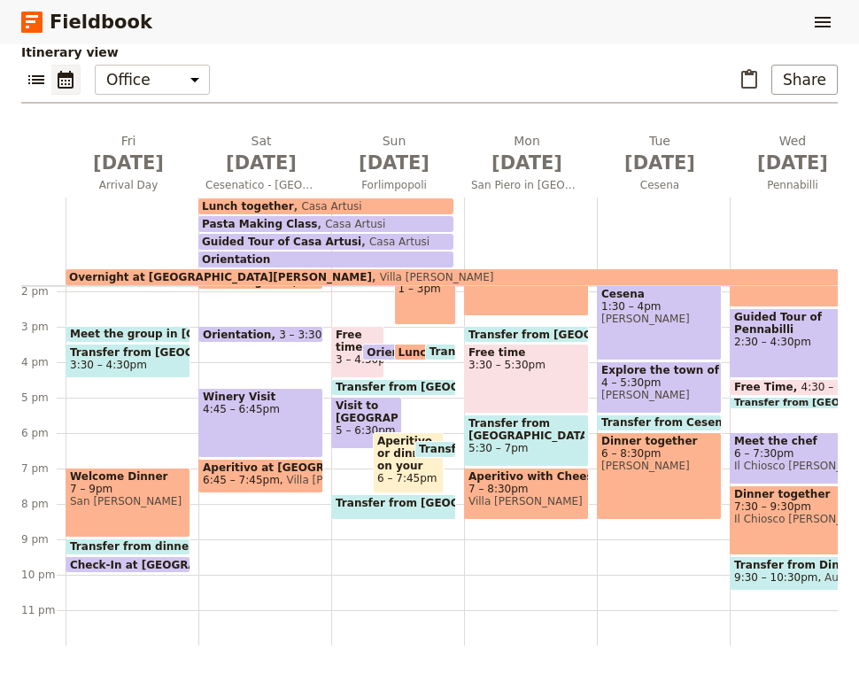
click at [439, 447] on span "Transfer from Winery to Hotel" at bounding box center [512, 449] width 187 height 12
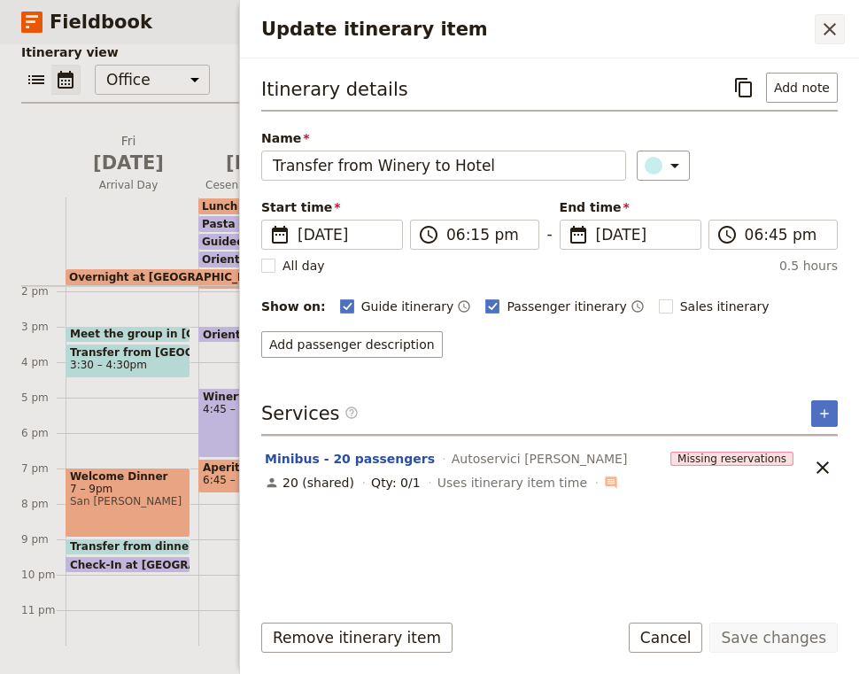
click at [829, 29] on icon "Close drawer" at bounding box center [830, 29] width 12 height 12
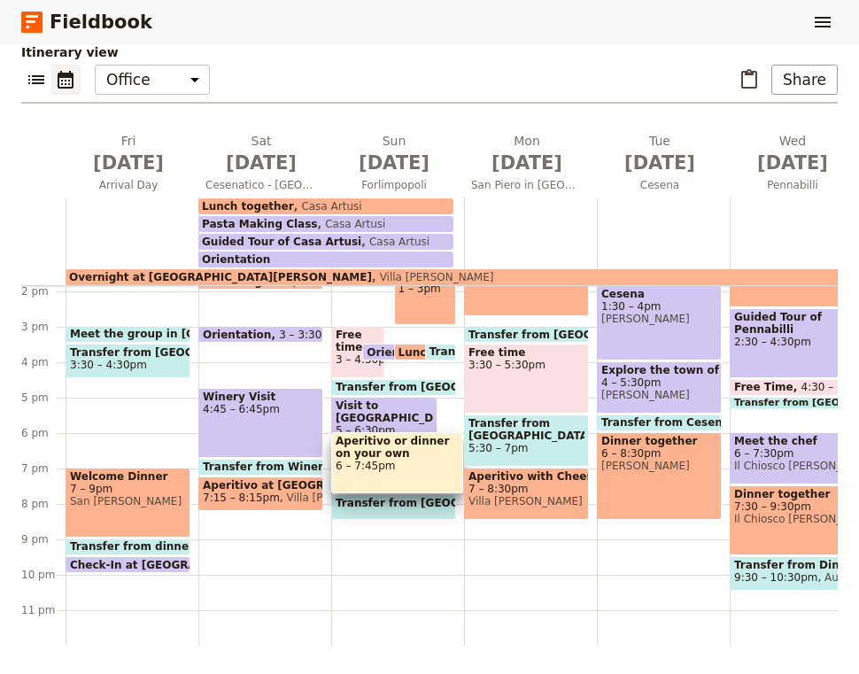
click at [445, 553] on div "Breakfast 7:30 – 9am Transfer from Hotel to [GEOGRAPHIC_DATA] 10 – 11am Guided …" at bounding box center [397, 220] width 133 height 850
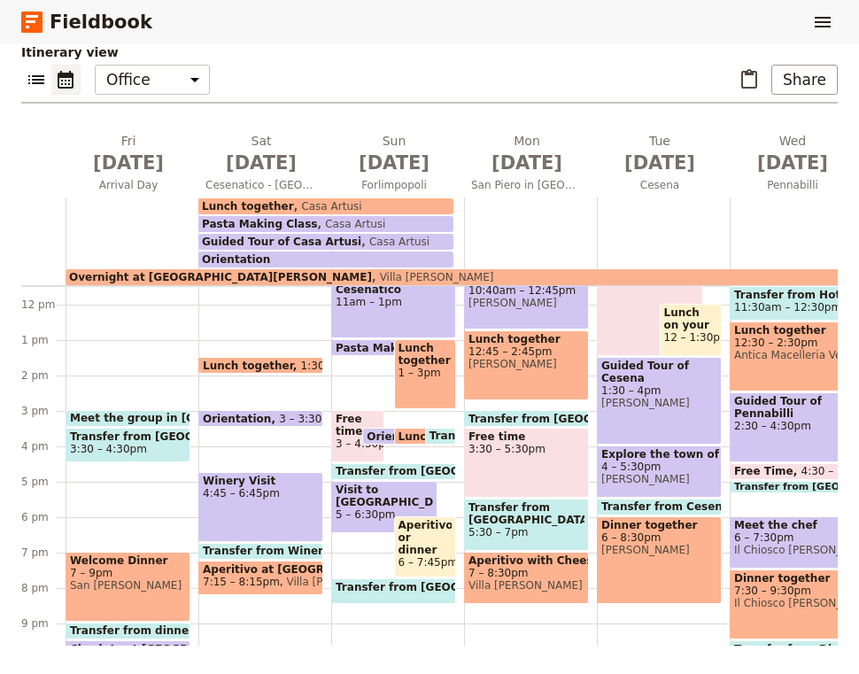
scroll to position [404, 0]
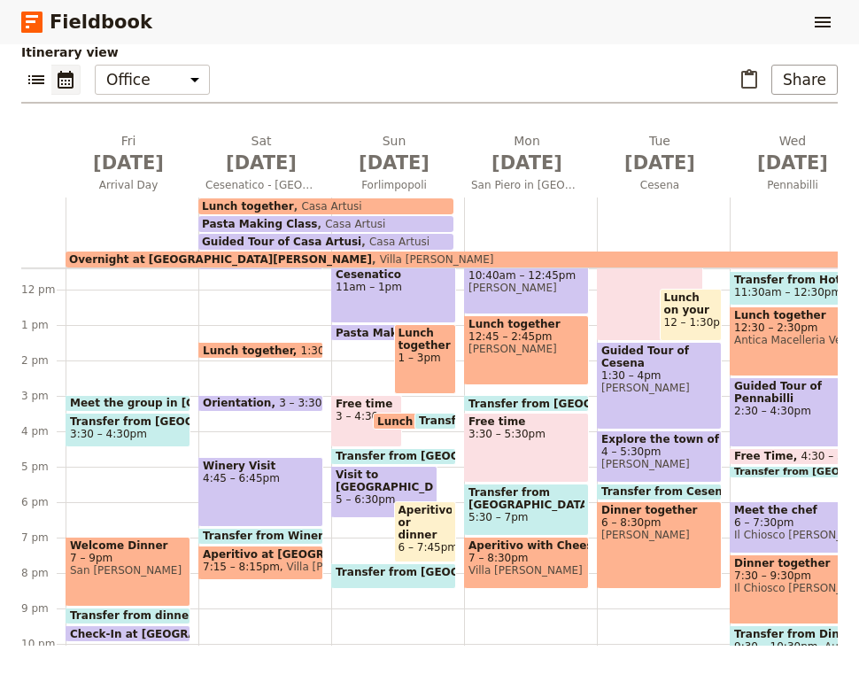
click at [278, 404] on span at bounding box center [260, 407] width 123 height 7
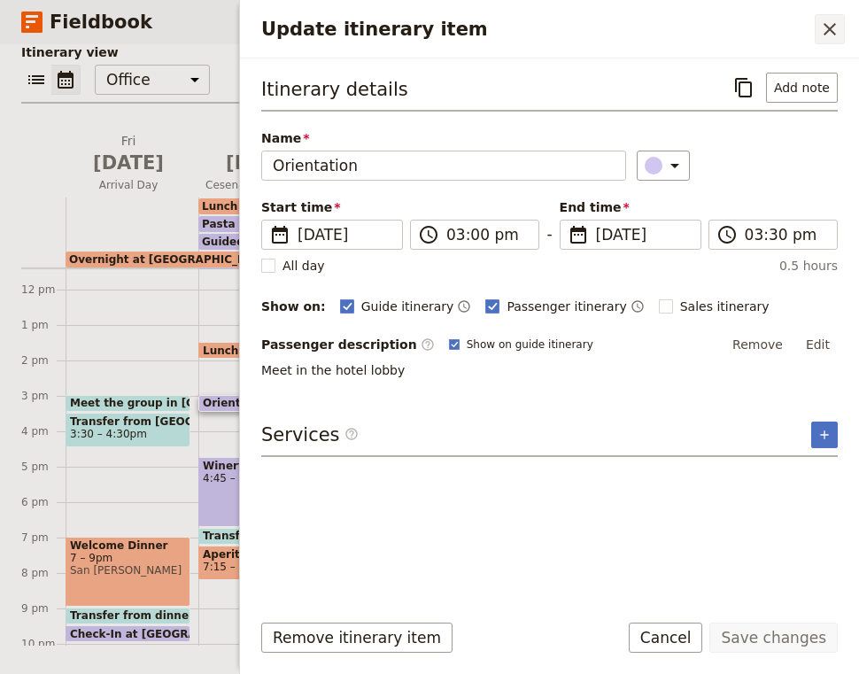
click at [827, 19] on icon "Close drawer" at bounding box center [829, 29] width 21 height 21
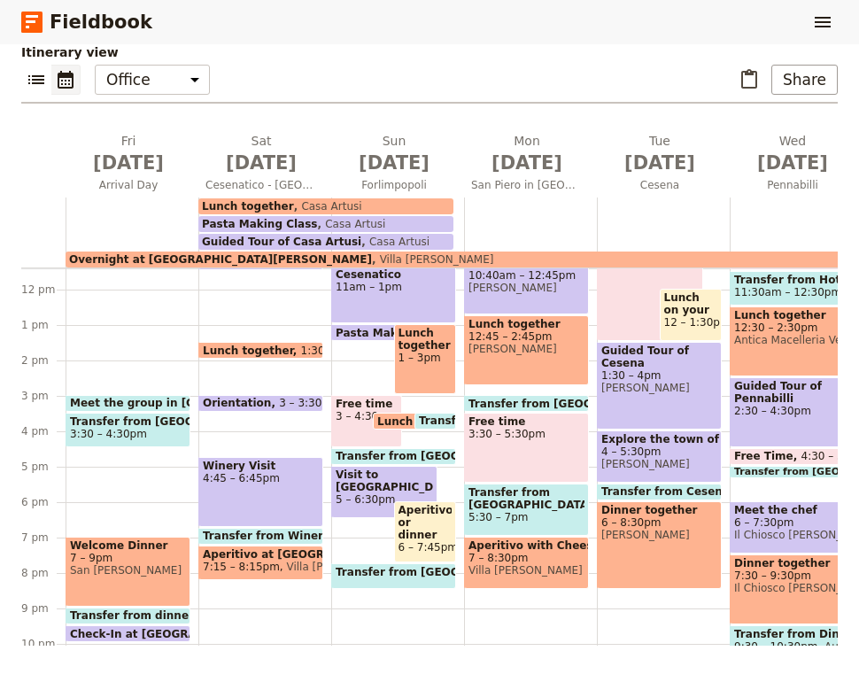
click at [289, 406] on span at bounding box center [260, 407] width 123 height 7
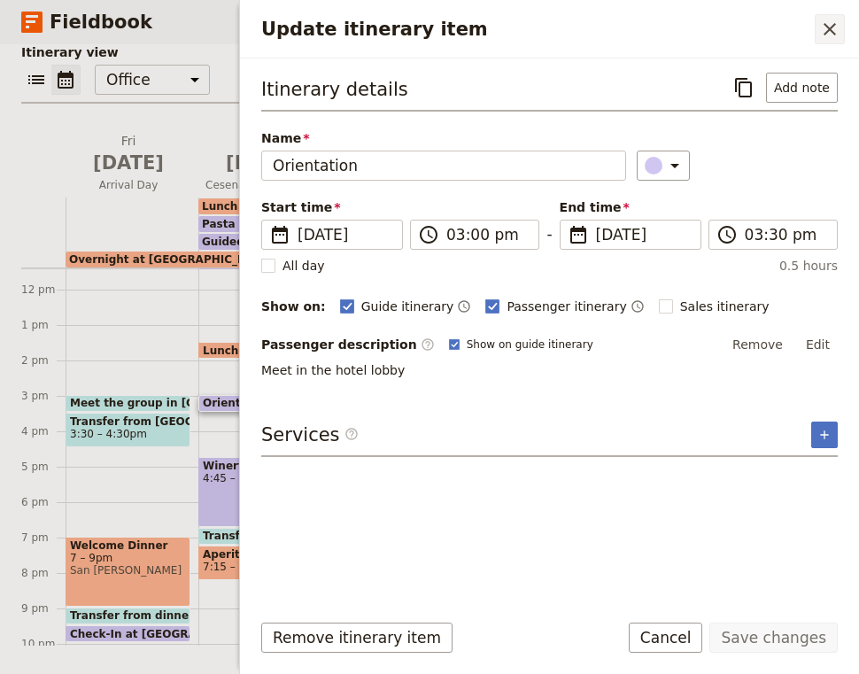
click at [822, 38] on icon "Close drawer" at bounding box center [829, 29] width 21 height 21
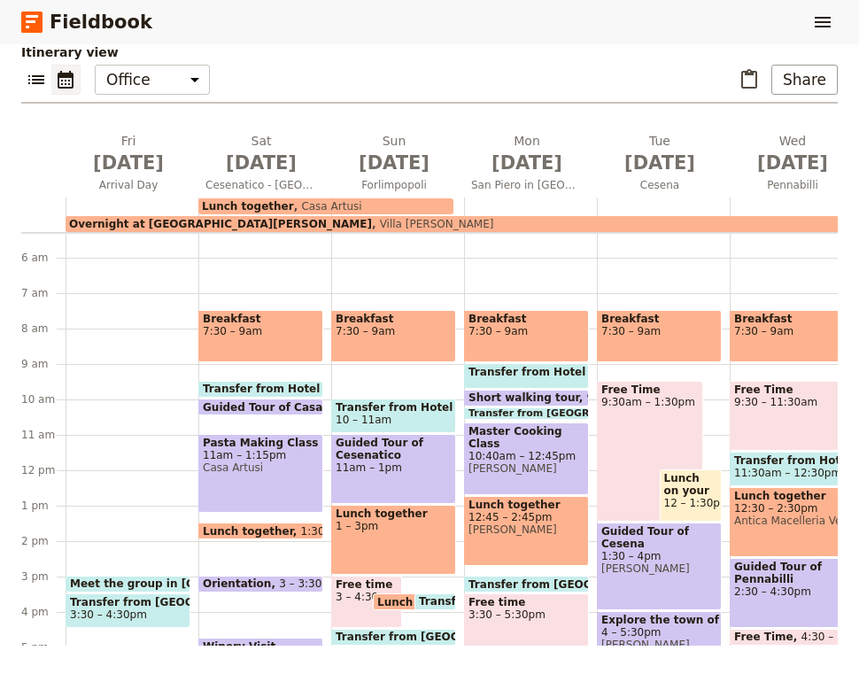
scroll to position [195, 0]
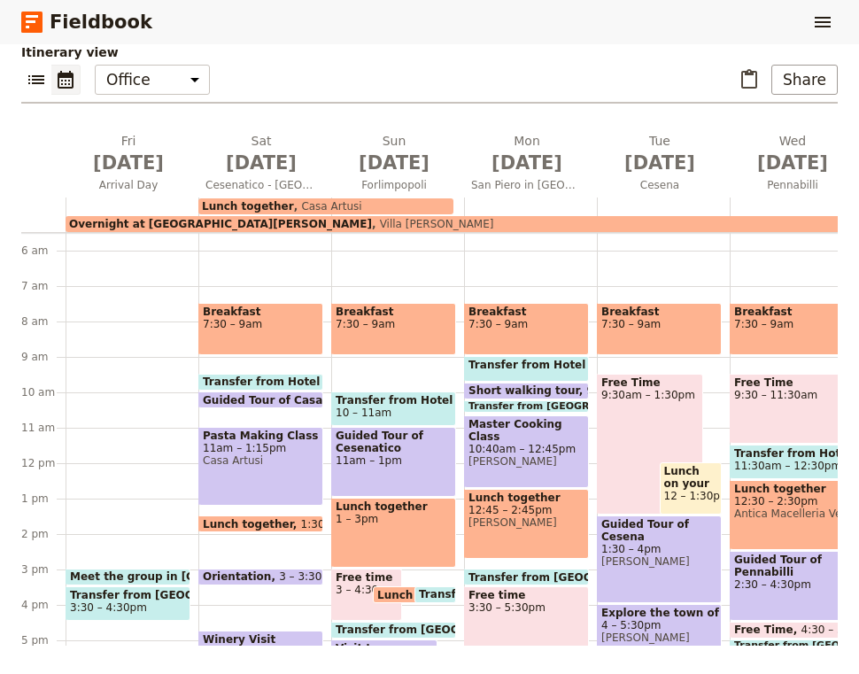
click at [269, 207] on span "Lunch together" at bounding box center [248, 206] width 92 height 12
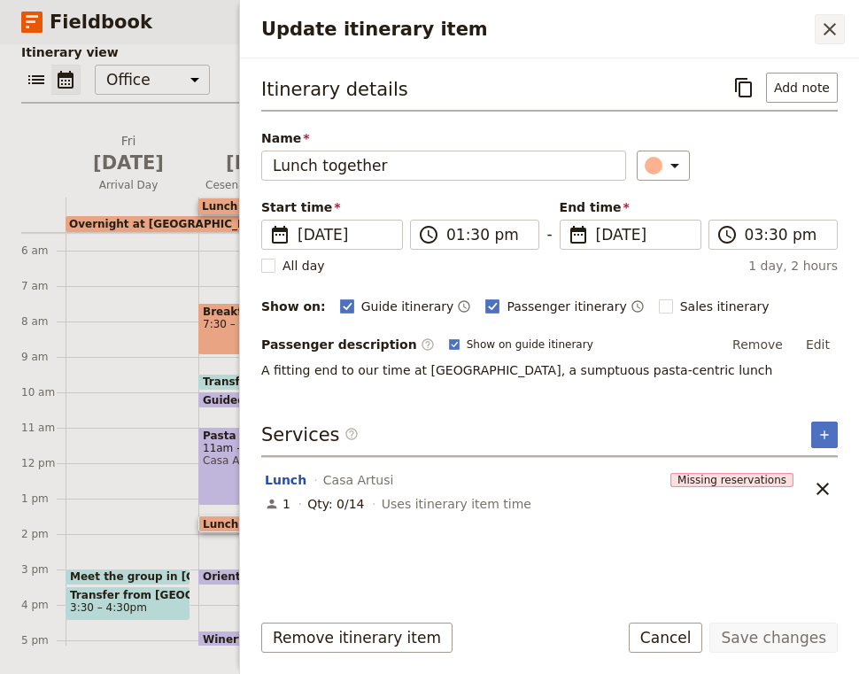
click at [829, 23] on icon "Close drawer" at bounding box center [829, 29] width 21 height 21
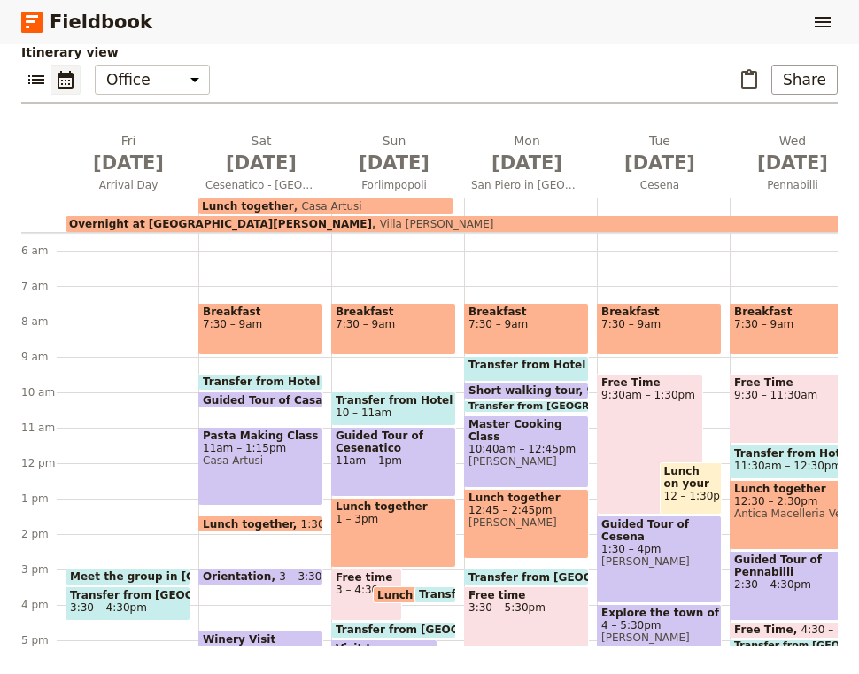
click at [418, 525] on div "Lunch together 1 – 3pm" at bounding box center [393, 533] width 125 height 70
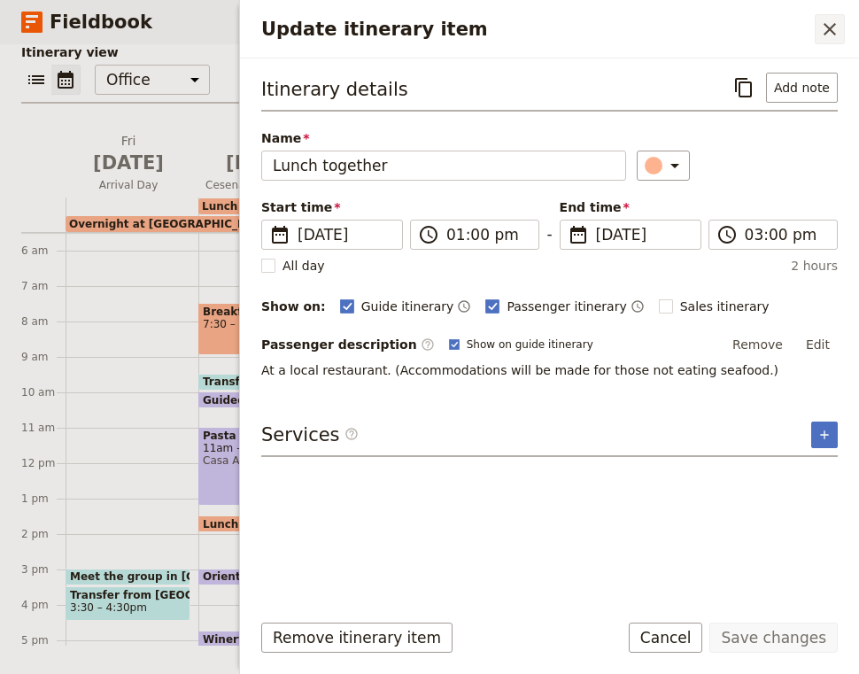
click at [823, 22] on icon "Close drawer" at bounding box center [829, 29] width 21 height 21
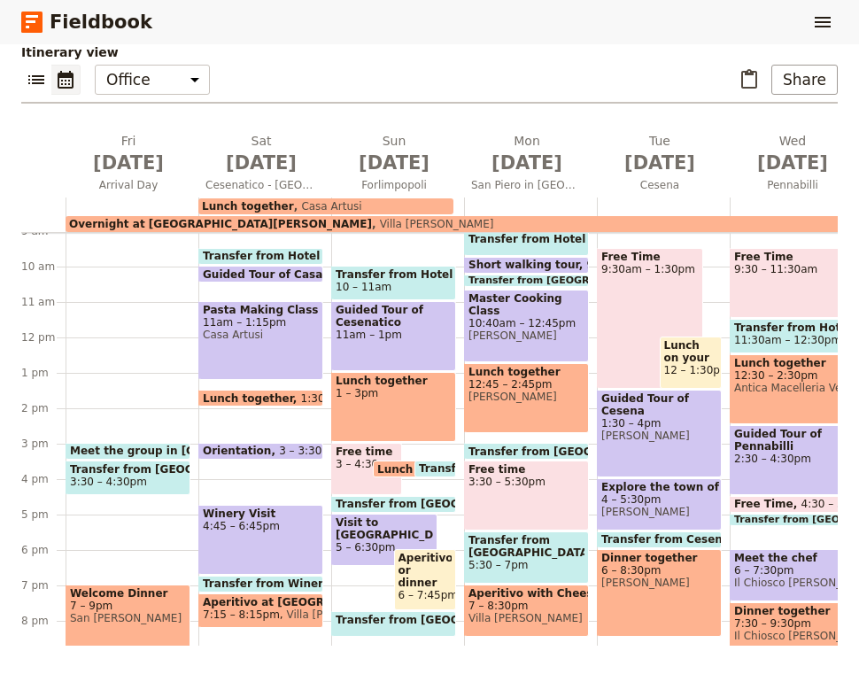
scroll to position [340, 0]
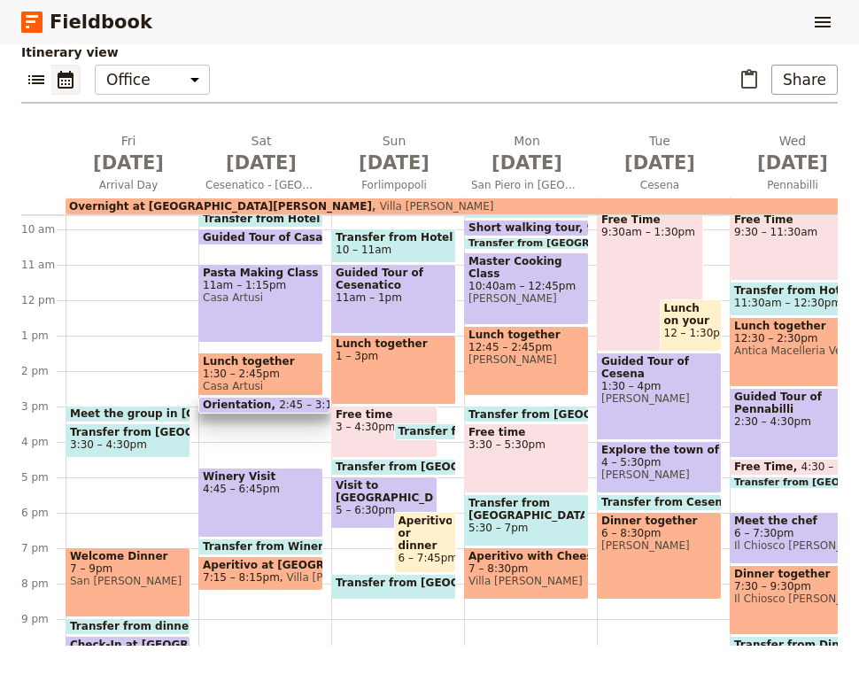
click at [306, 433] on div "Breakfast 7:30 – 9am Transfer from Hotel to [GEOGRAPHIC_DATA] 9:30 – 10am Guide…" at bounding box center [264, 300] width 133 height 850
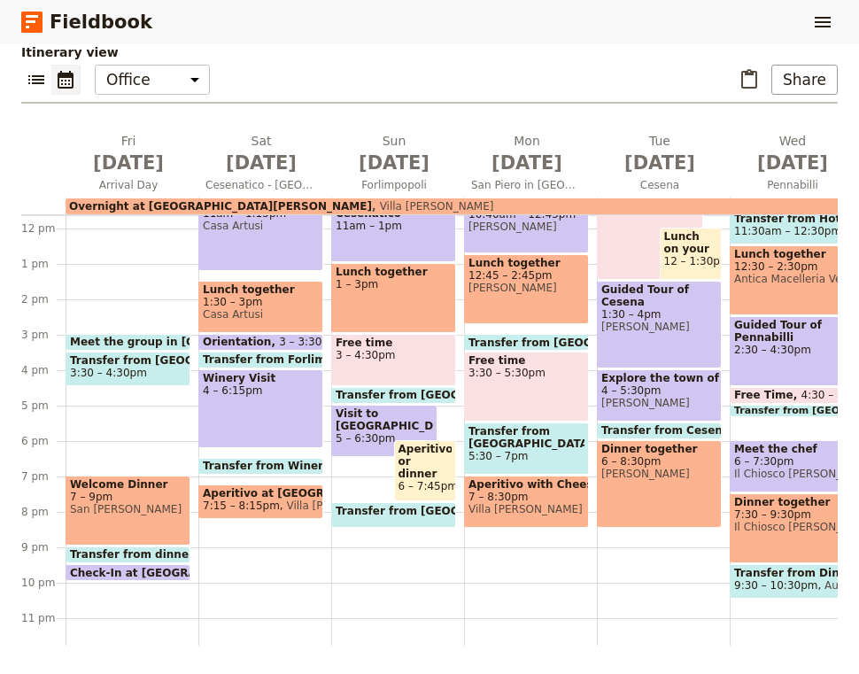
scroll to position [420, 0]
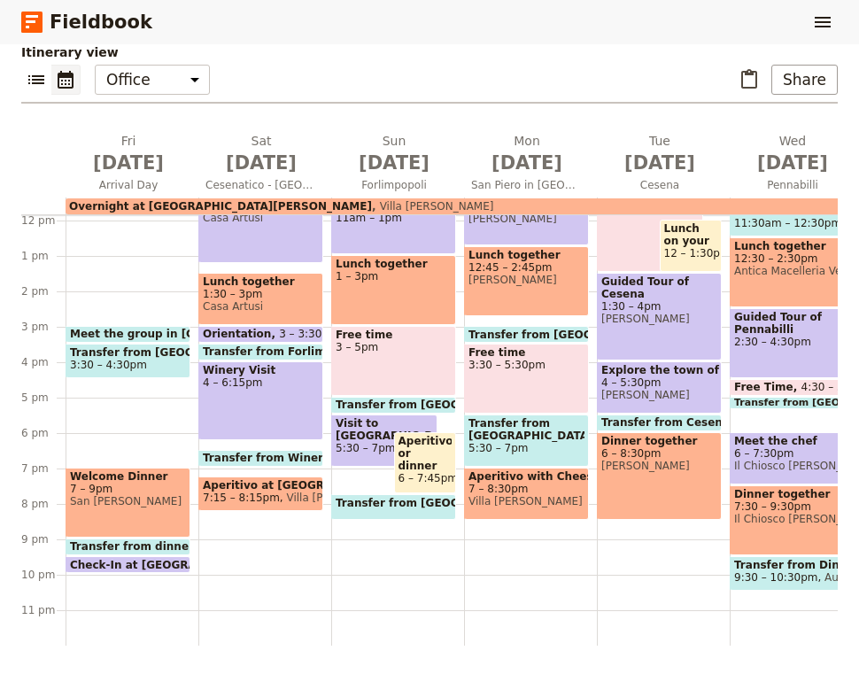
click at [391, 503] on span "Transfer from [GEOGRAPHIC_DATA] to Hotel" at bounding box center [470, 503] width 269 height 12
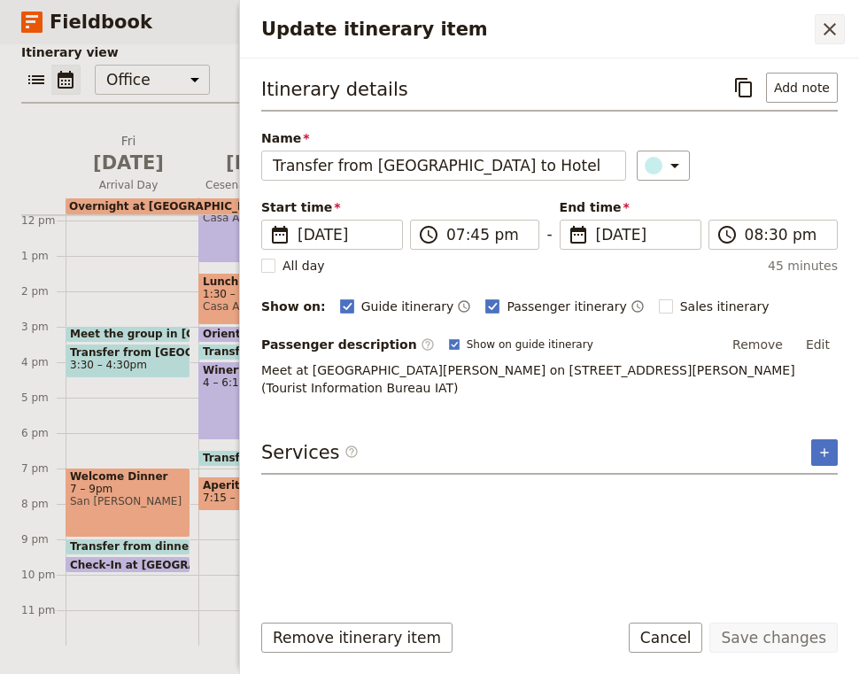
click at [831, 30] on icon "Close drawer" at bounding box center [830, 29] width 12 height 12
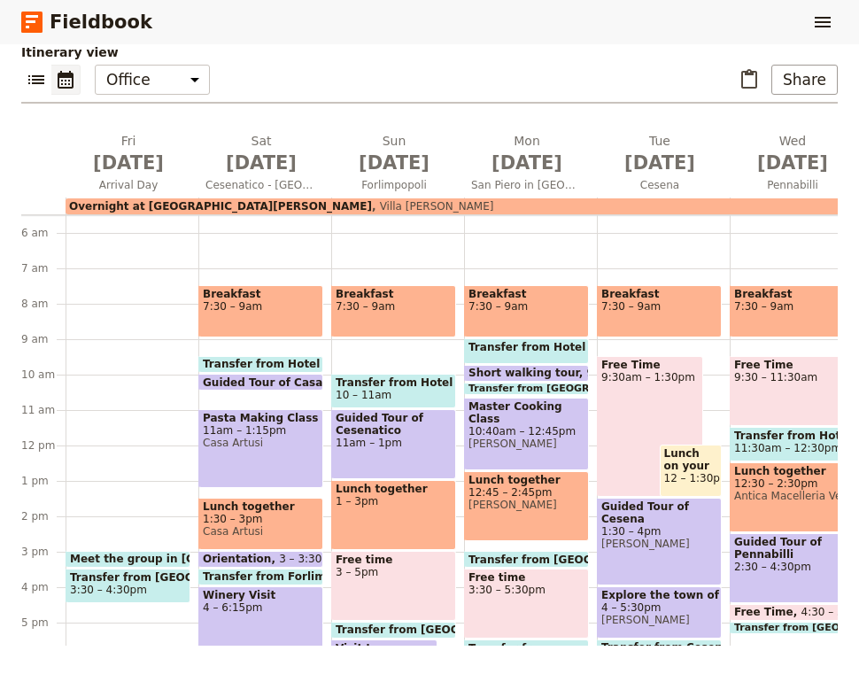
scroll to position [174, 0]
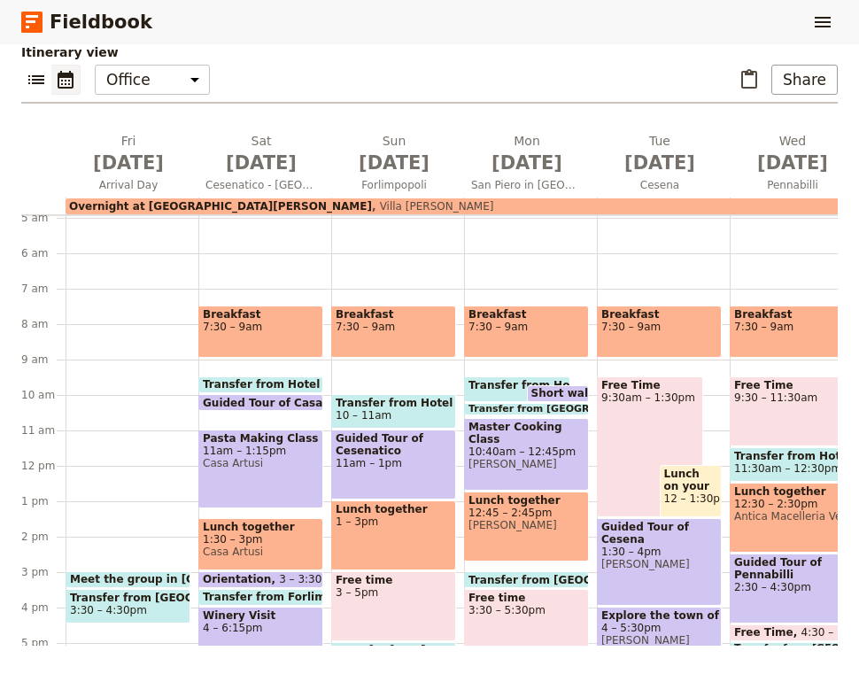
click at [569, 389] on span "Short walking tour" at bounding box center [590, 393] width 118 height 12
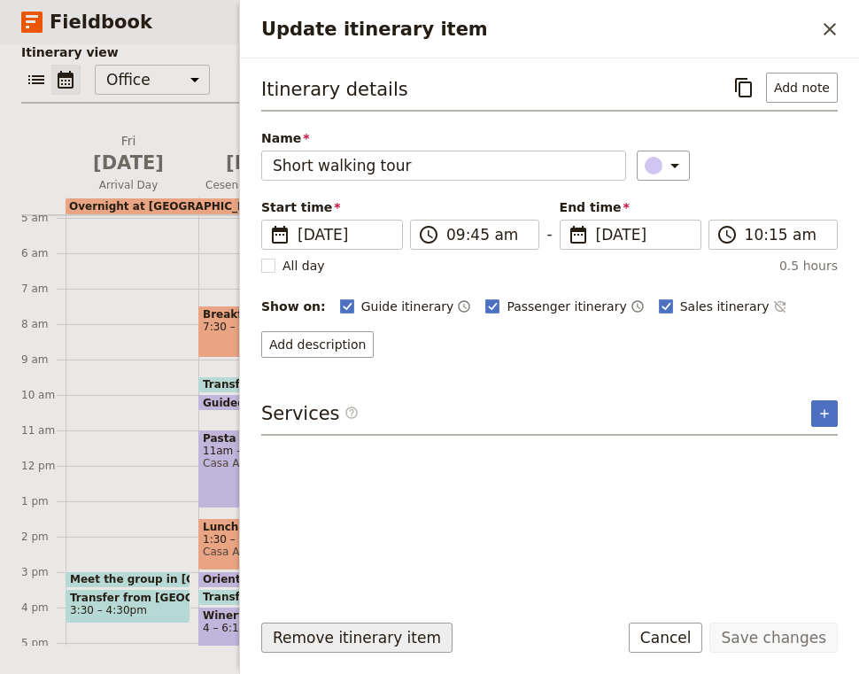
click at [367, 641] on button "Remove itinerary item" at bounding box center [356, 638] width 191 height 30
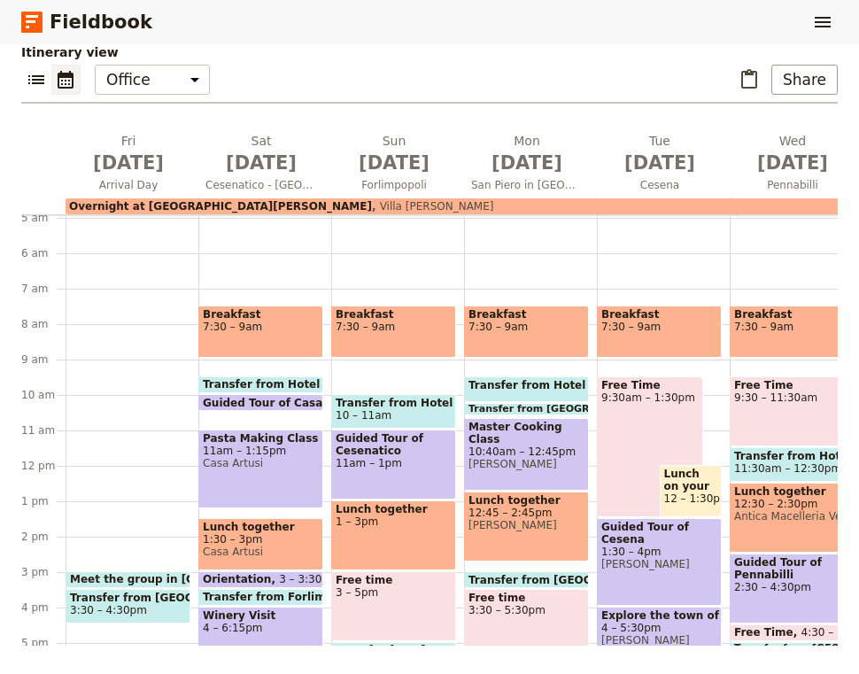
click at [538, 429] on span "Master Cooking Class" at bounding box center [526, 433] width 116 height 25
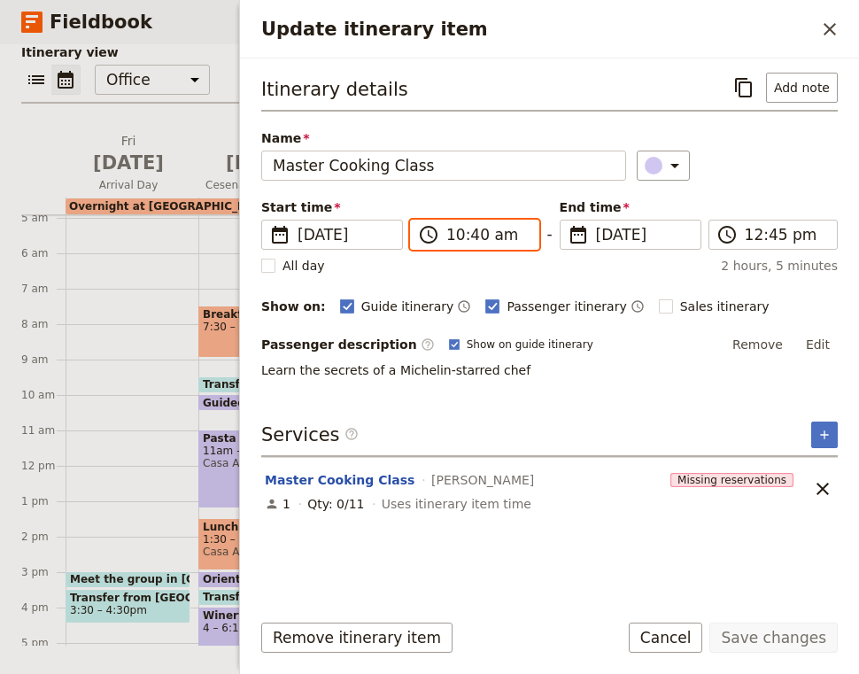
click at [475, 230] on input "10:40 am" at bounding box center [486, 234] width 81 height 21
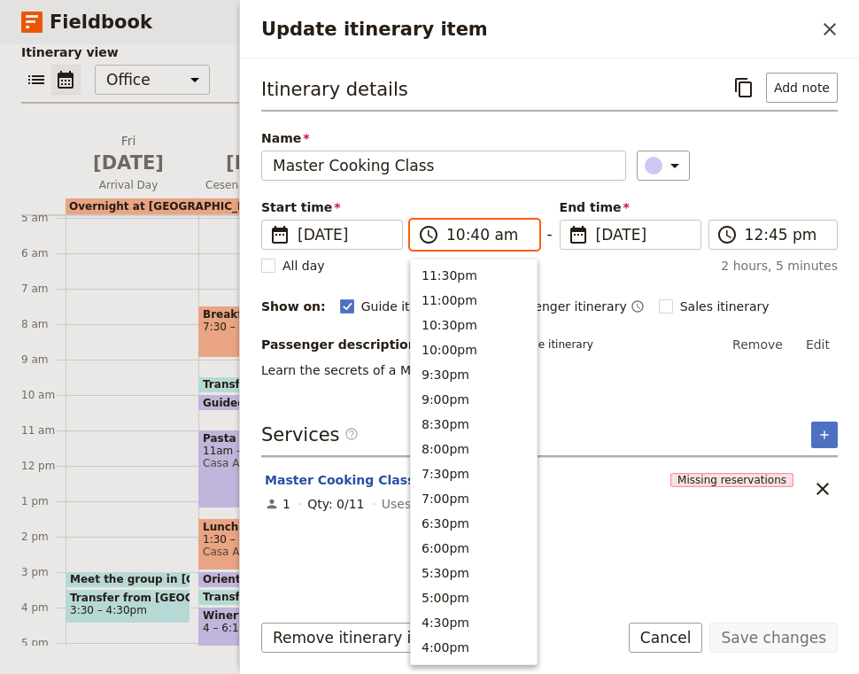
scroll to position [648, 0]
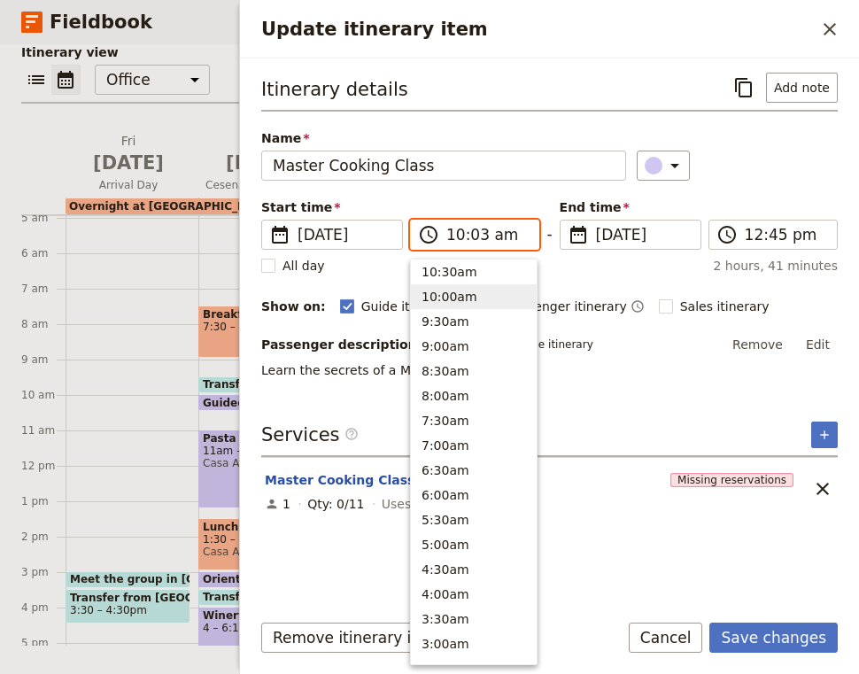
type input "10:30 am"
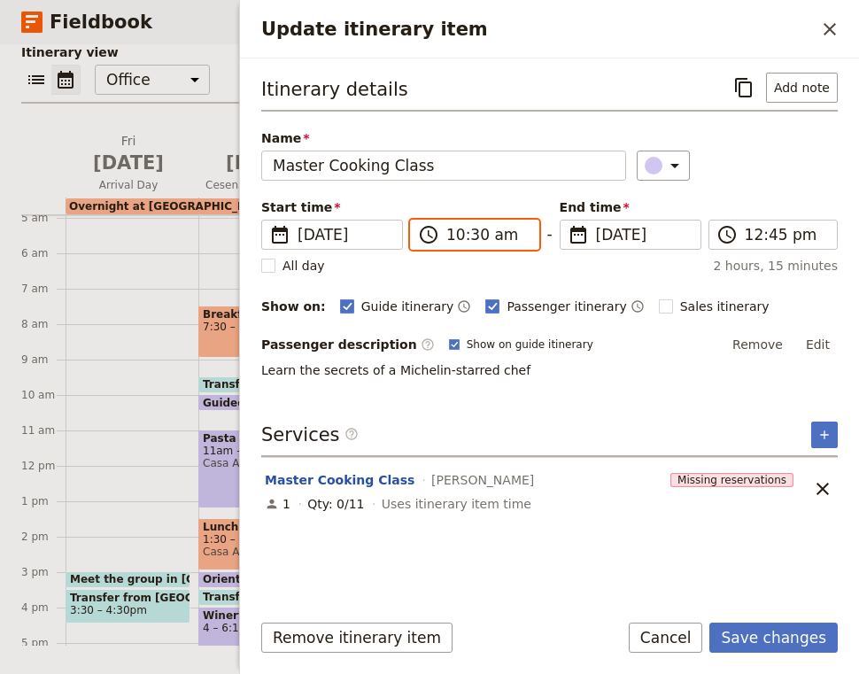
click at [472, 241] on input "10:30 am" at bounding box center [486, 234] width 81 height 21
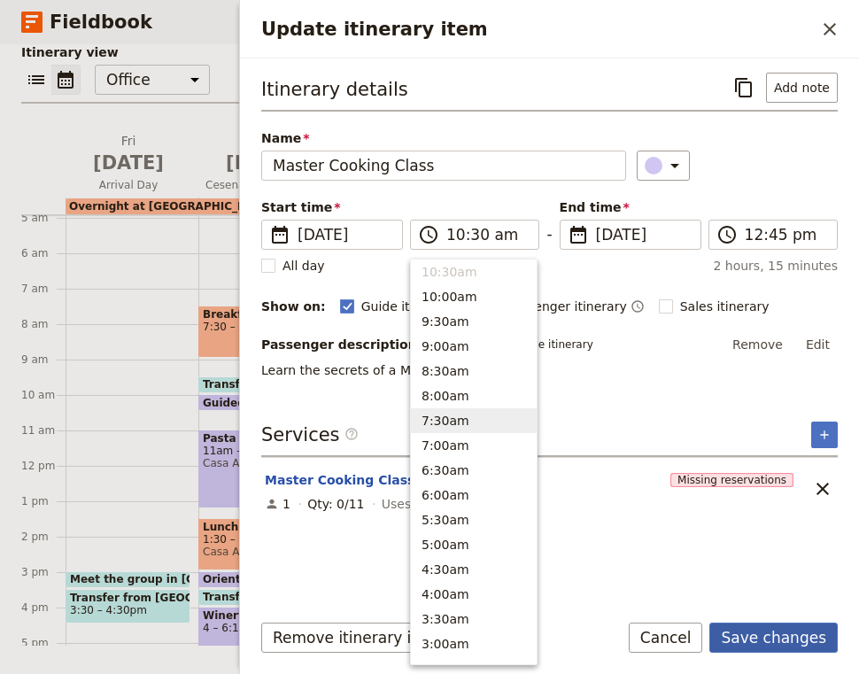
click at [782, 638] on button "Save changes" at bounding box center [773, 638] width 128 height 30
